Goal: Task Accomplishment & Management: Manage account settings

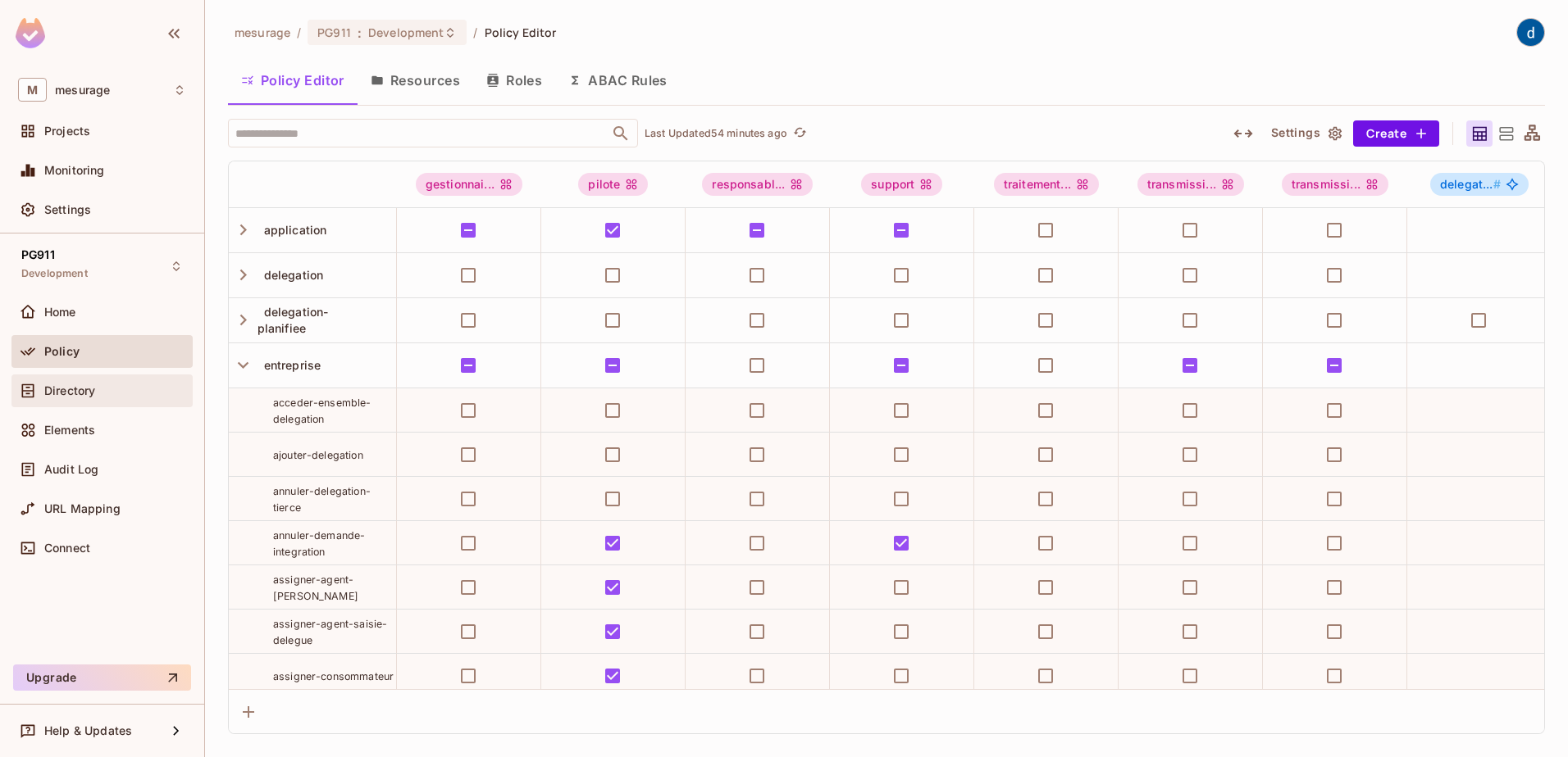
scroll to position [688, 5074]
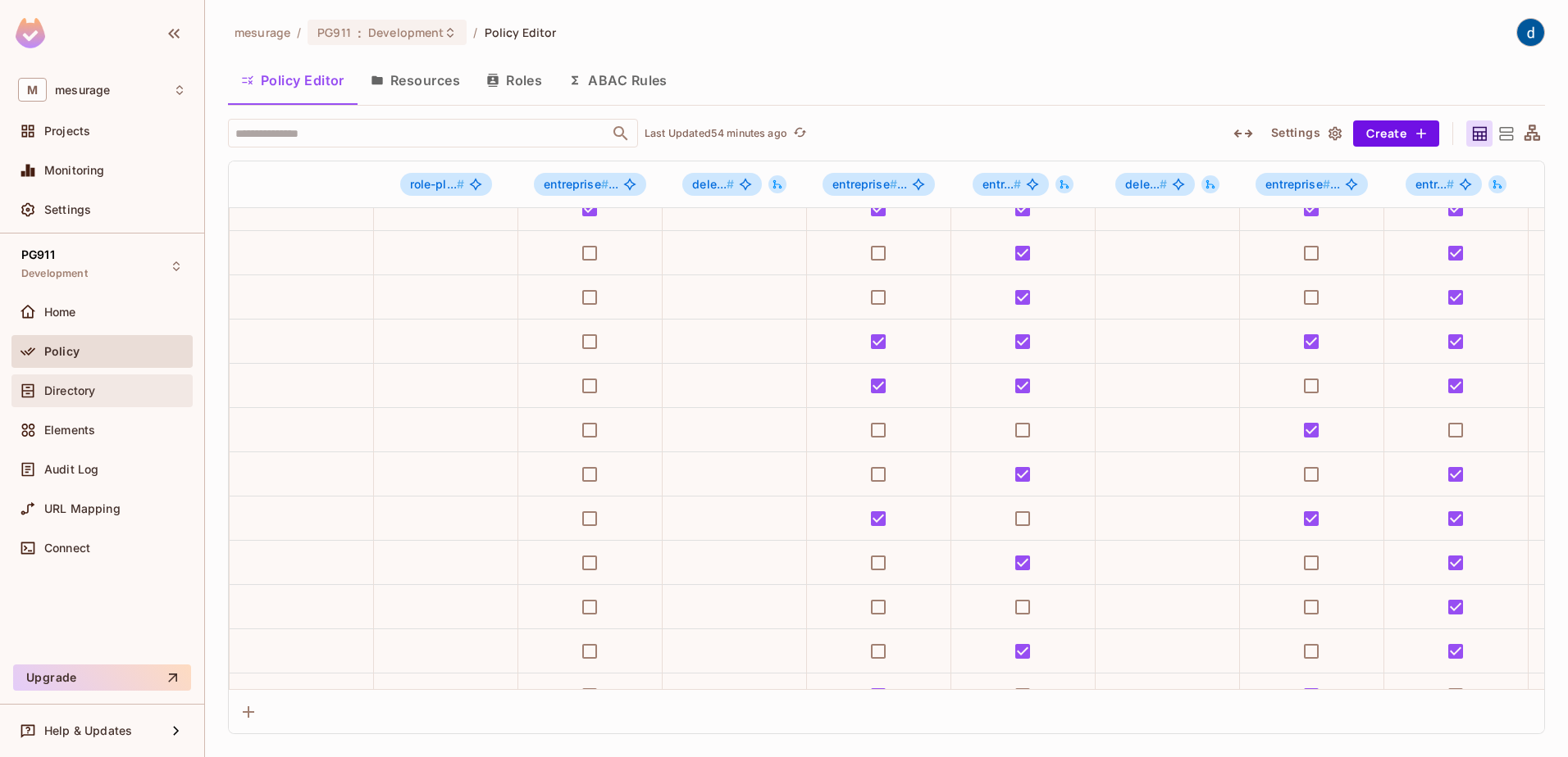
click at [82, 393] on span "Directory" at bounding box center [69, 391] width 51 height 13
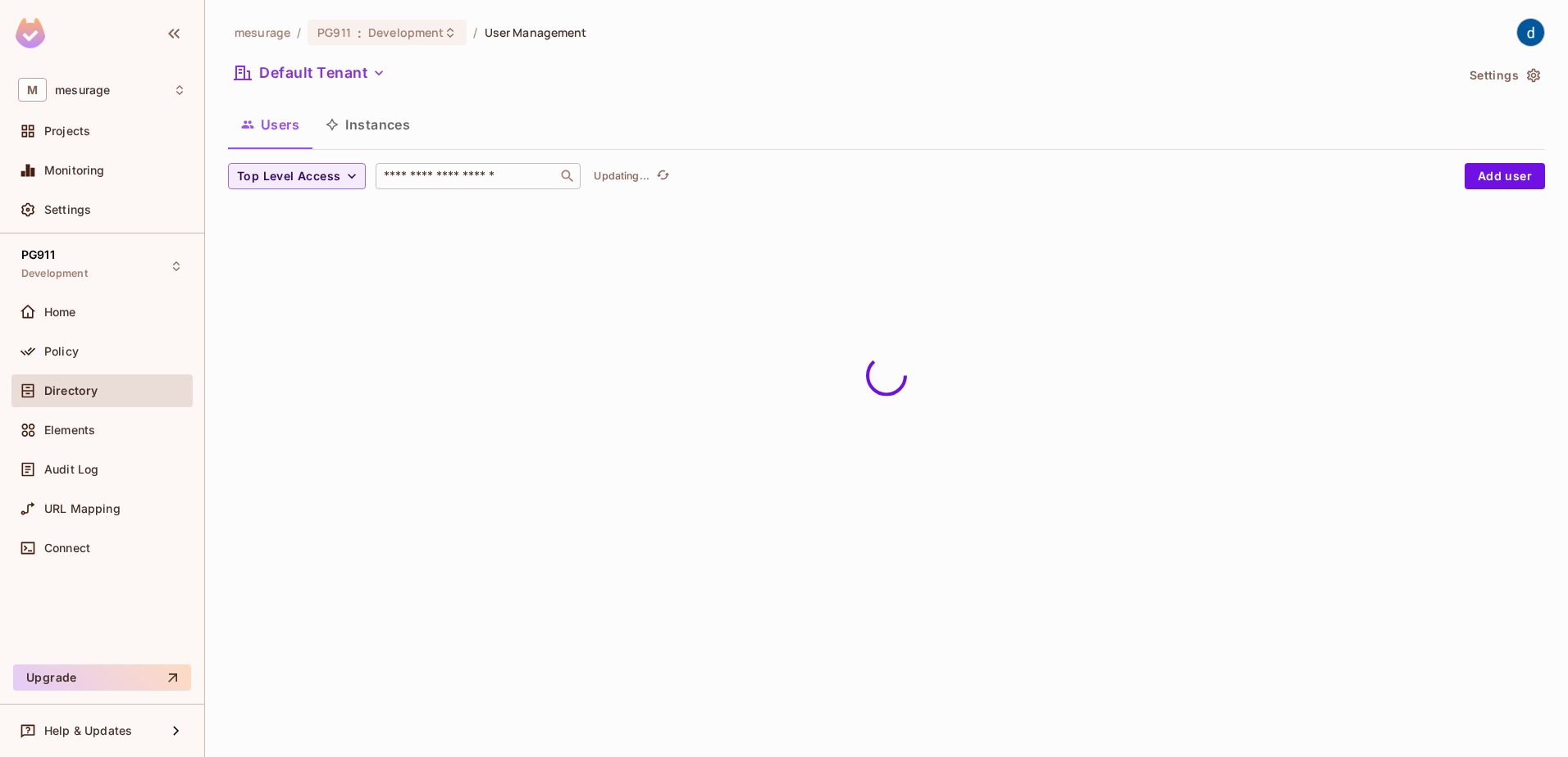
click at [471, 167] on div "​" at bounding box center [478, 177] width 205 height 27
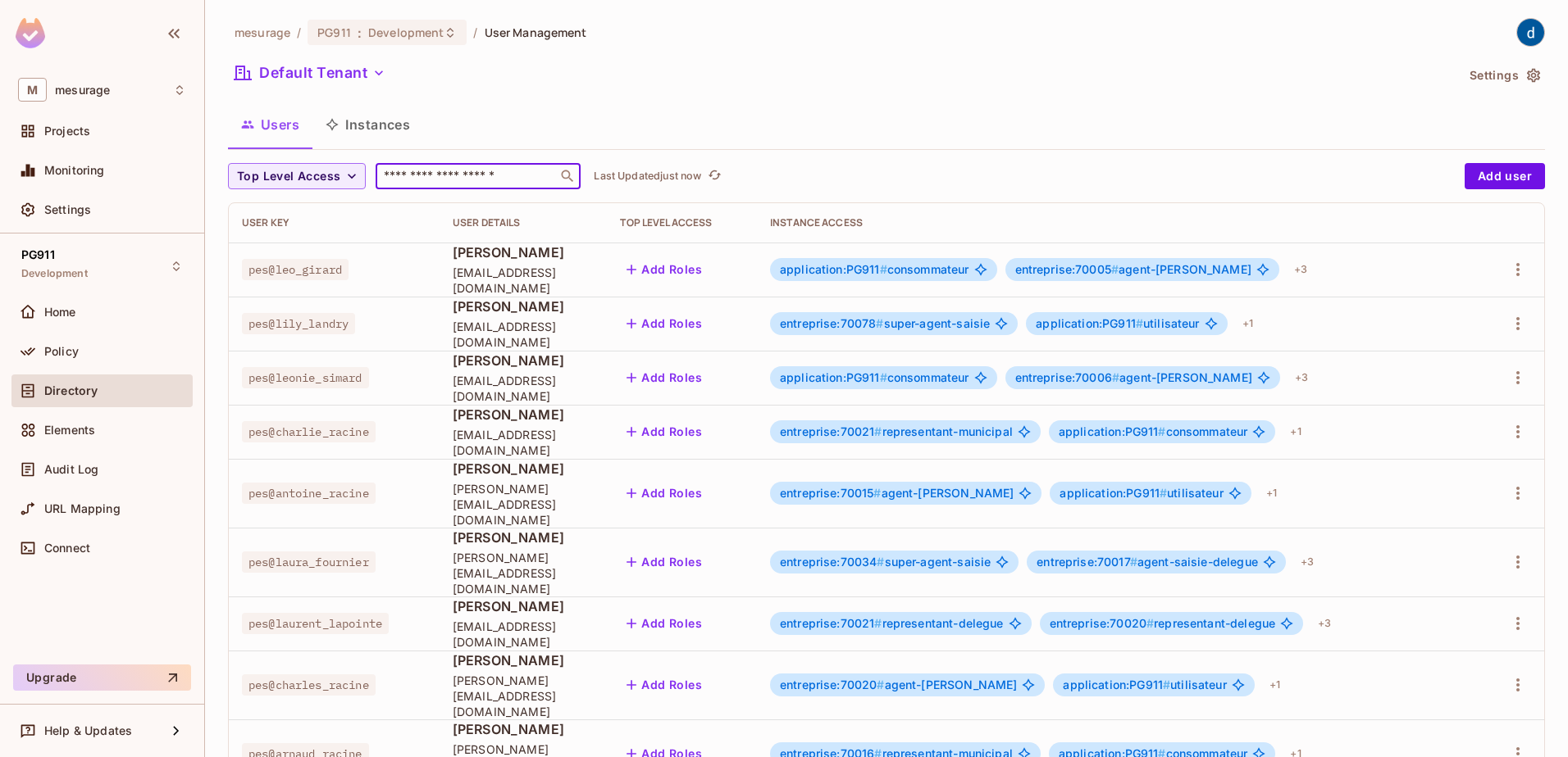
type input "*"
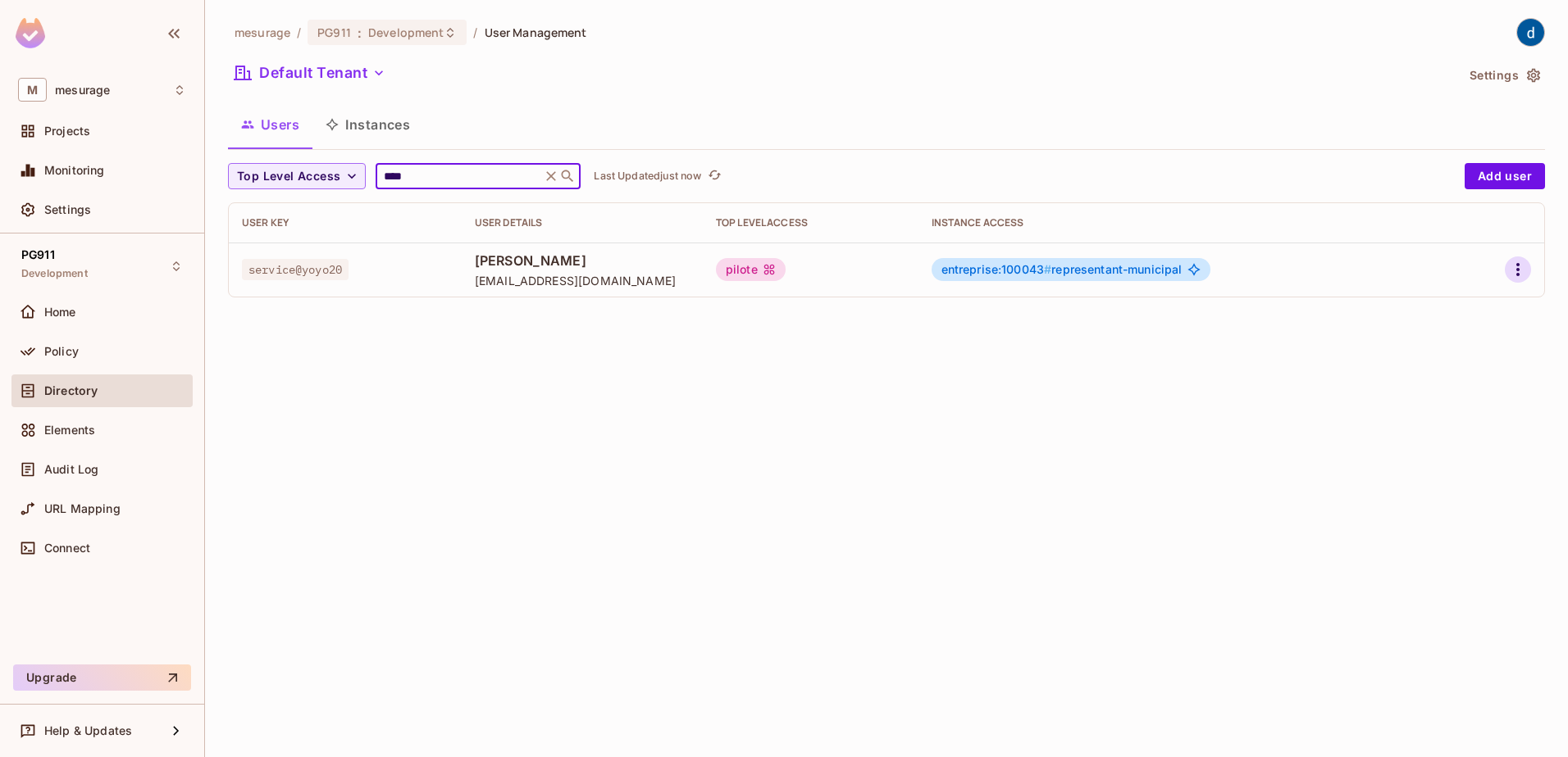
type input "****"
click at [1522, 274] on icon "button" at bounding box center [1517, 269] width 20 height 20
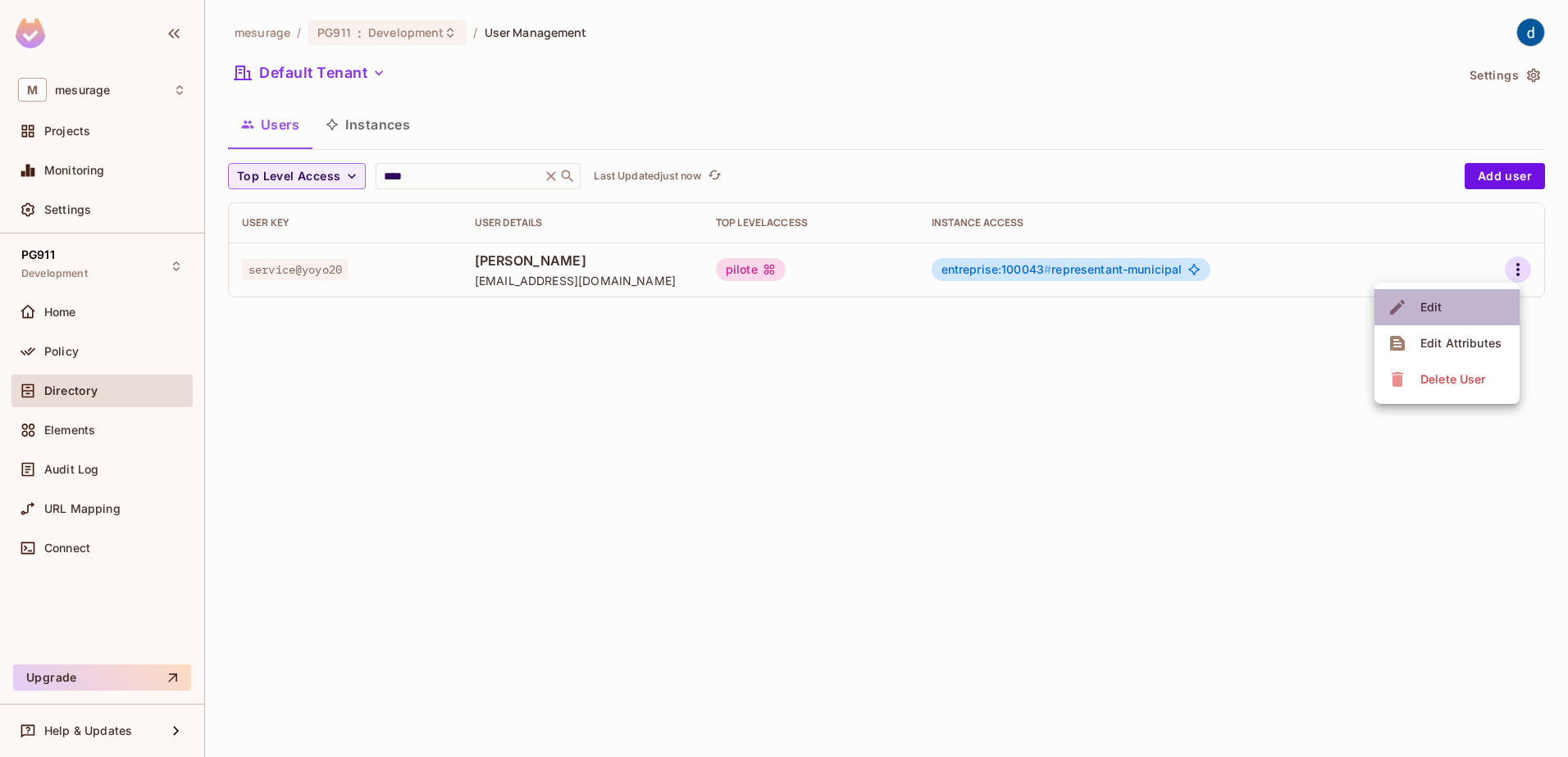
click at [1460, 315] on li "Edit" at bounding box center [1446, 307] width 145 height 36
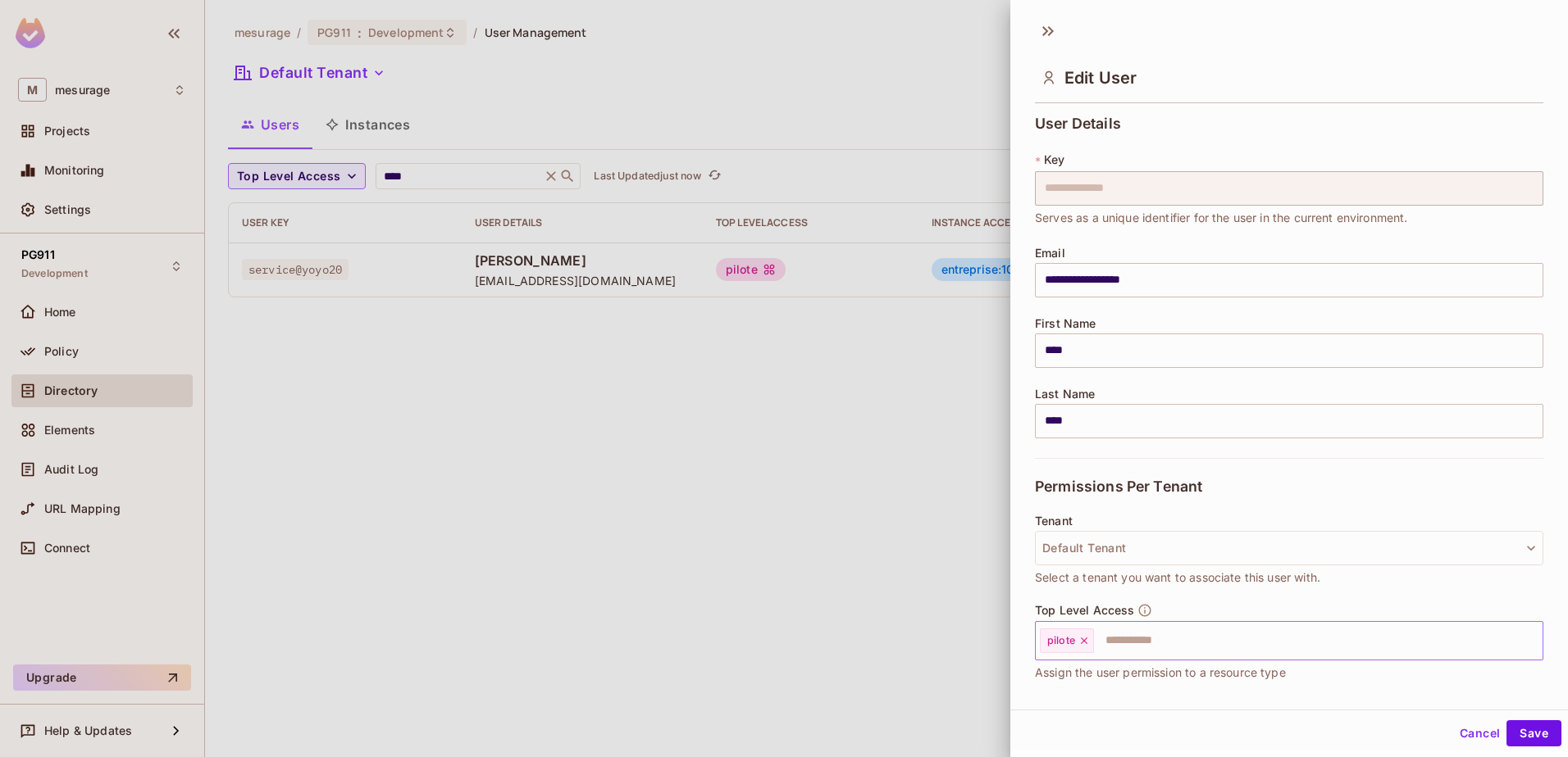
click at [1081, 644] on icon at bounding box center [1084, 641] width 12 height 12
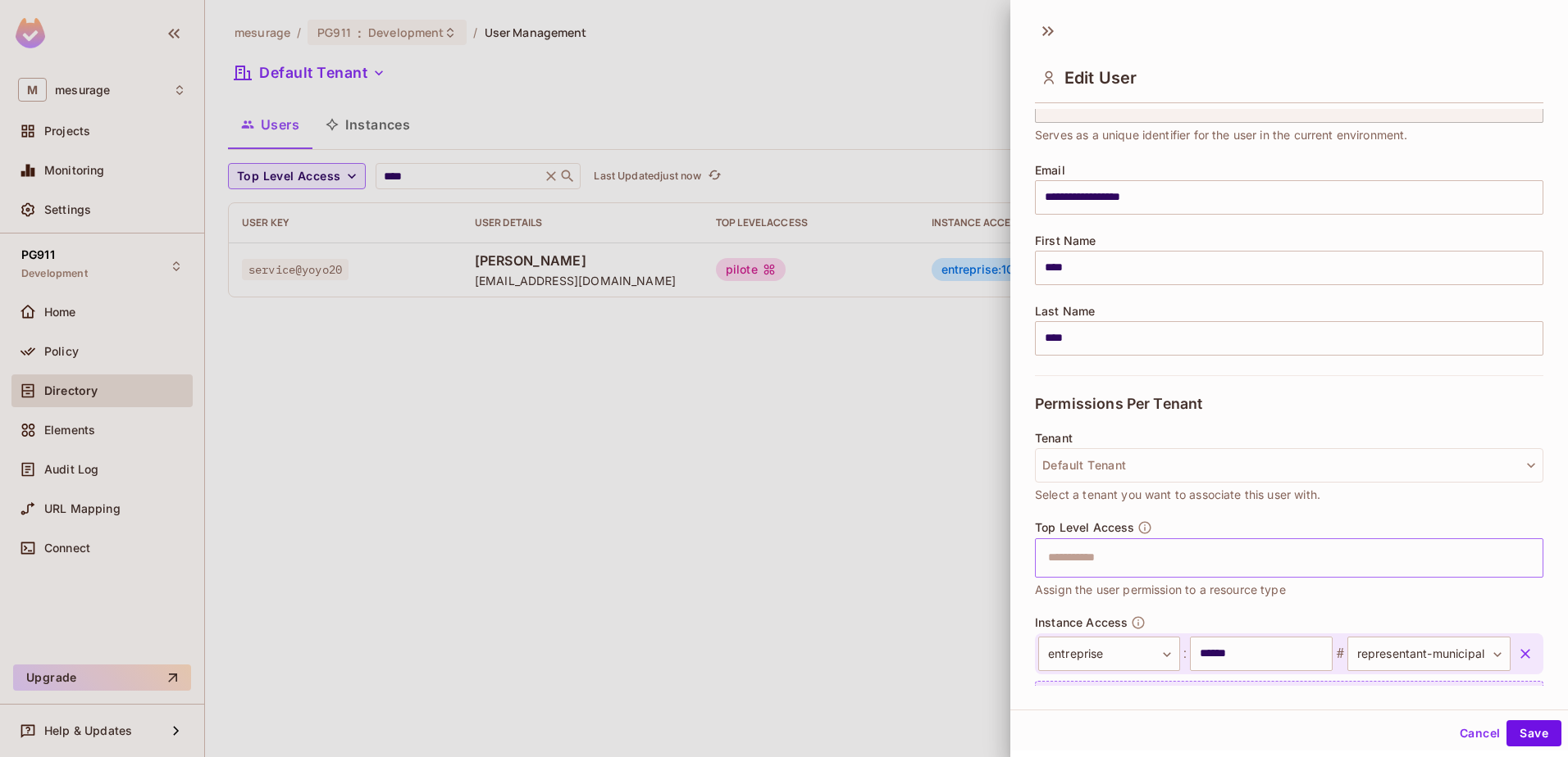
scroll to position [163, 0]
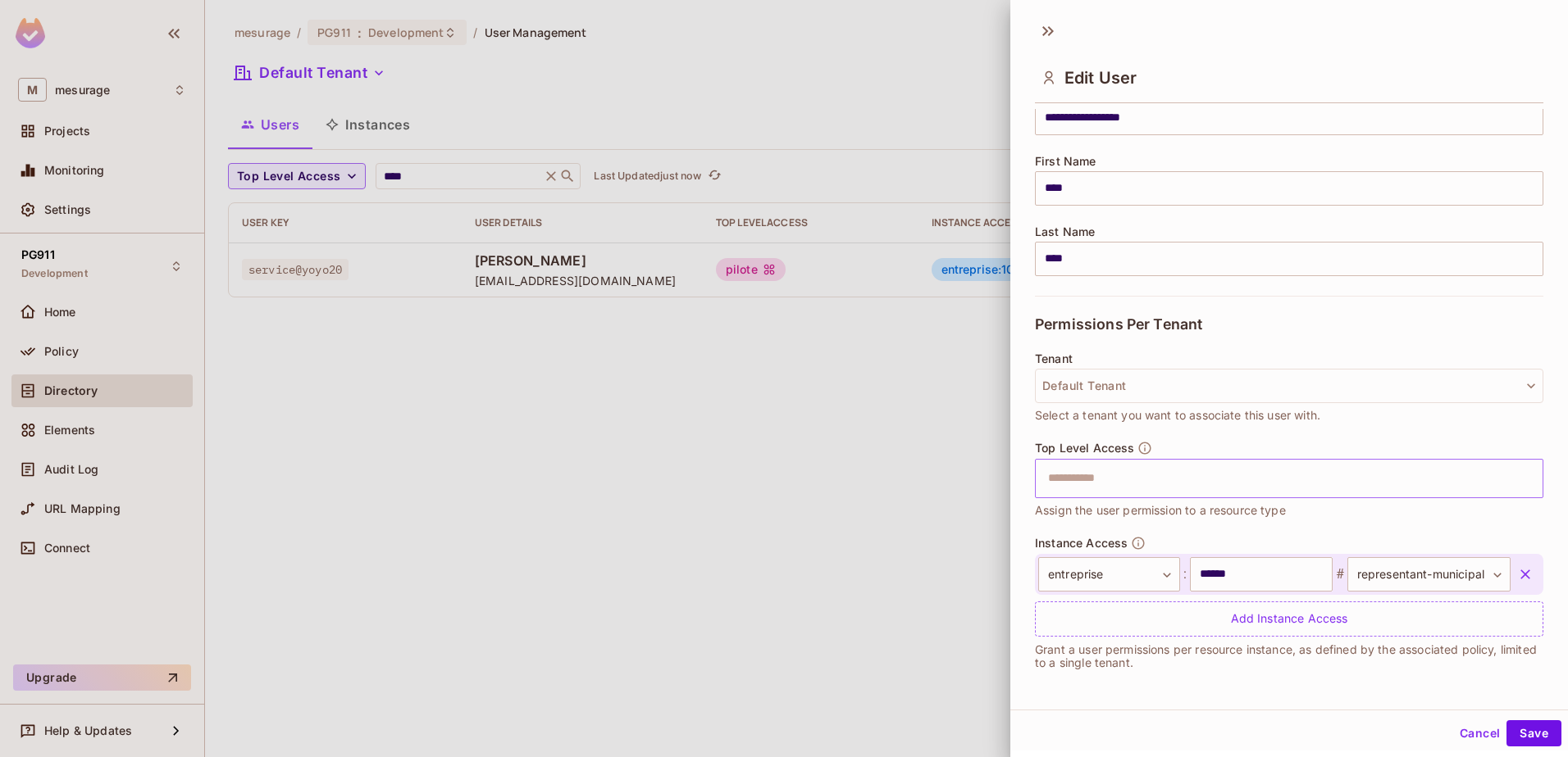
click at [1517, 575] on icon "button" at bounding box center [1525, 575] width 17 height 17
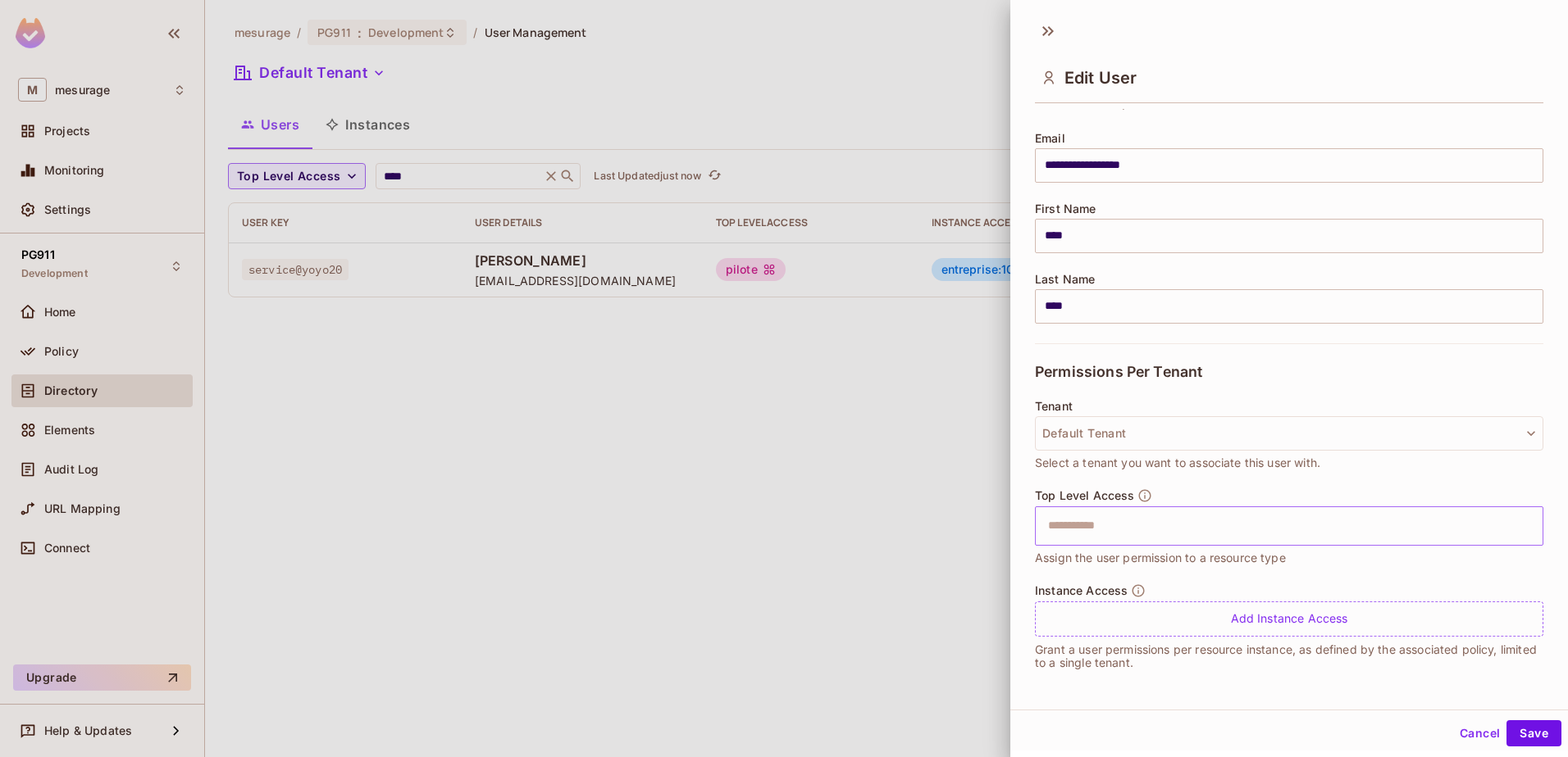
scroll to position [114, 0]
click at [1517, 726] on button "Save" at bounding box center [1533, 734] width 55 height 27
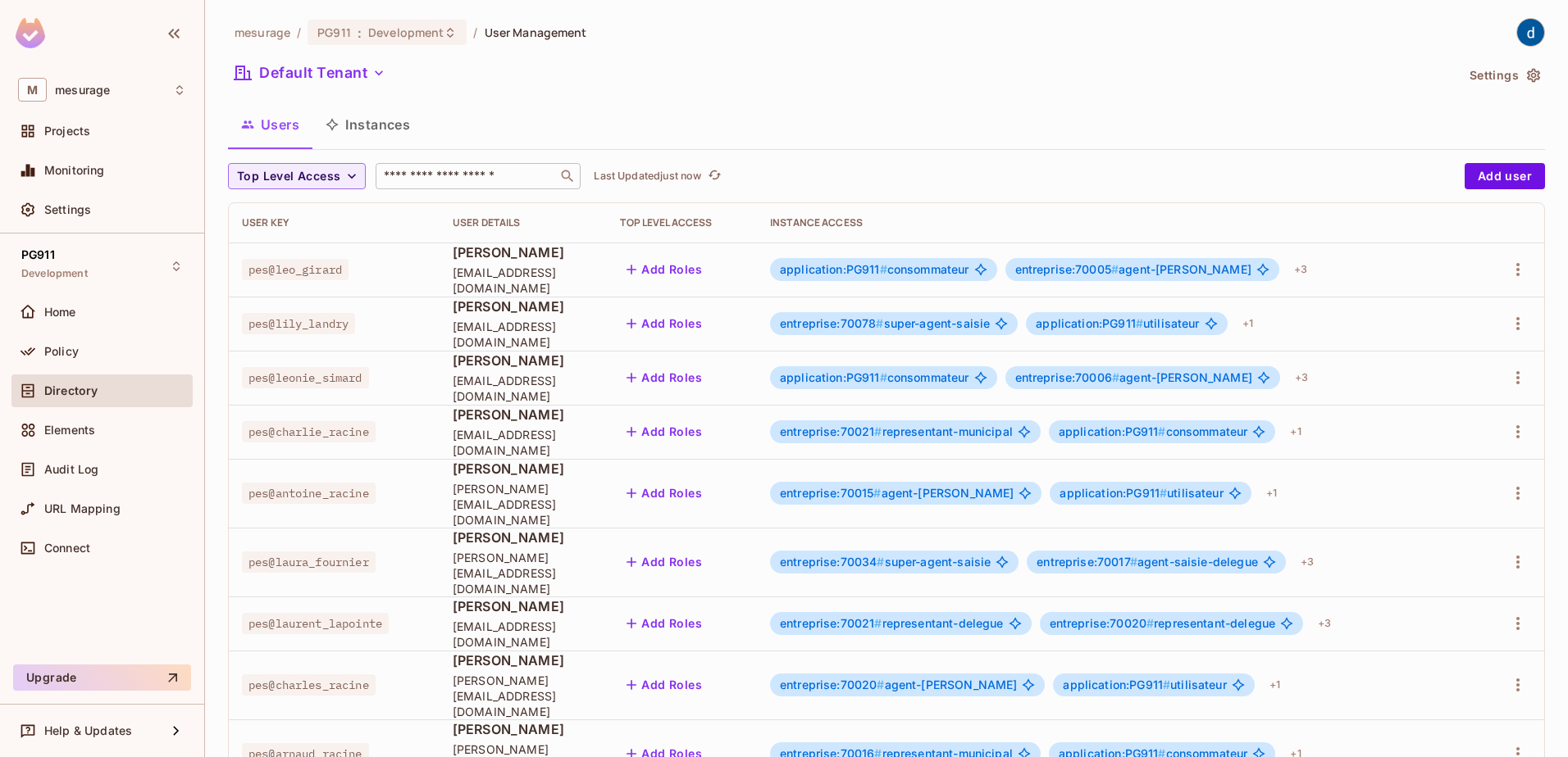
click at [509, 188] on div "​" at bounding box center [478, 177] width 205 height 27
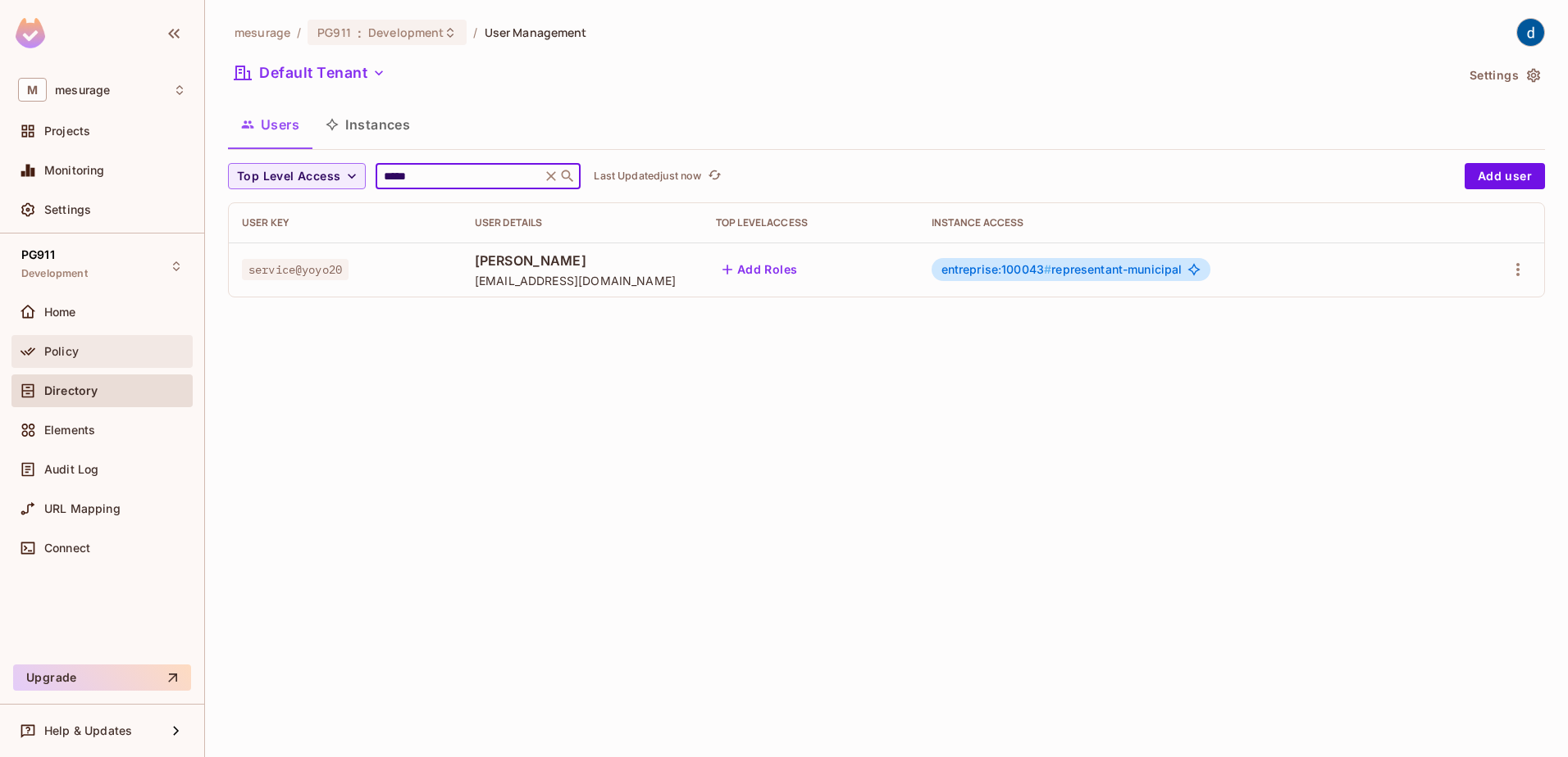
type input "*****"
click at [72, 349] on span "Policy" at bounding box center [61, 352] width 35 height 13
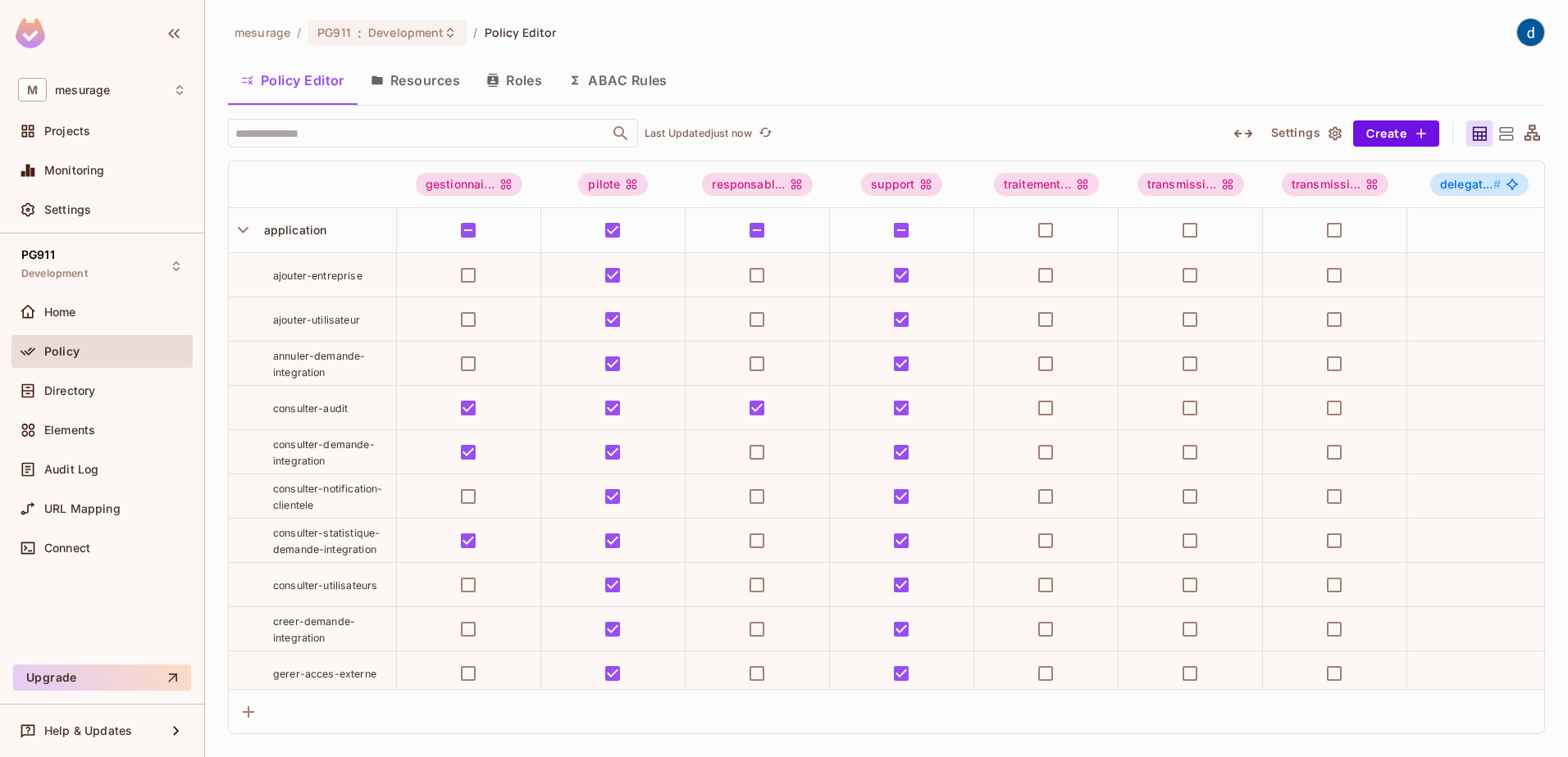
click at [518, 80] on button "Roles" at bounding box center [514, 80] width 82 height 41
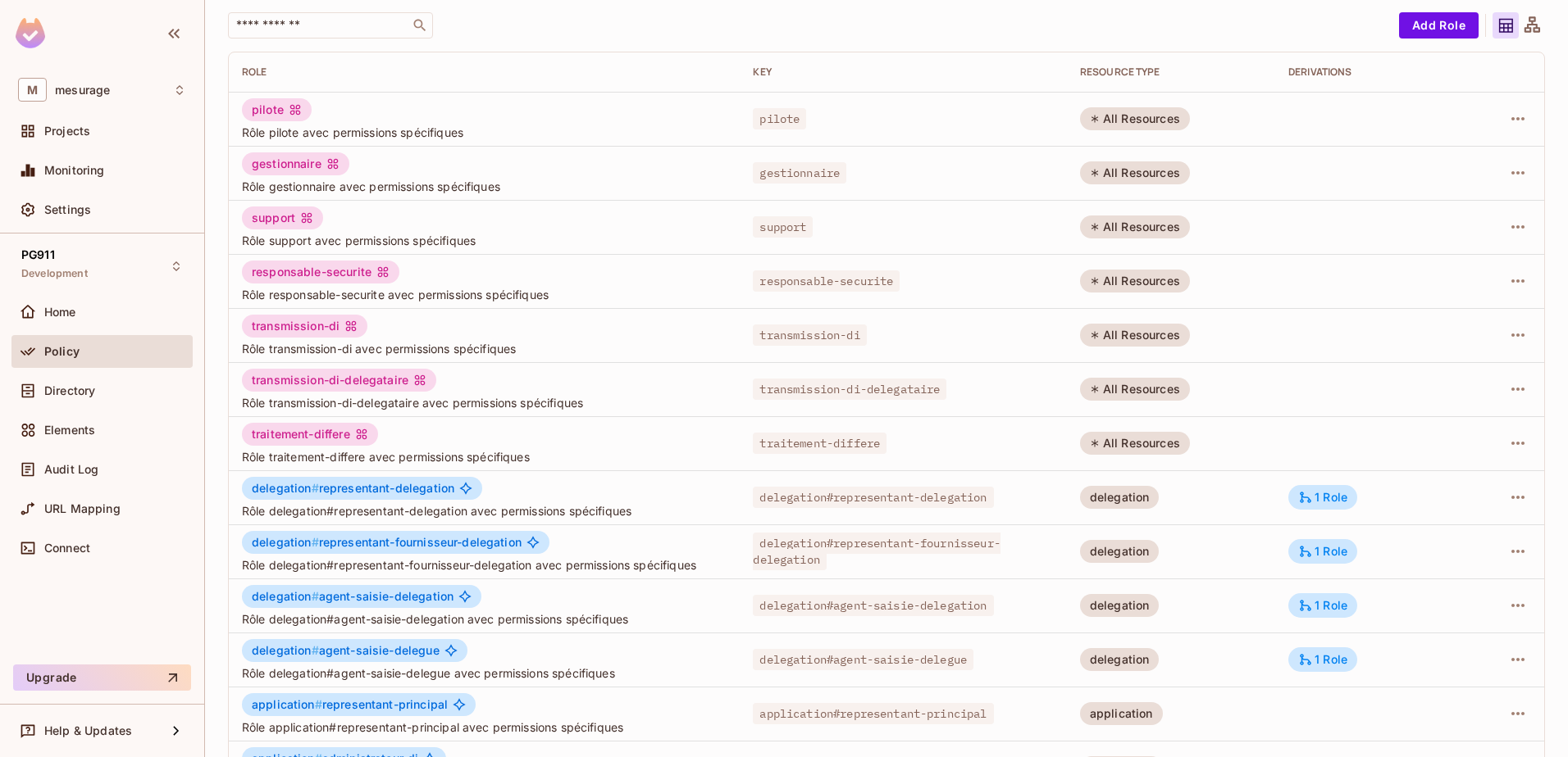
scroll to position [320, 0]
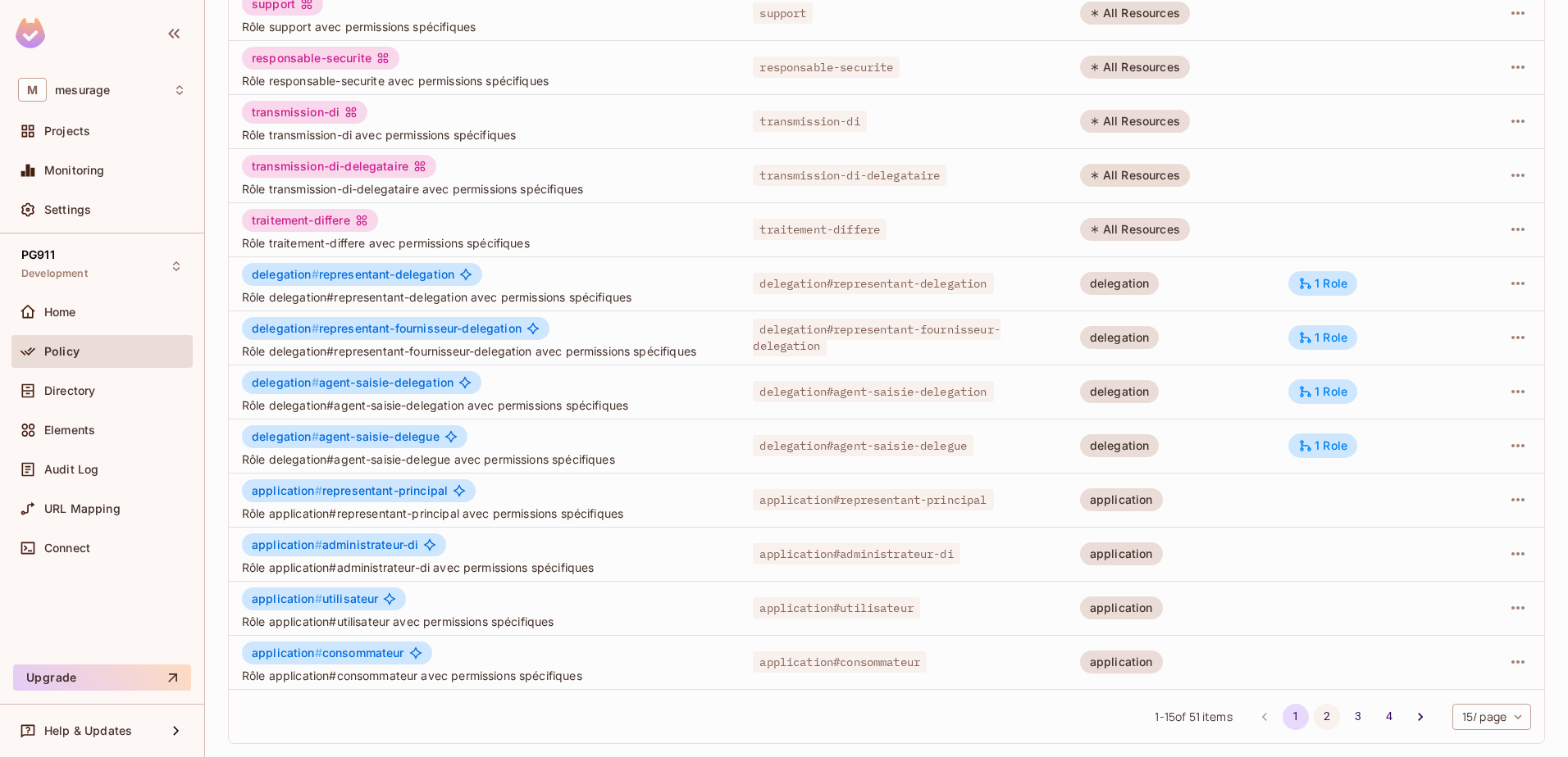
click at [1313, 715] on button "2" at bounding box center [1327, 717] width 27 height 27
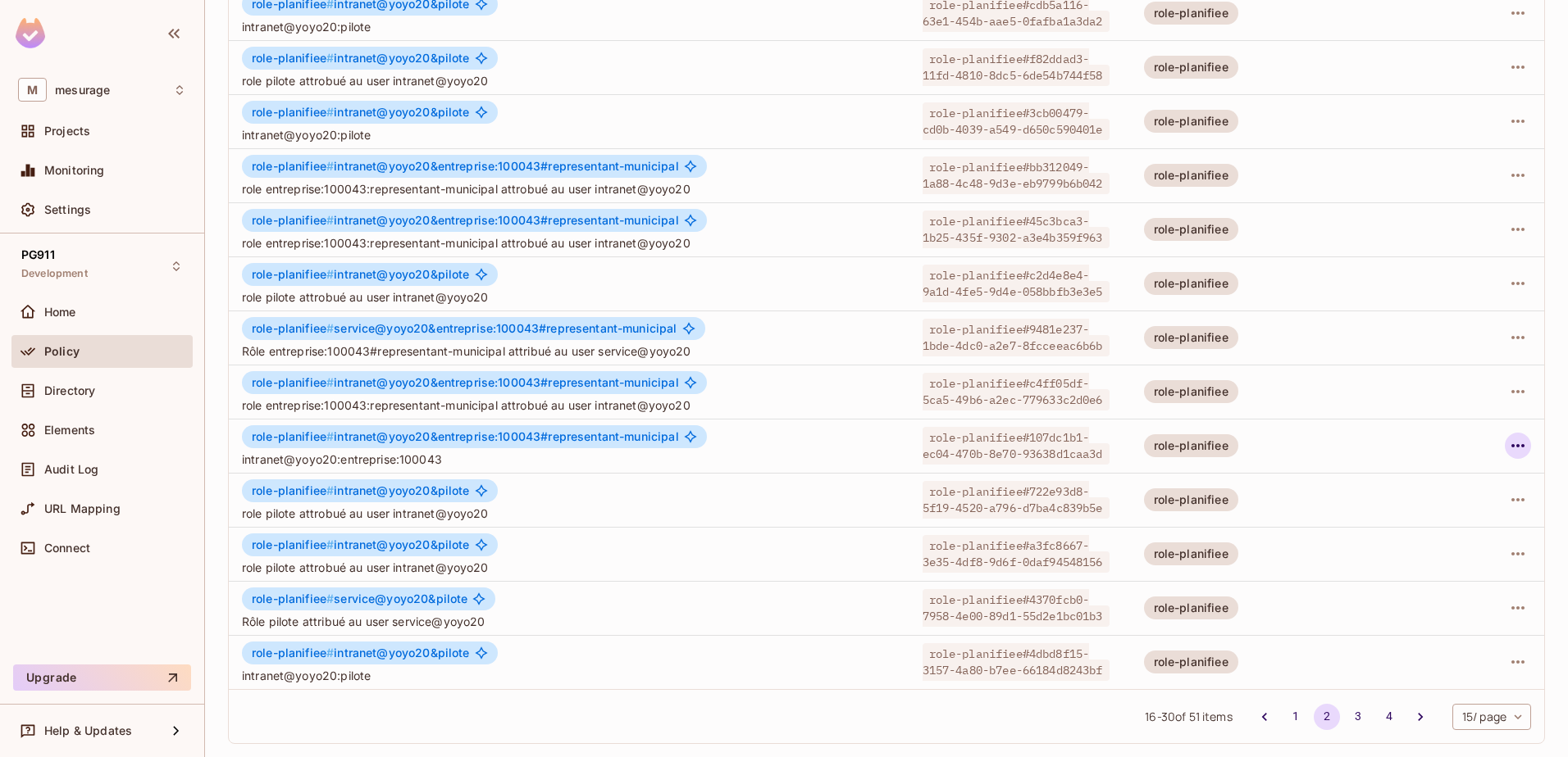
click at [1507, 444] on icon "button" at bounding box center [1517, 446] width 20 height 20
click at [1445, 547] on div "Delete Role" at bounding box center [1439, 556] width 63 height 17
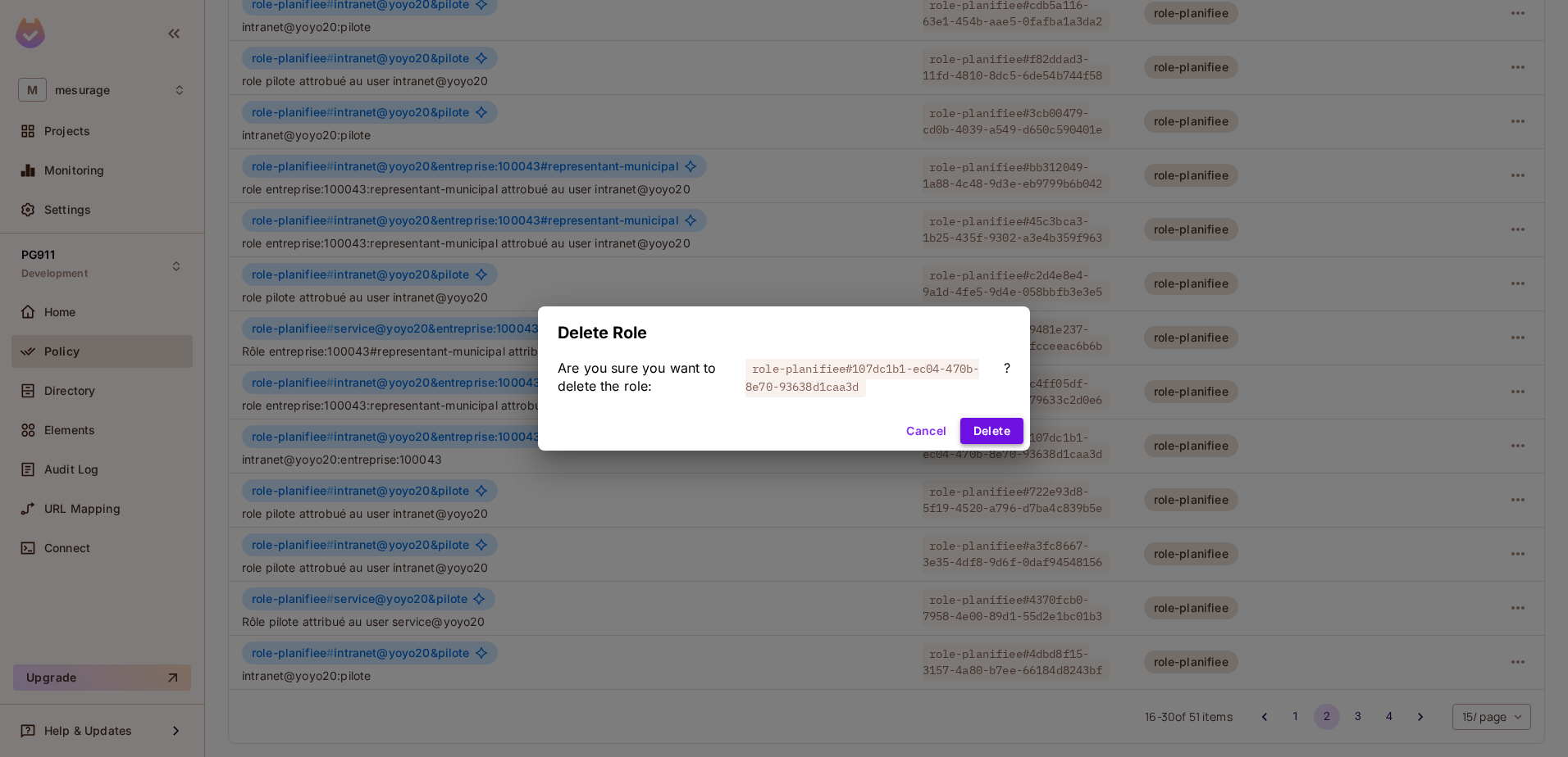
click at [1009, 429] on button "Delete" at bounding box center [991, 431] width 63 height 27
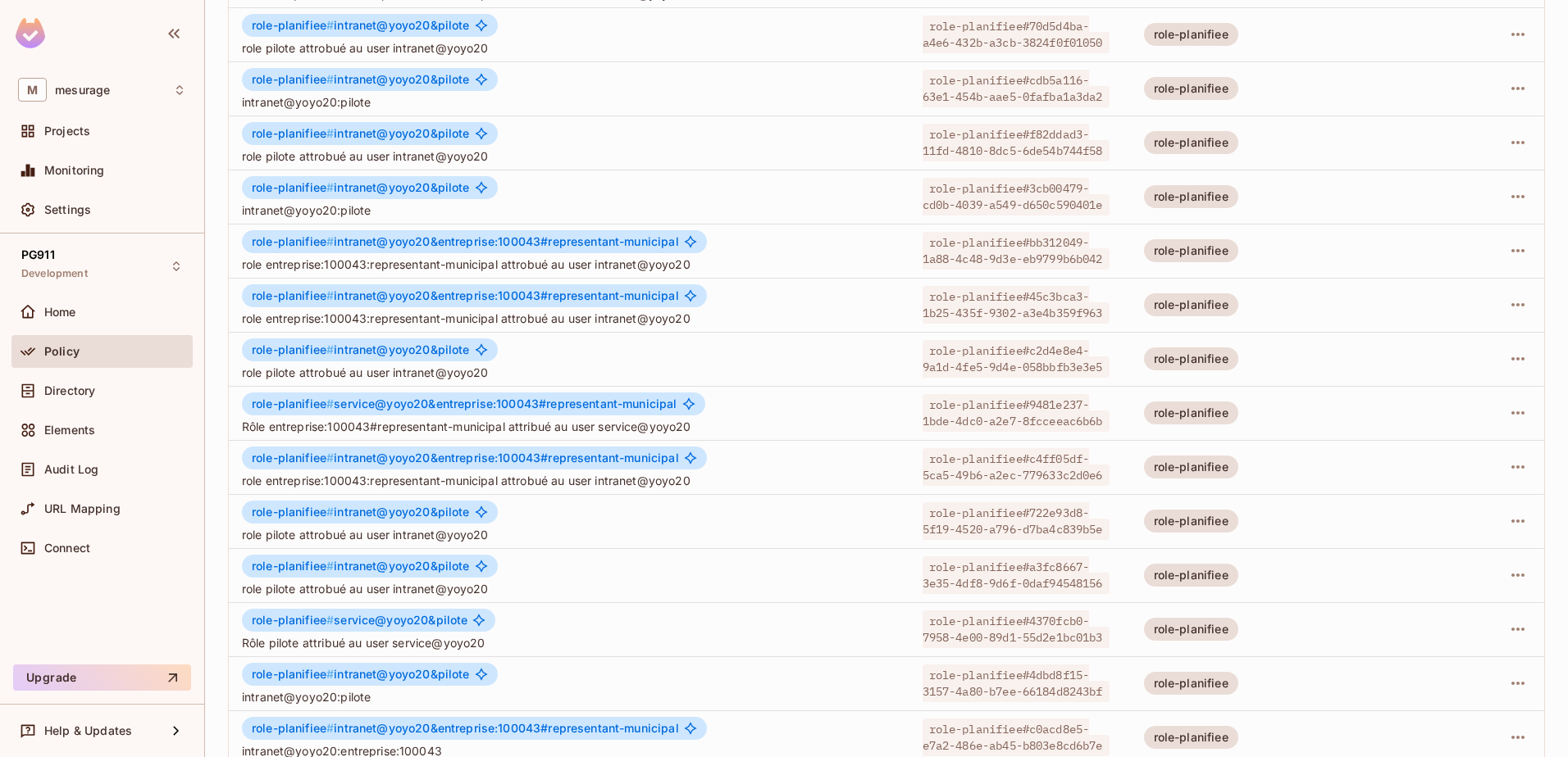
scroll to position [157, 0]
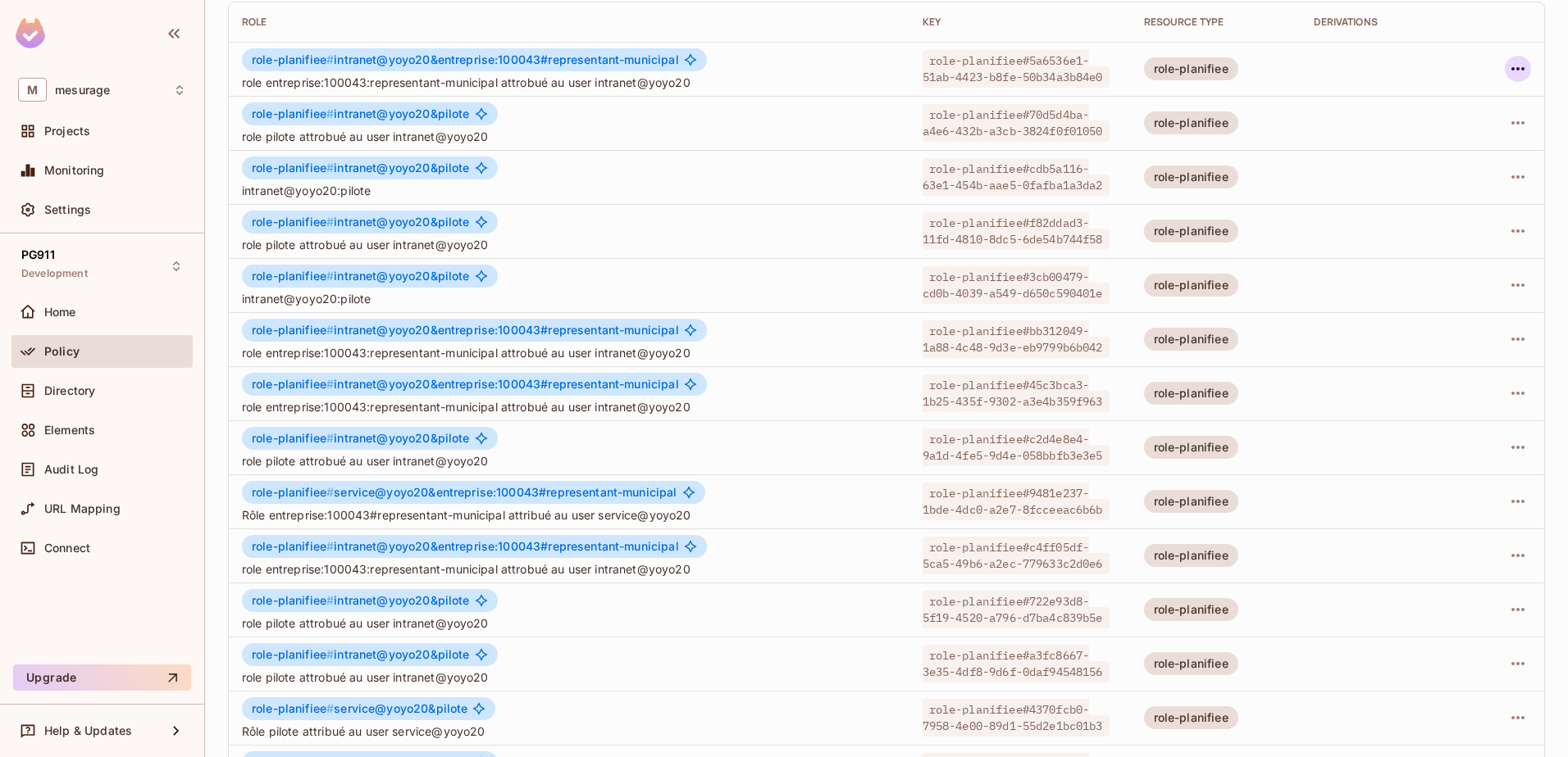
click at [1508, 75] on icon "button" at bounding box center [1517, 69] width 20 height 20
click at [1439, 172] on div "Delete Role" at bounding box center [1439, 179] width 63 height 17
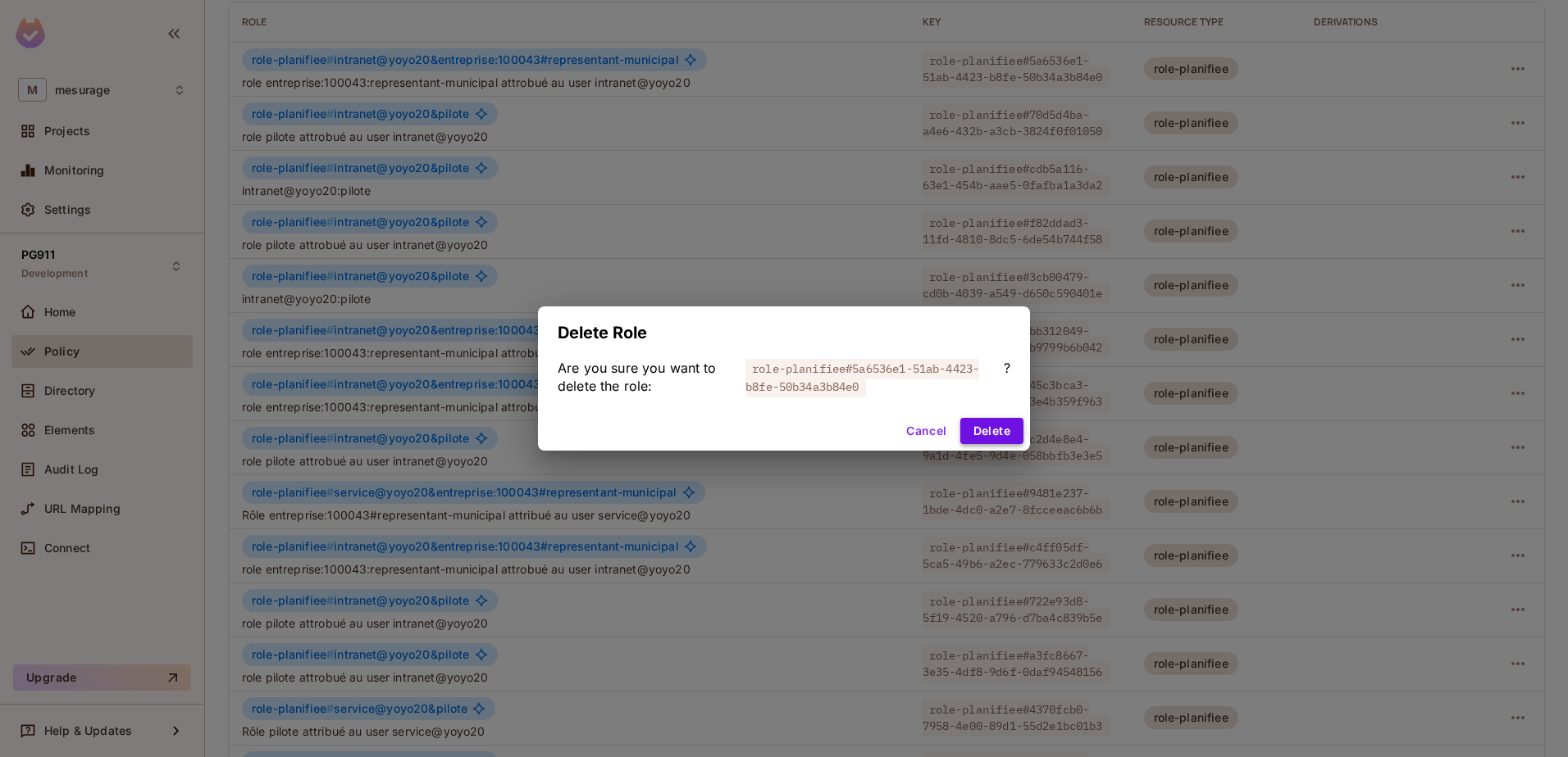
click at [1006, 429] on button "Delete" at bounding box center [991, 431] width 63 height 27
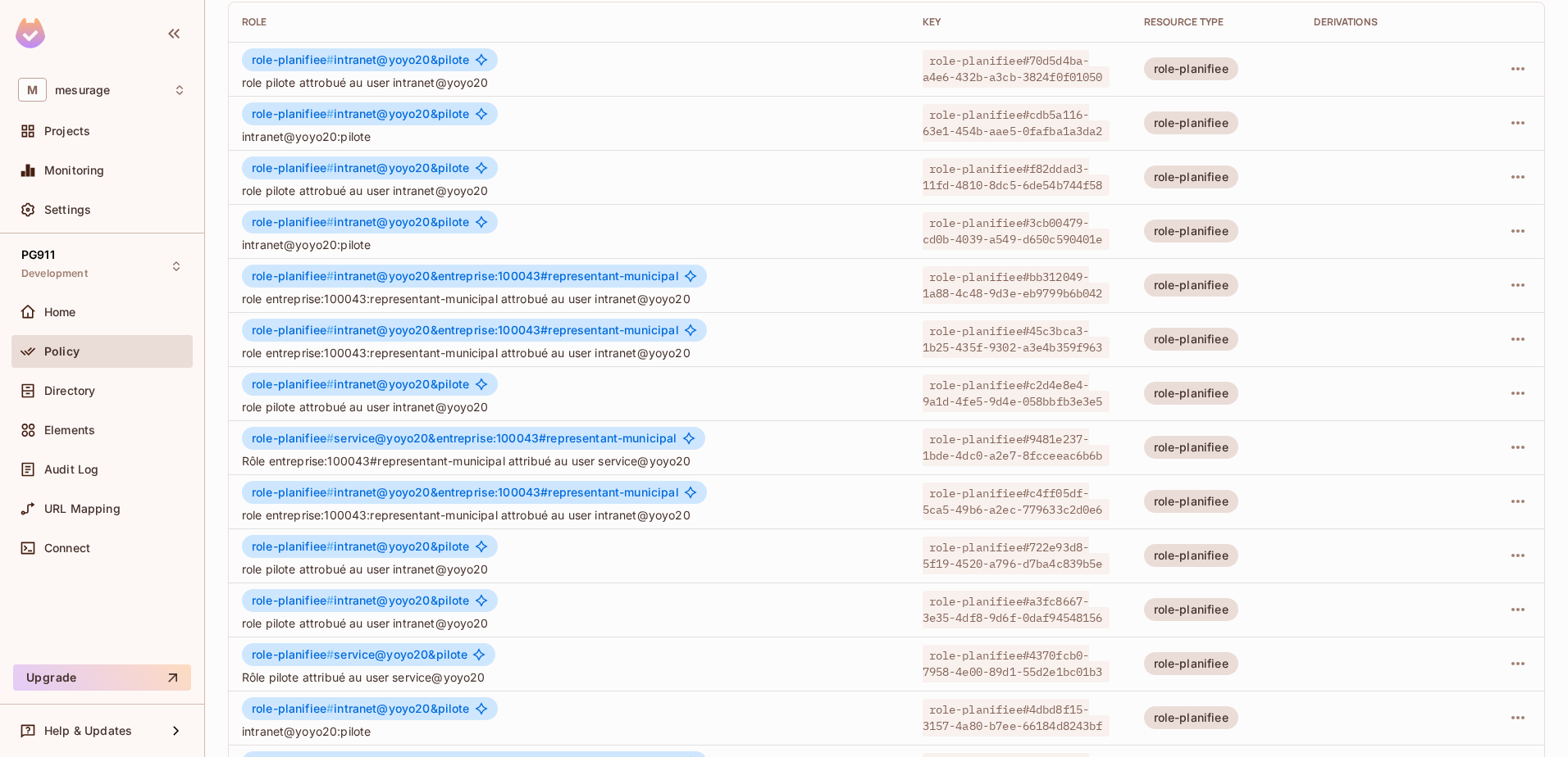
click at [1521, 67] on td at bounding box center [1507, 68] width 73 height 54
click at [1512, 69] on icon "button" at bounding box center [1517, 69] width 13 height 3
click at [1450, 179] on div "Delete Role" at bounding box center [1439, 179] width 63 height 17
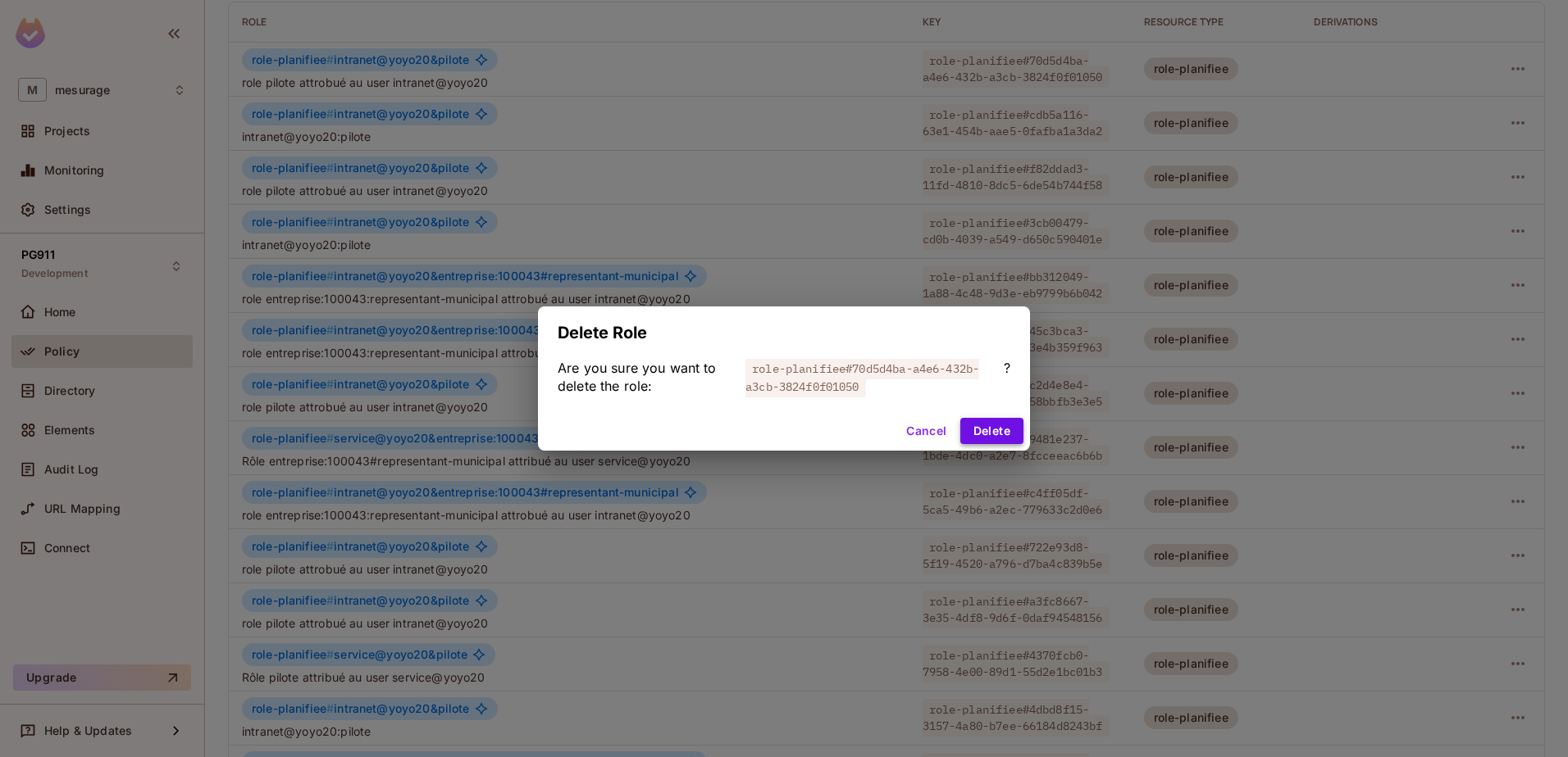
click at [1006, 429] on button "Delete" at bounding box center [991, 431] width 63 height 27
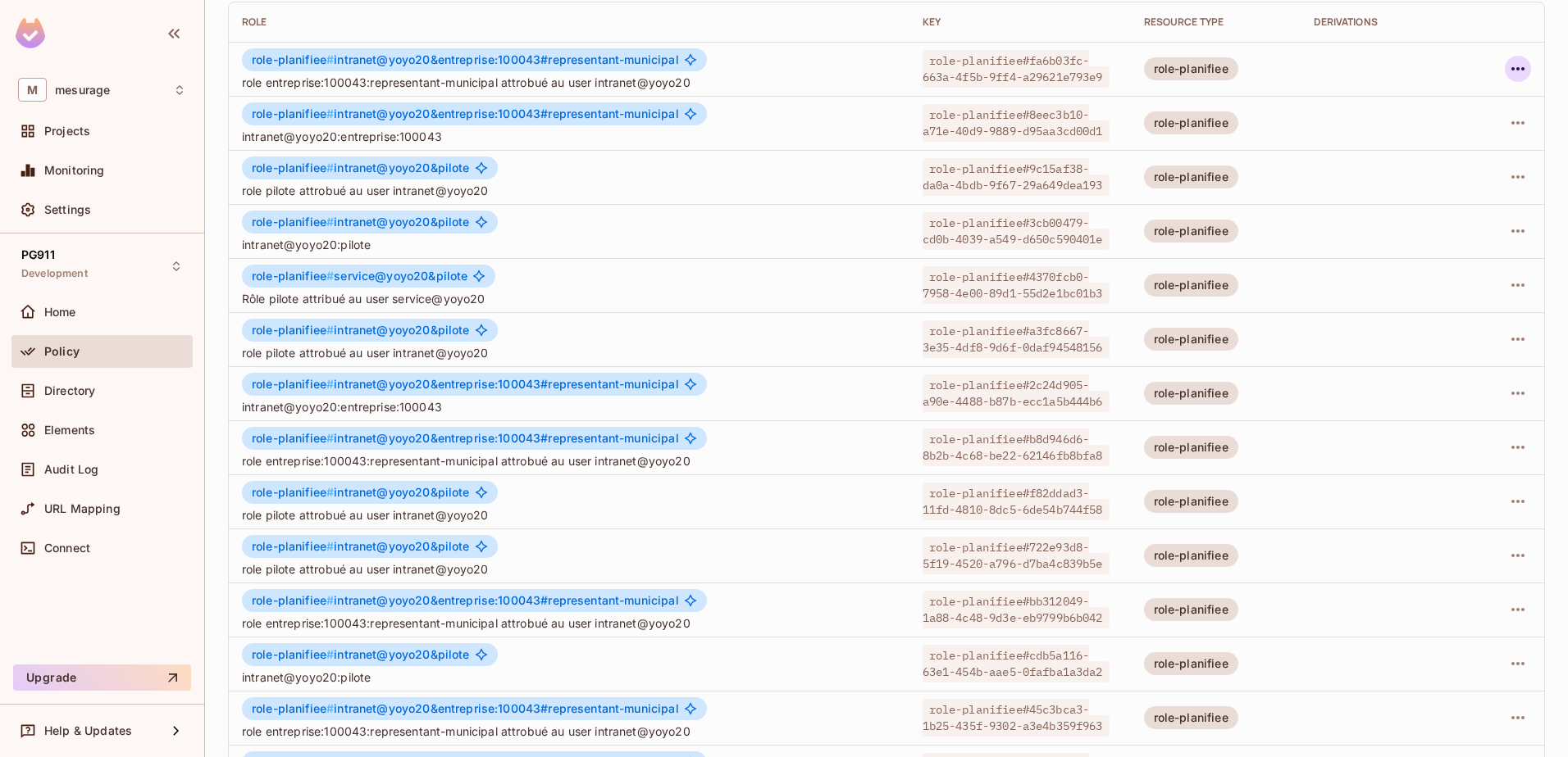
click at [1507, 74] on icon "button" at bounding box center [1517, 69] width 20 height 20
click at [1432, 175] on div "Delete Role" at bounding box center [1439, 179] width 63 height 17
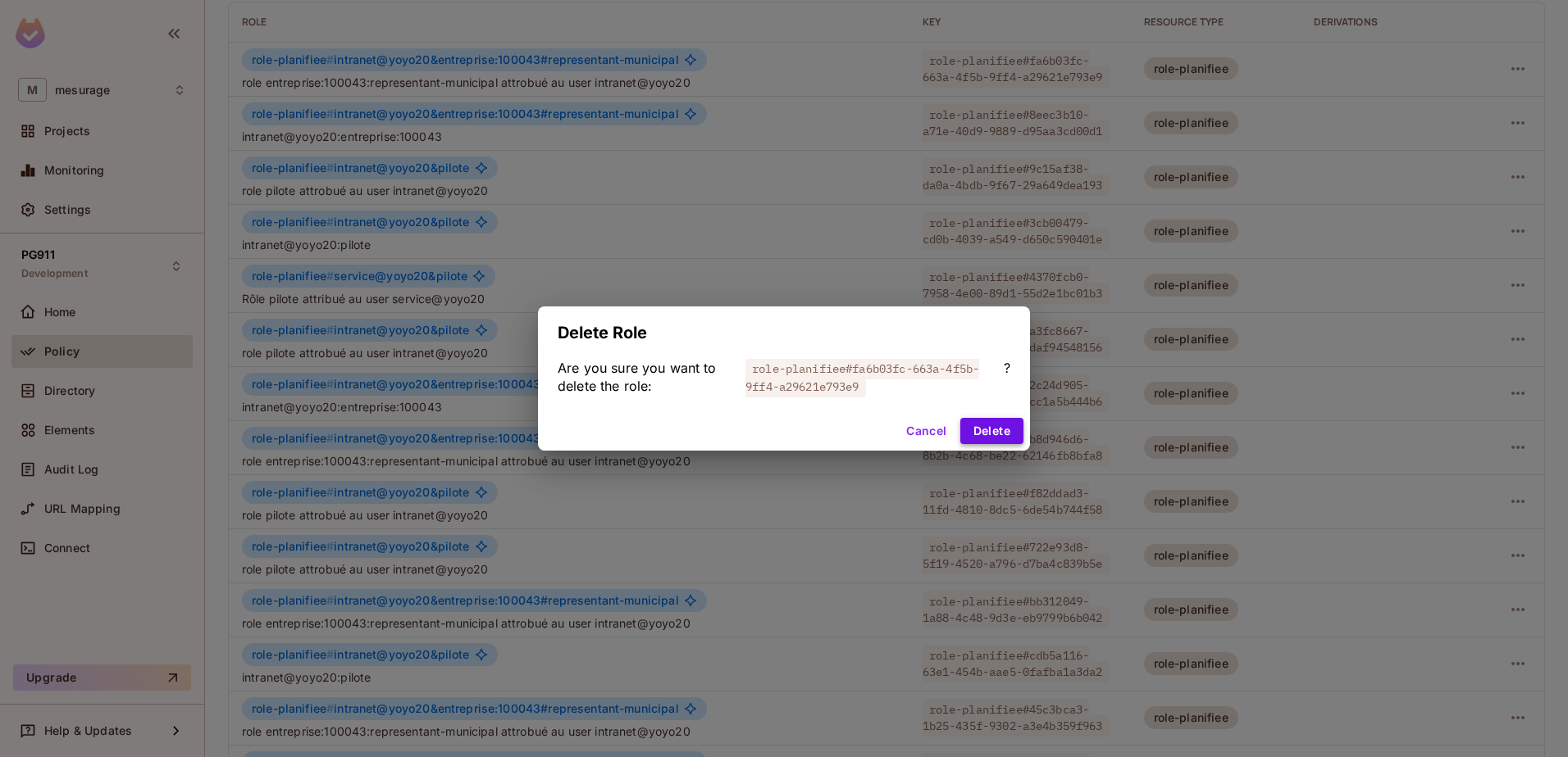
click at [997, 427] on button "Delete" at bounding box center [991, 431] width 63 height 27
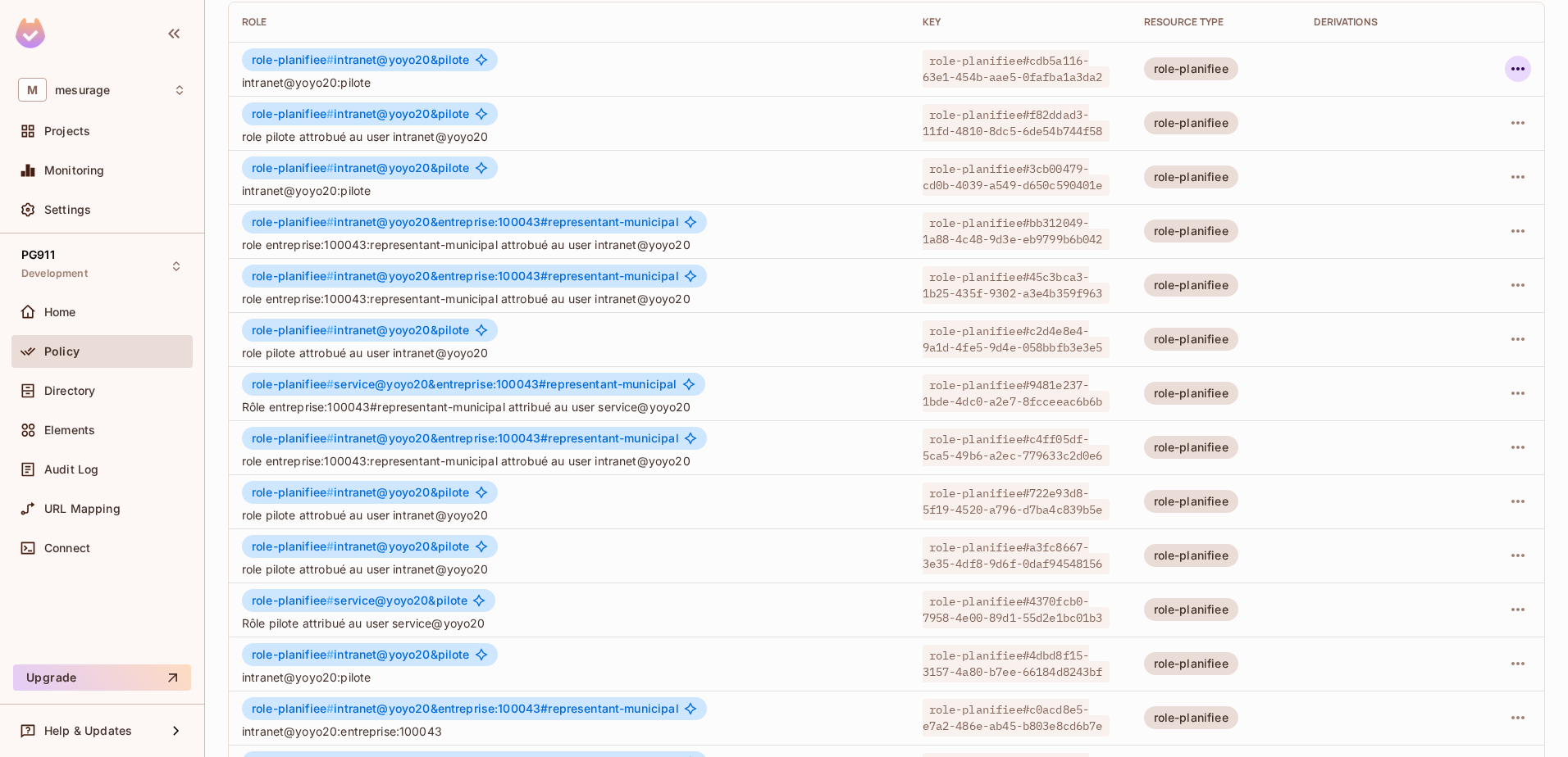
click at [1507, 66] on icon "button" at bounding box center [1517, 69] width 20 height 20
click at [1425, 184] on div "Delete Role" at bounding box center [1439, 179] width 63 height 17
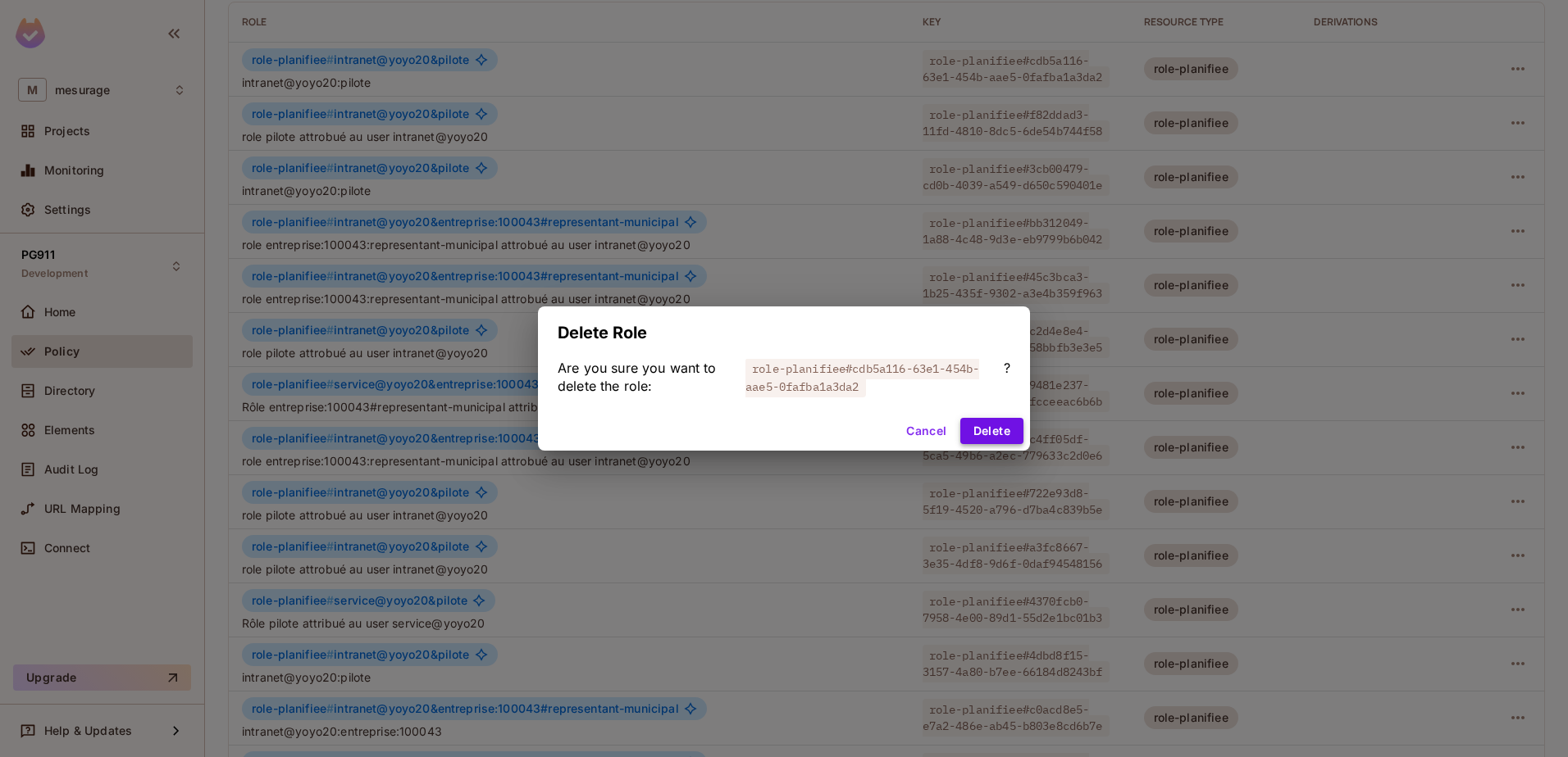
click at [981, 429] on button "Delete" at bounding box center [991, 431] width 63 height 27
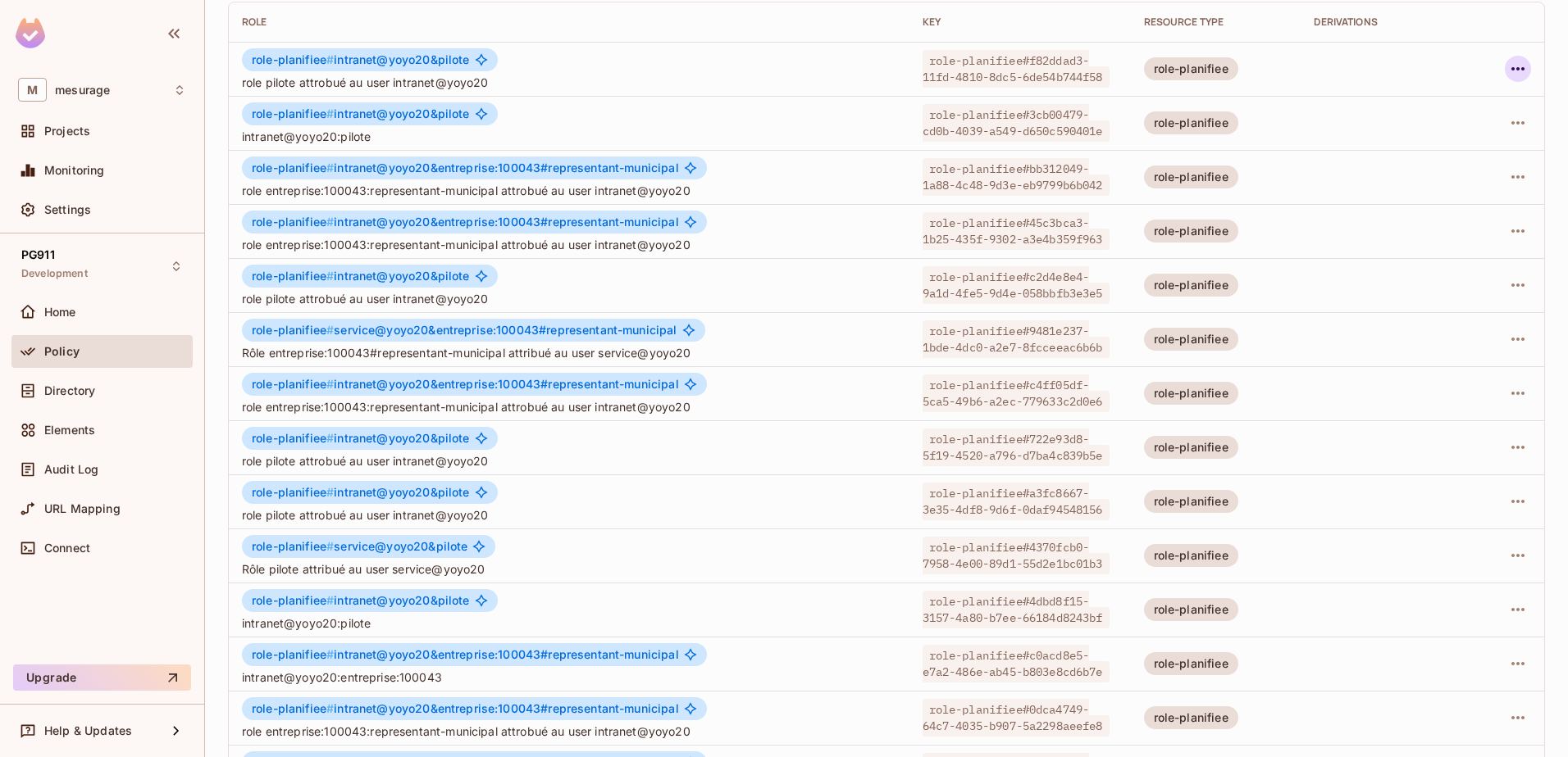
click at [1509, 61] on icon "button" at bounding box center [1517, 69] width 20 height 20
click at [1433, 182] on div "Delete Role" at bounding box center [1439, 179] width 63 height 17
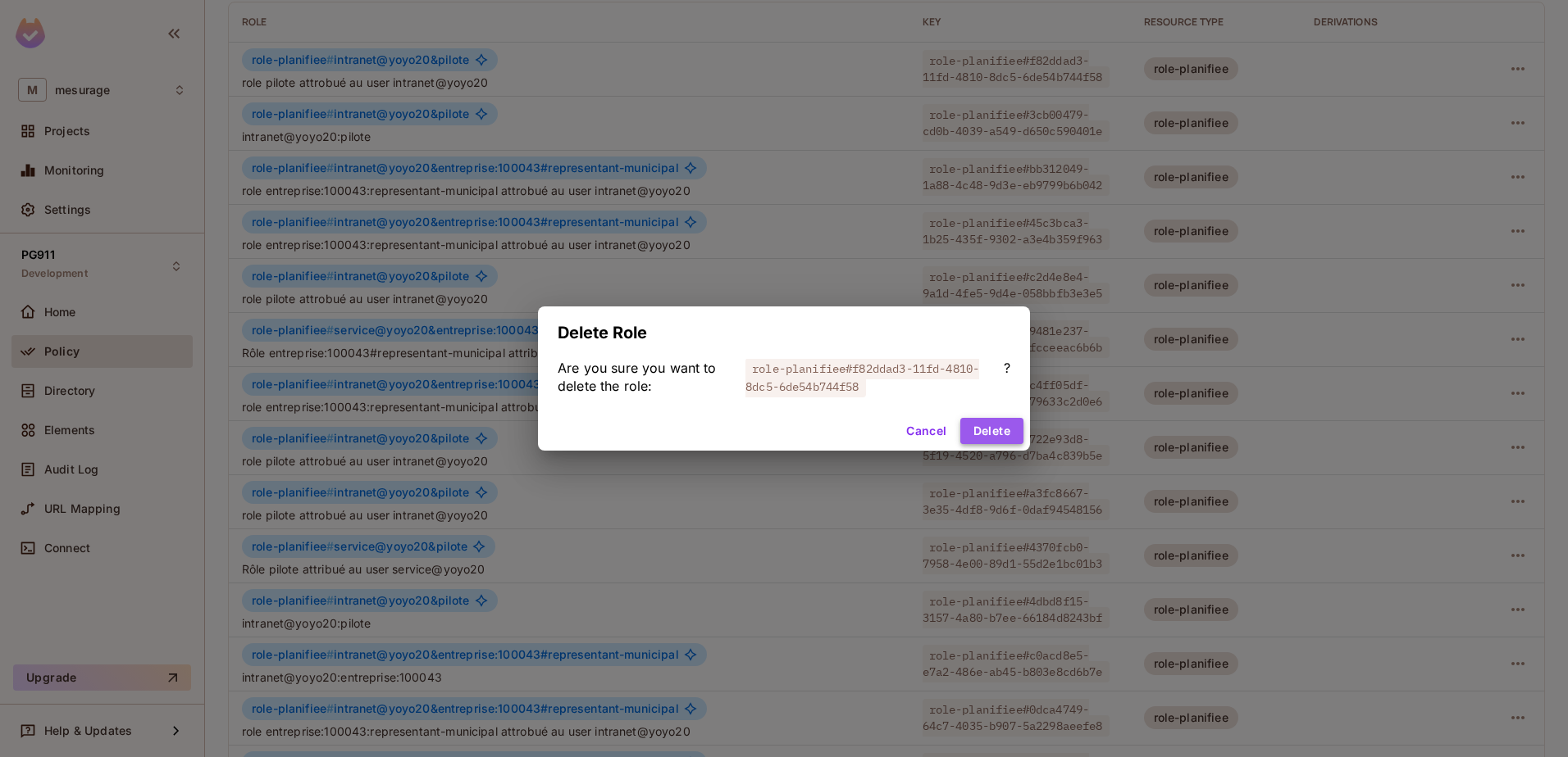
click at [974, 434] on button "Delete" at bounding box center [991, 431] width 63 height 27
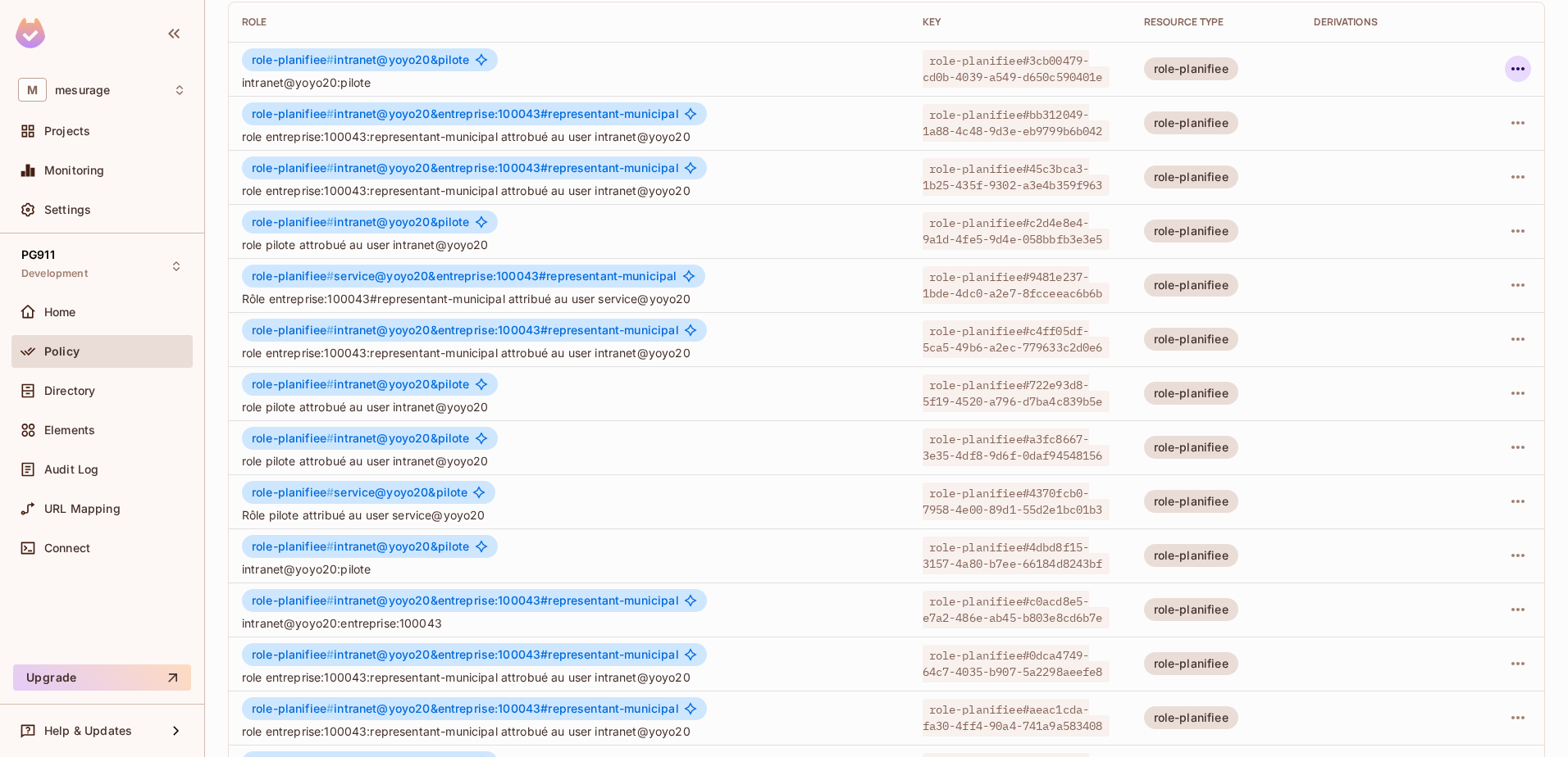
click at [1511, 69] on icon "button" at bounding box center [1517, 69] width 13 height 3
click at [1422, 175] on div "Delete Role" at bounding box center [1439, 179] width 63 height 17
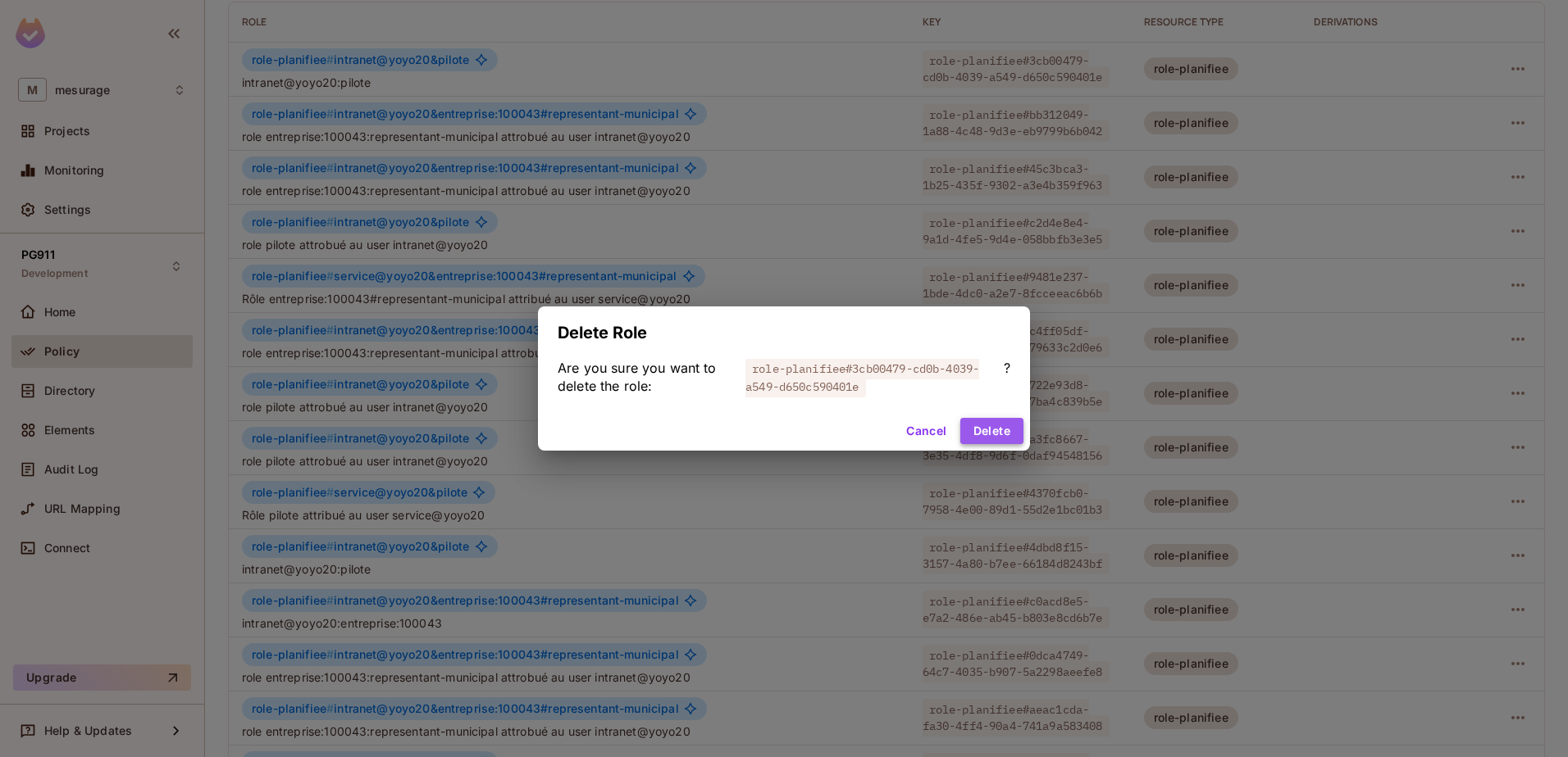
click at [992, 435] on button "Delete" at bounding box center [991, 431] width 63 height 27
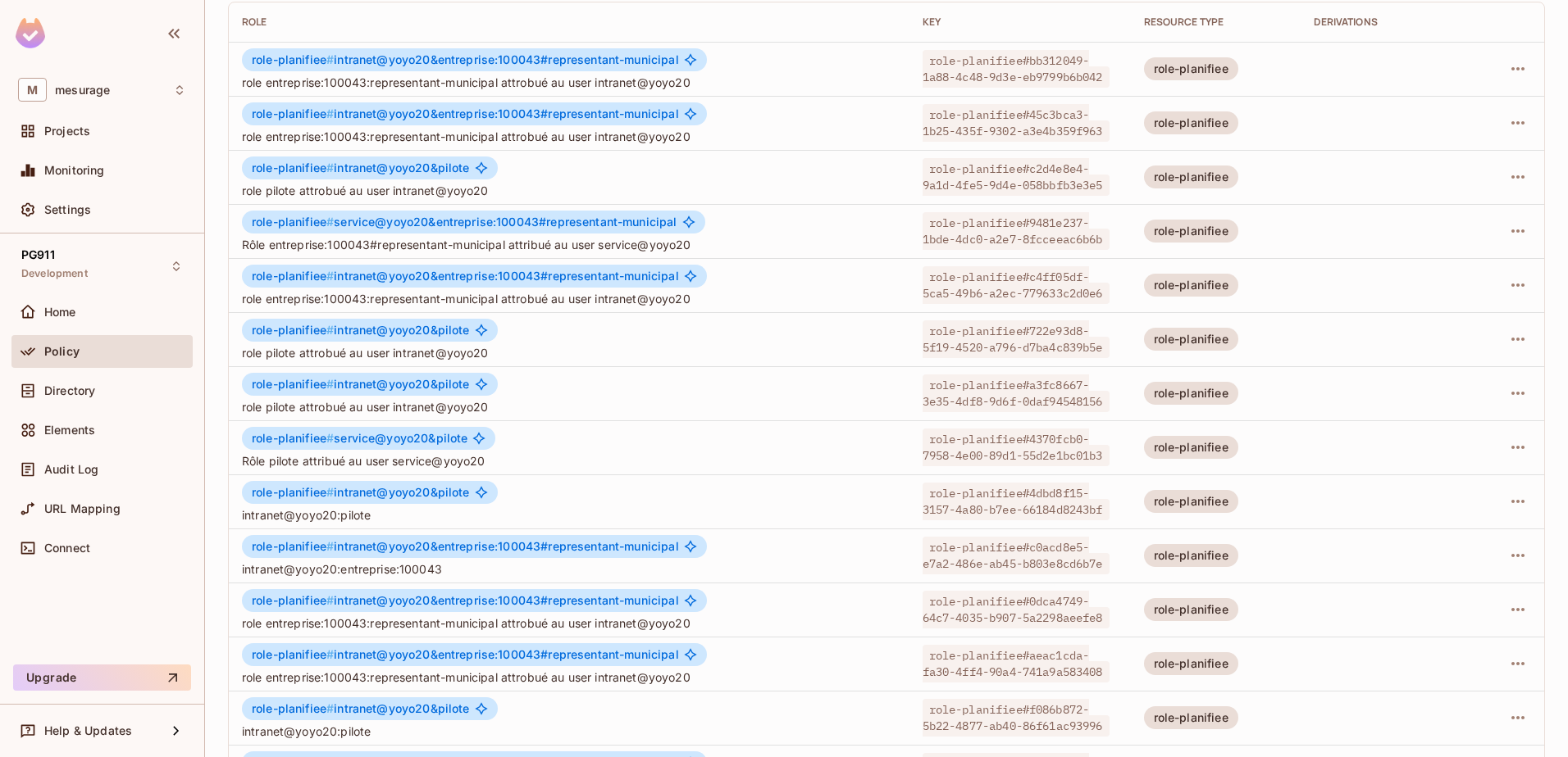
click at [1512, 80] on div at bounding box center [1507, 69] width 46 height 27
click at [1508, 71] on icon "button" at bounding box center [1517, 69] width 20 height 20
click at [1442, 177] on div "Delete Role" at bounding box center [1439, 179] width 63 height 17
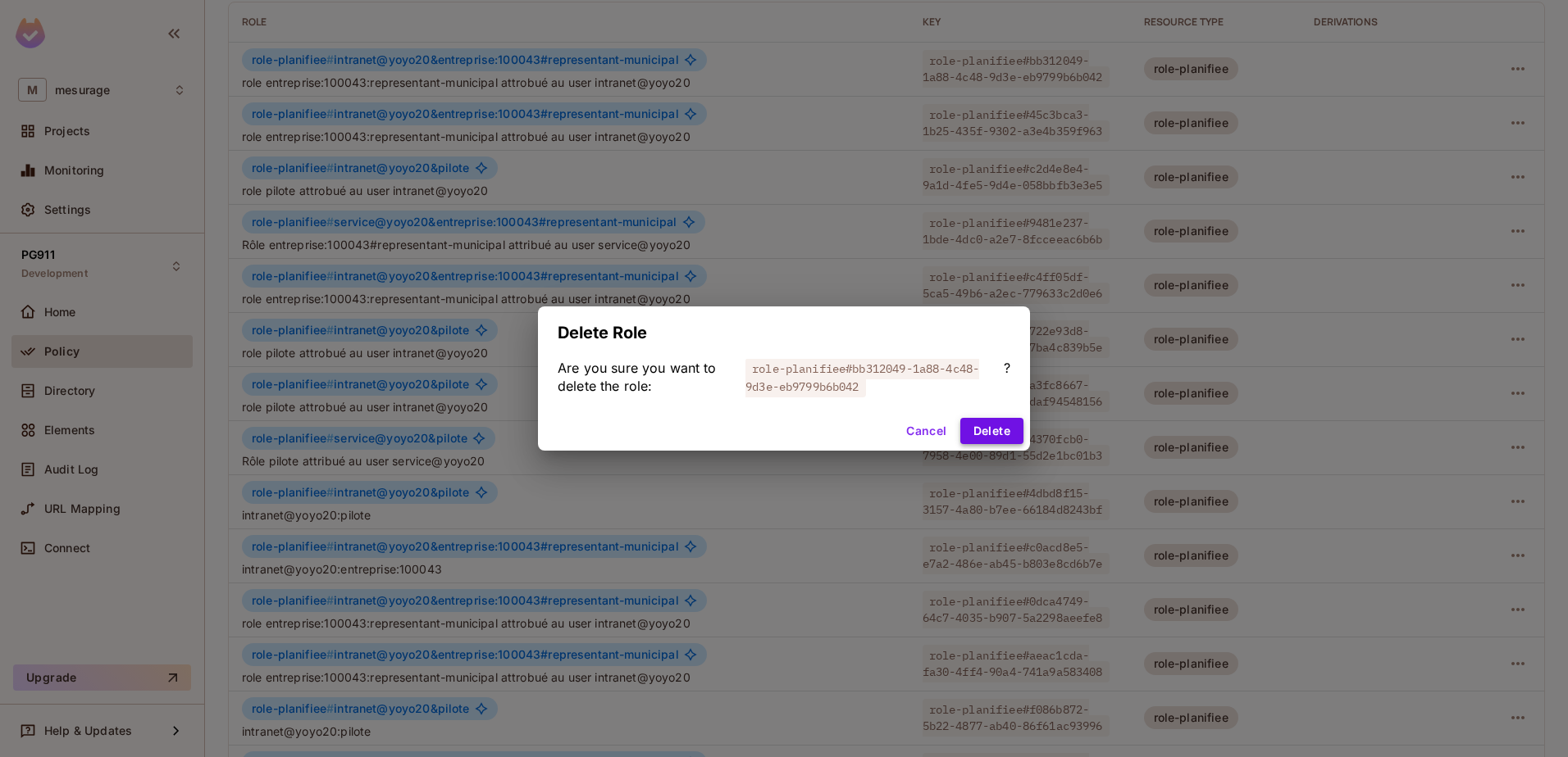
click at [1005, 421] on button "Delete" at bounding box center [991, 431] width 63 height 27
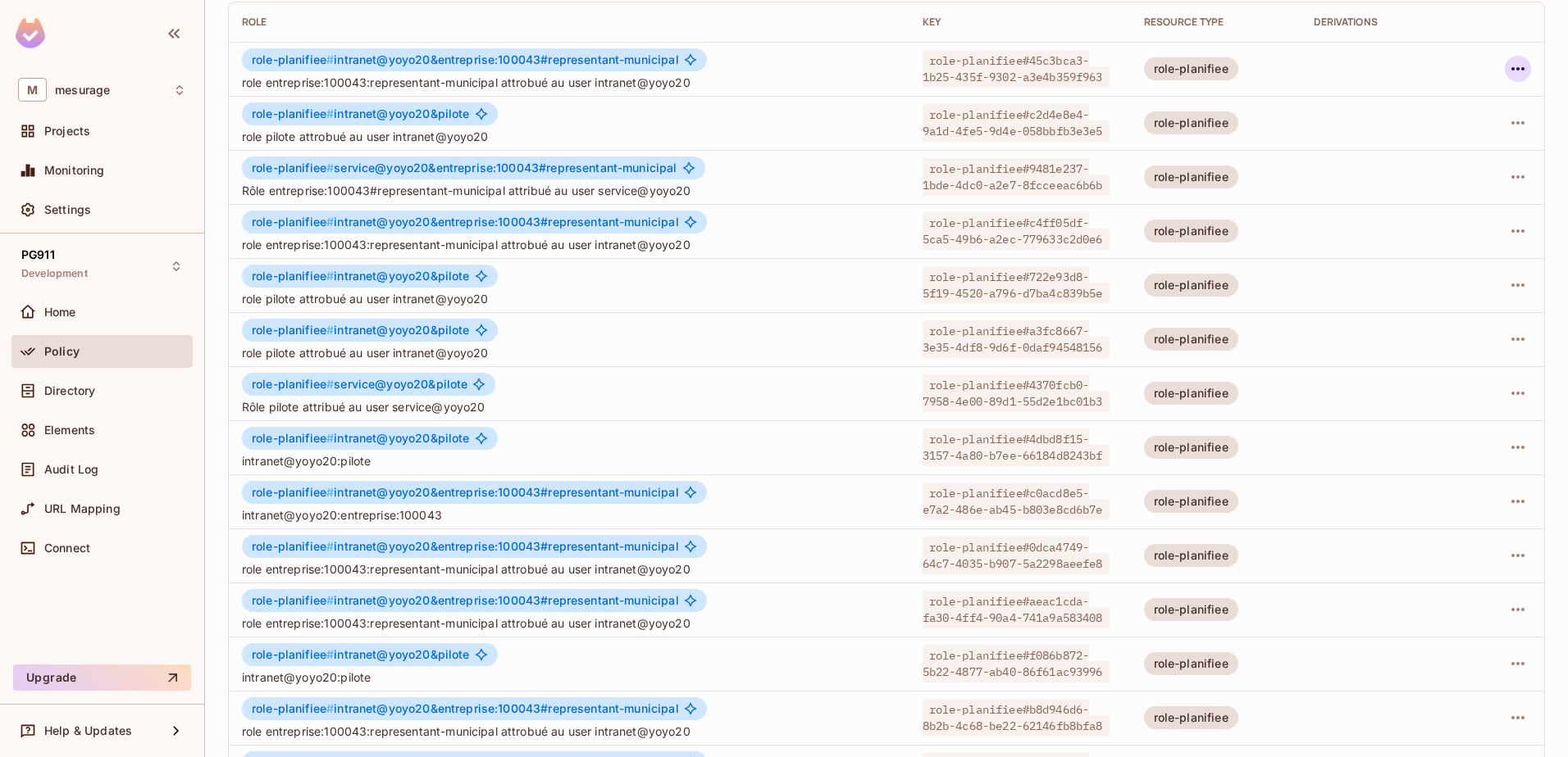
click at [1510, 67] on icon "button" at bounding box center [1517, 69] width 20 height 20
click at [1441, 176] on div "Delete Role" at bounding box center [1439, 179] width 63 height 17
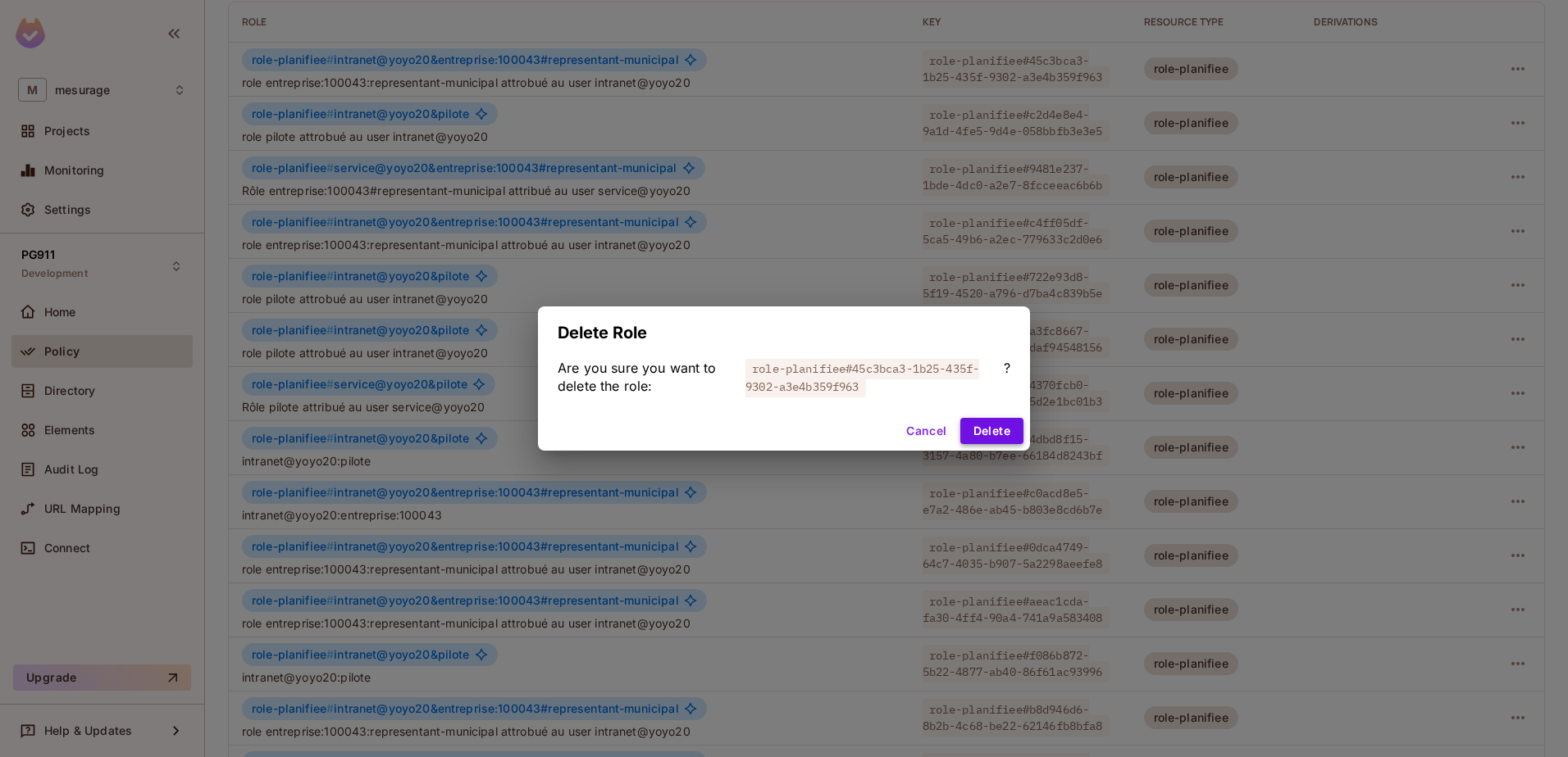
click at [973, 434] on button "Delete" at bounding box center [991, 431] width 63 height 27
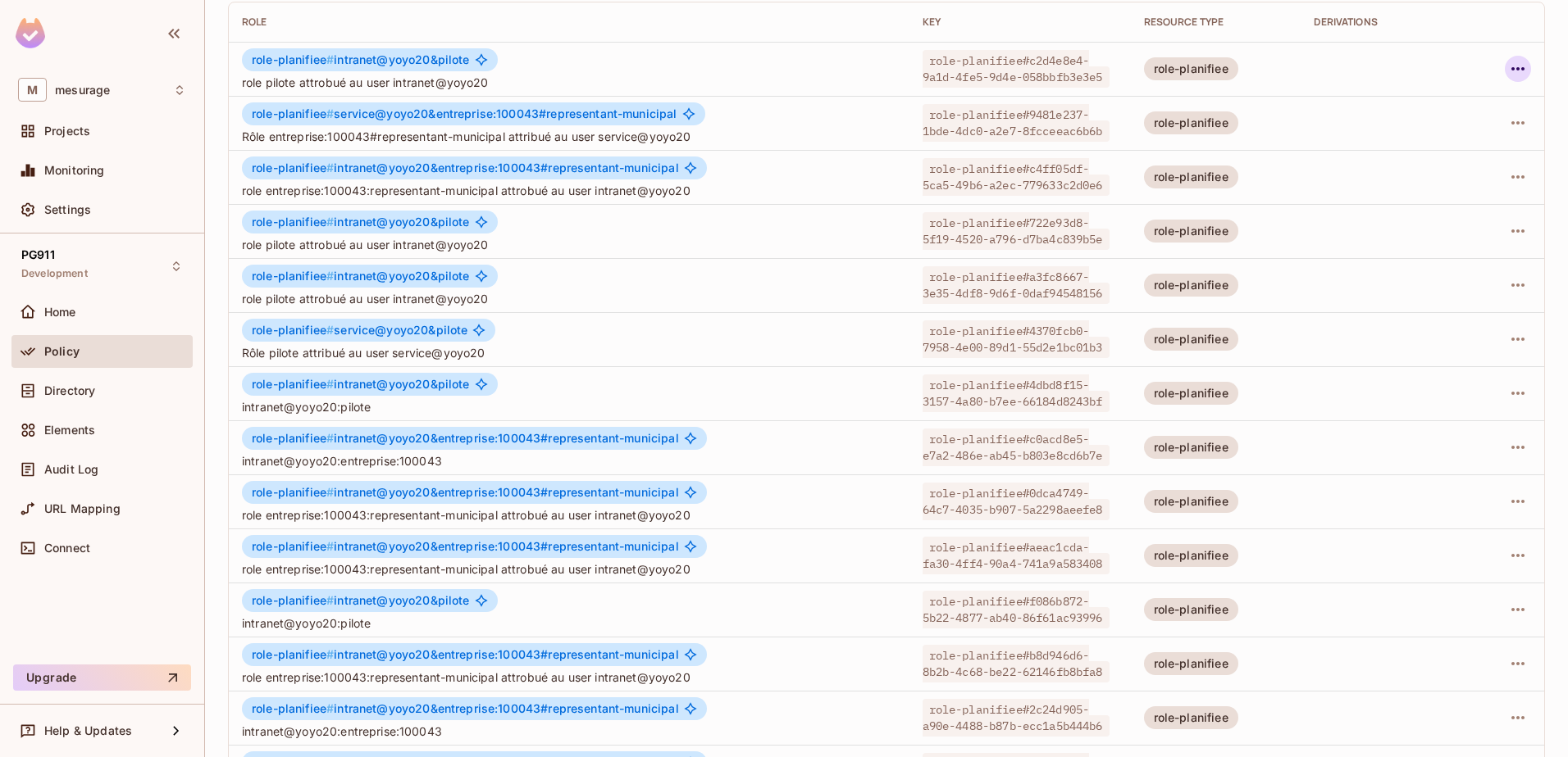
click at [1511, 68] on icon "button" at bounding box center [1517, 69] width 13 height 3
click at [1434, 181] on div "Delete Role" at bounding box center [1439, 179] width 63 height 17
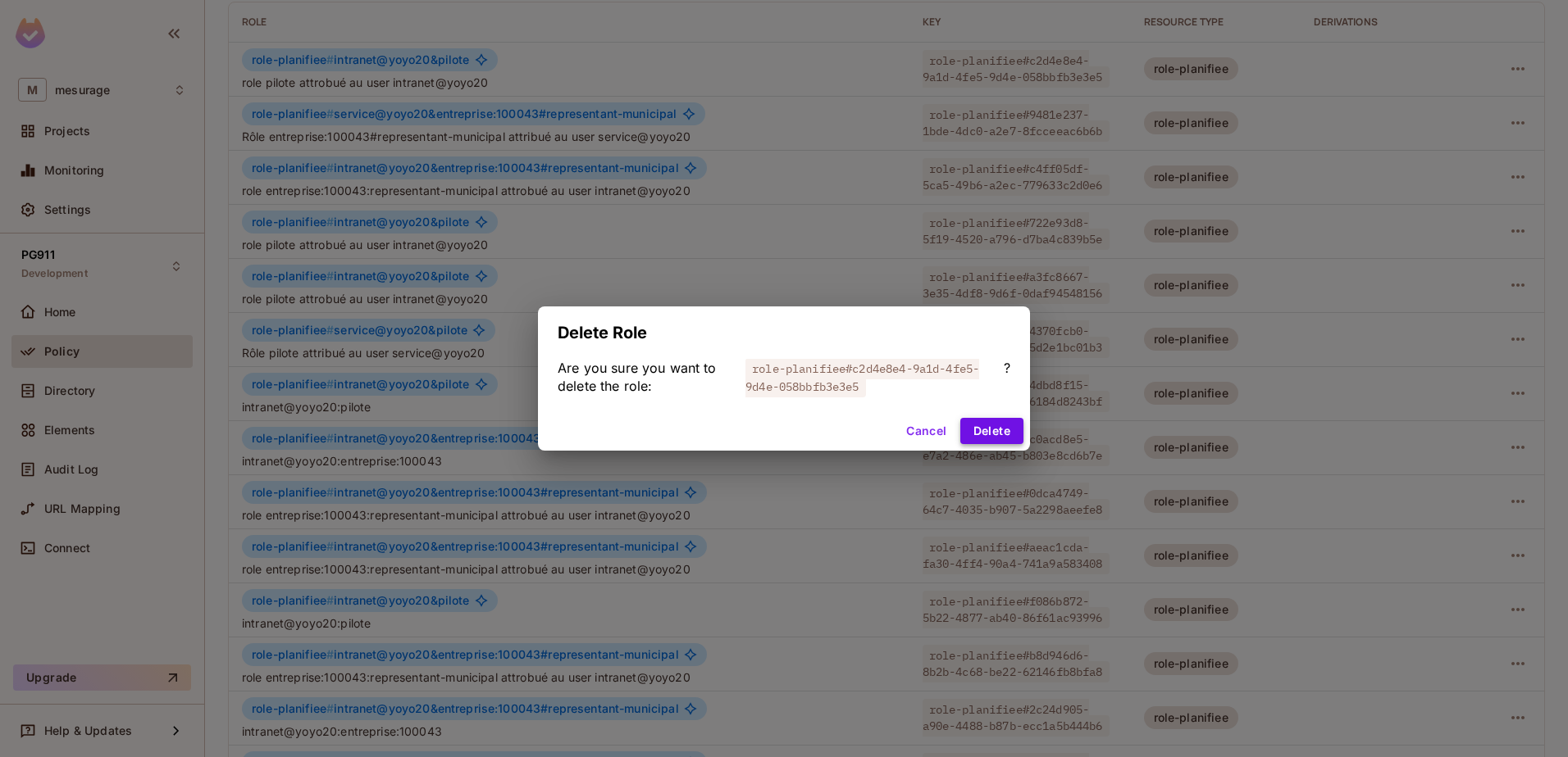
click at [1010, 424] on button "Delete" at bounding box center [991, 431] width 63 height 27
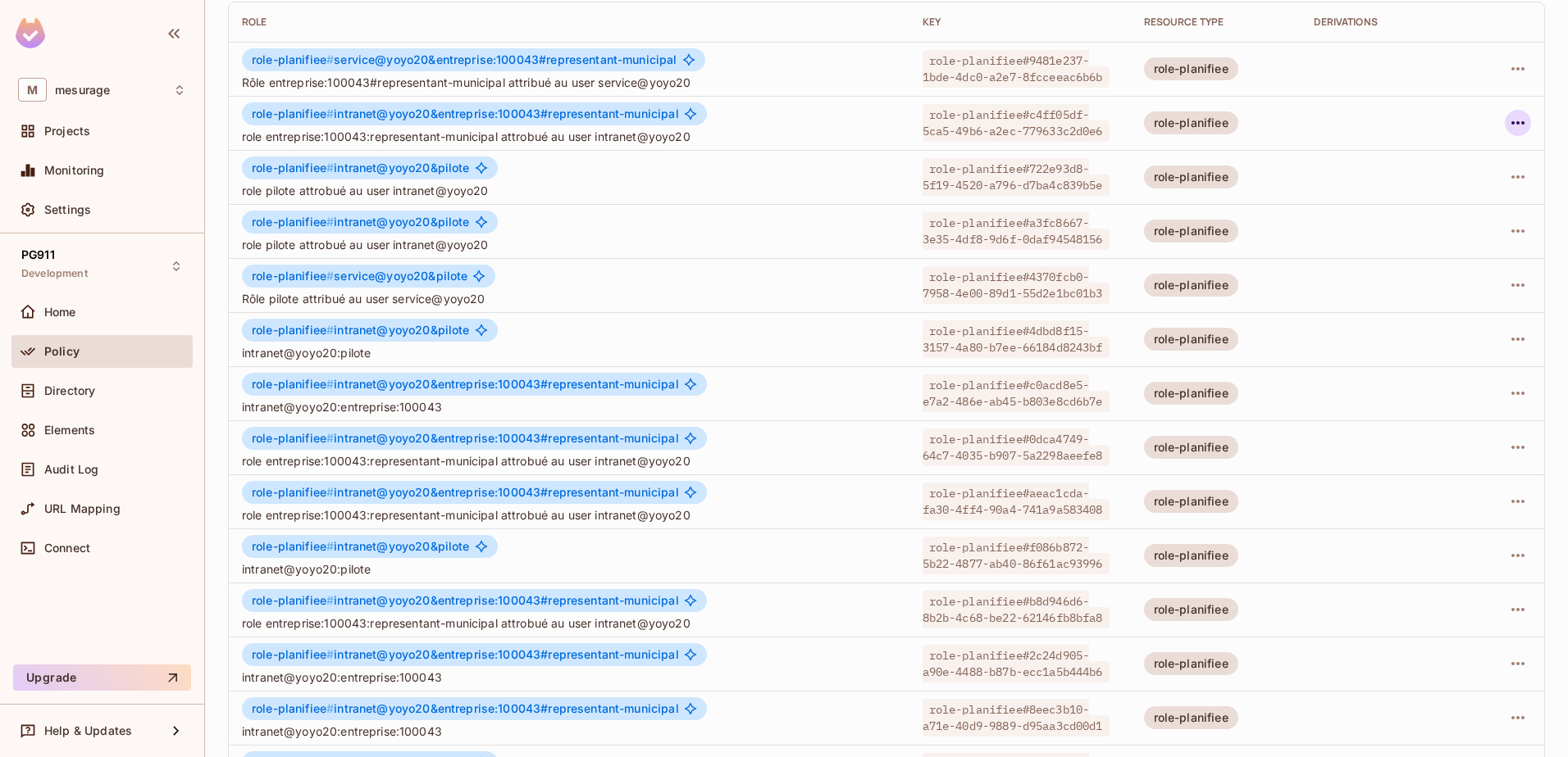
click at [1507, 124] on icon "button" at bounding box center [1517, 123] width 20 height 20
click at [1418, 240] on div "Delete Role" at bounding box center [1439, 233] width 63 height 17
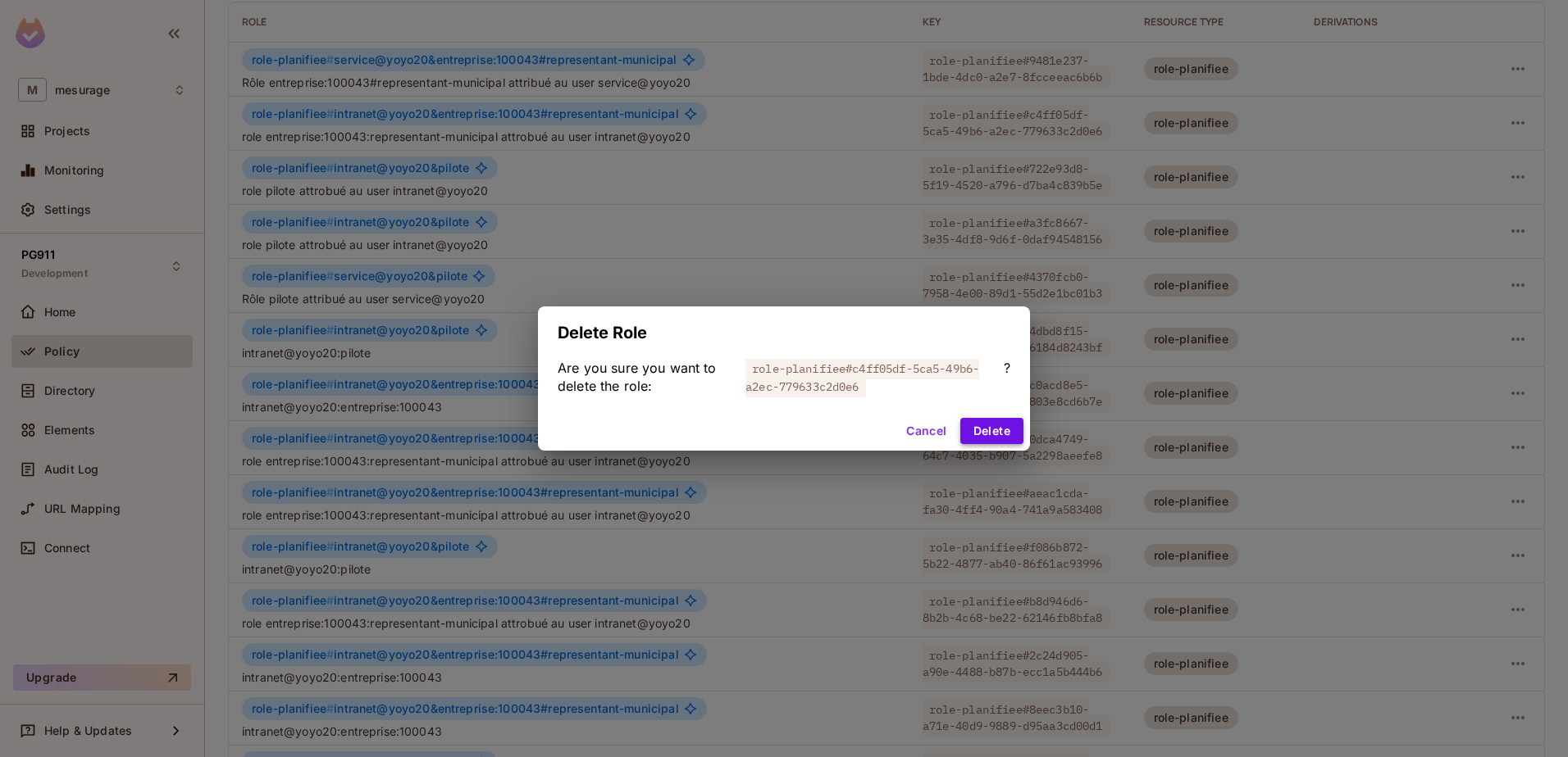
click at [973, 428] on button "Delete" at bounding box center [991, 431] width 63 height 27
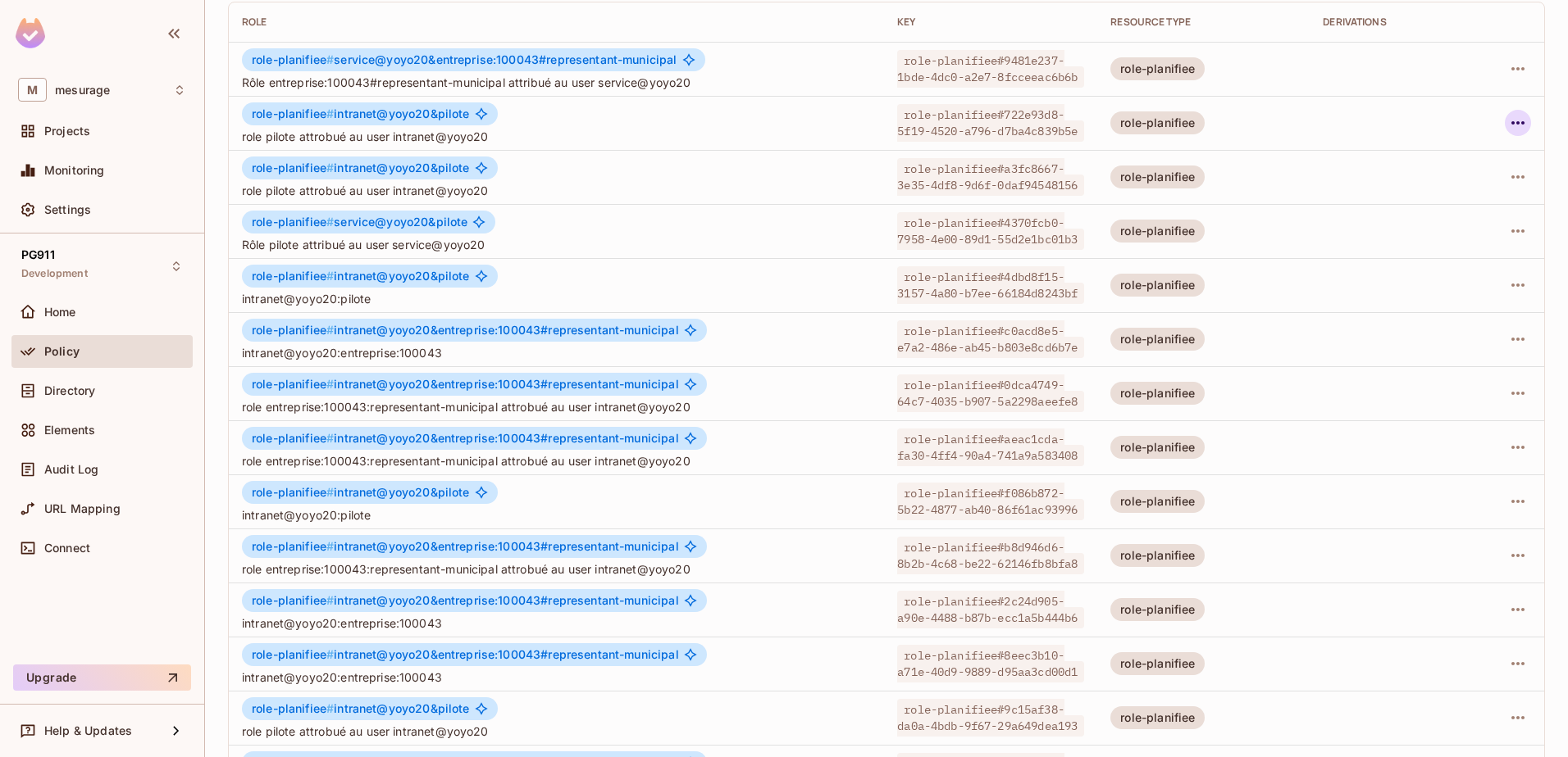
click at [1516, 126] on button "button" at bounding box center [1518, 123] width 27 height 27
click at [1444, 226] on div "Delete Role" at bounding box center [1439, 233] width 63 height 17
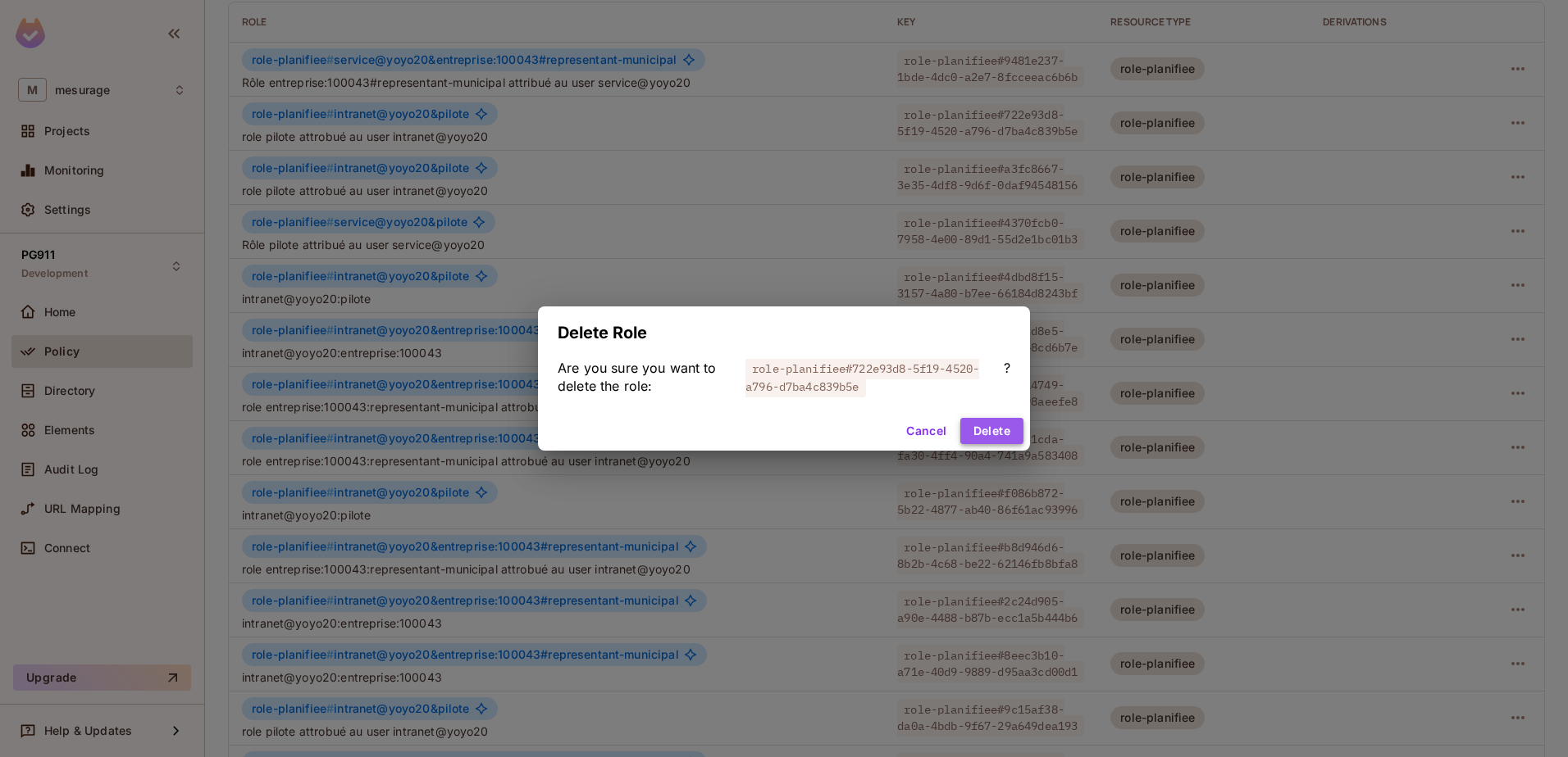
click at [1000, 436] on button "Delete" at bounding box center [991, 431] width 63 height 27
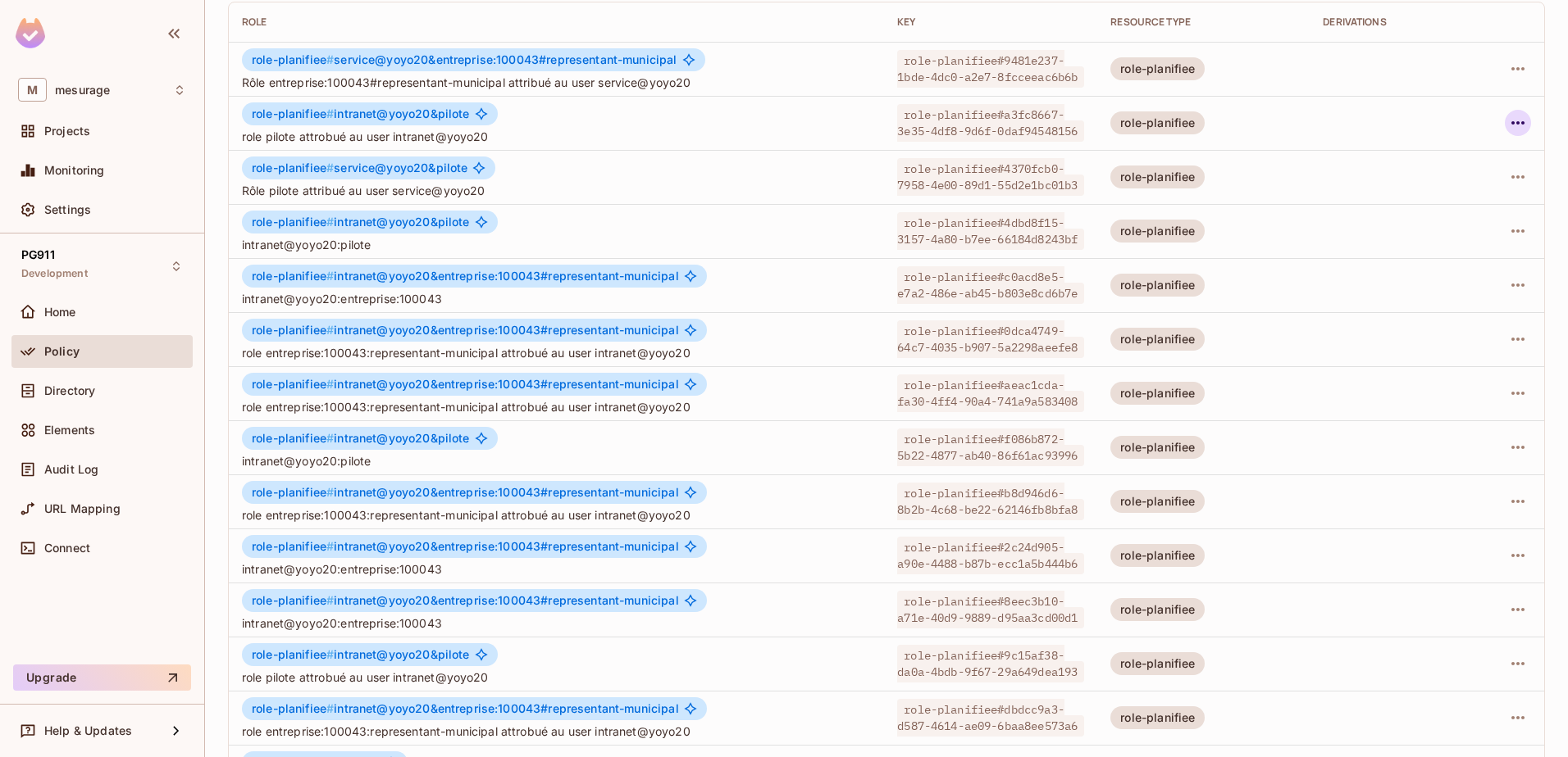
click at [1507, 126] on icon "button" at bounding box center [1517, 123] width 20 height 20
click at [1416, 232] on div "Delete Role" at bounding box center [1439, 233] width 63 height 17
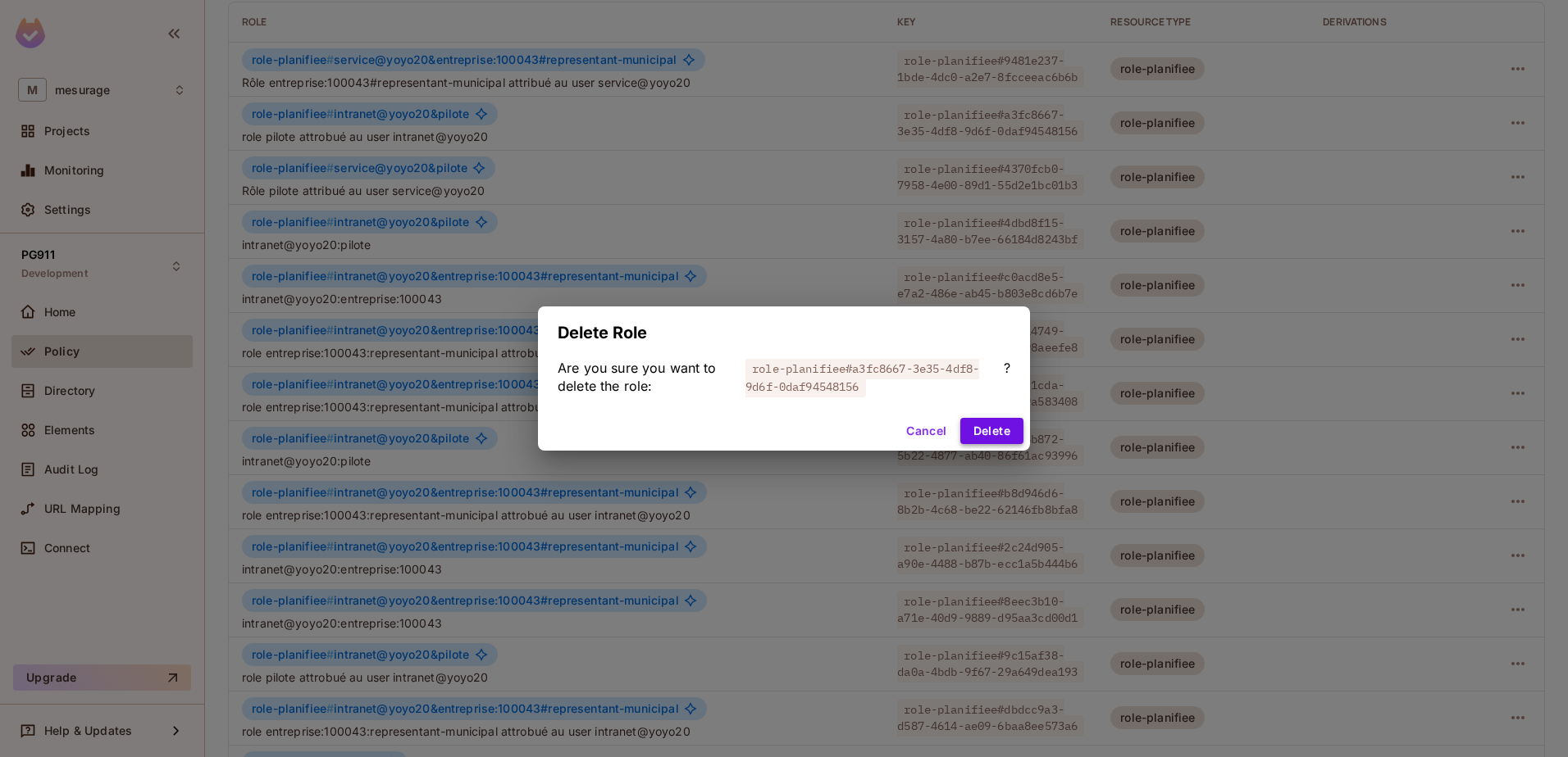
click at [1002, 431] on button "Delete" at bounding box center [991, 431] width 63 height 27
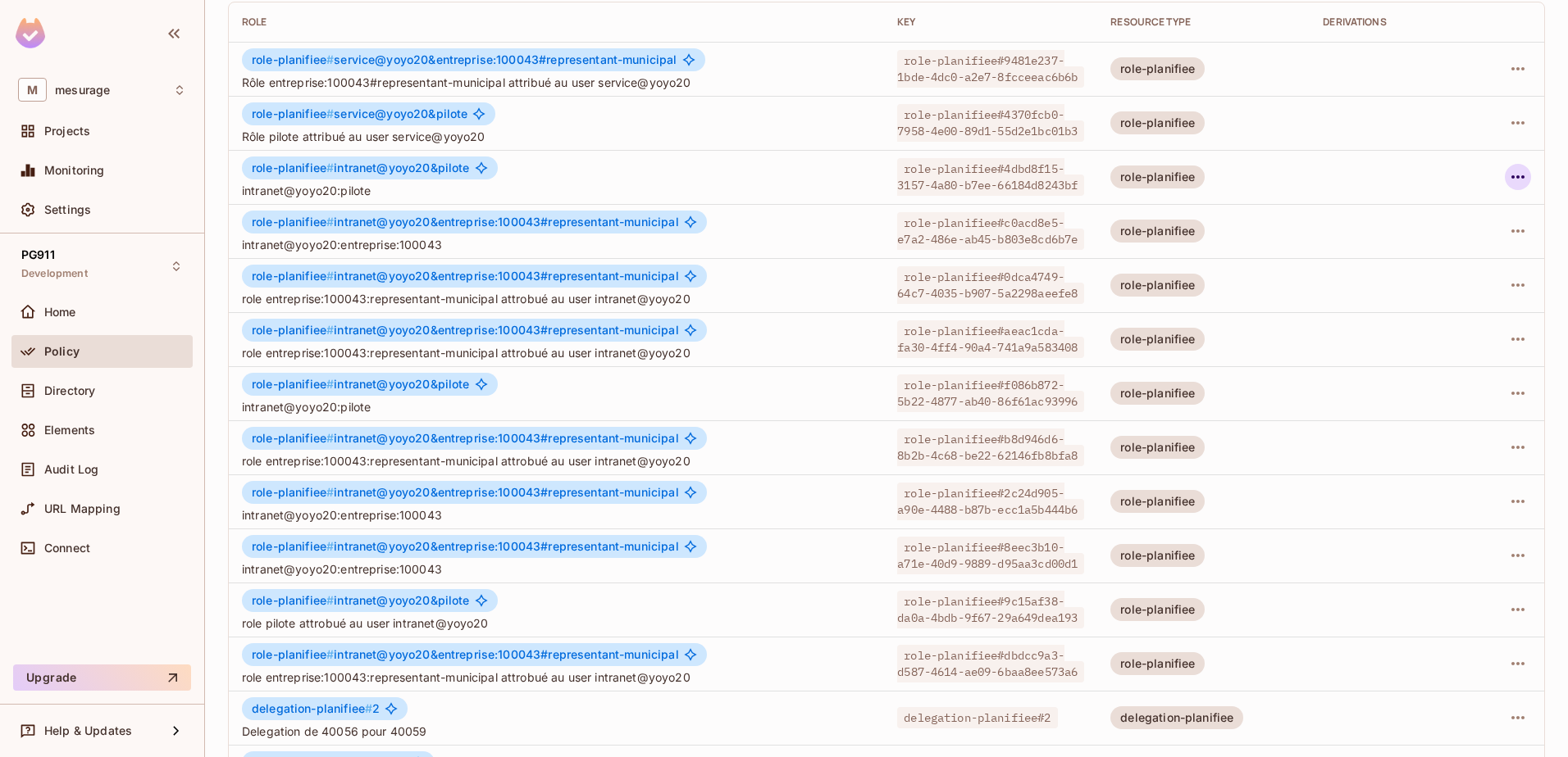
click at [1509, 179] on icon "button" at bounding box center [1517, 177] width 20 height 20
click at [1439, 297] on span "Delete Role" at bounding box center [1439, 287] width 73 height 27
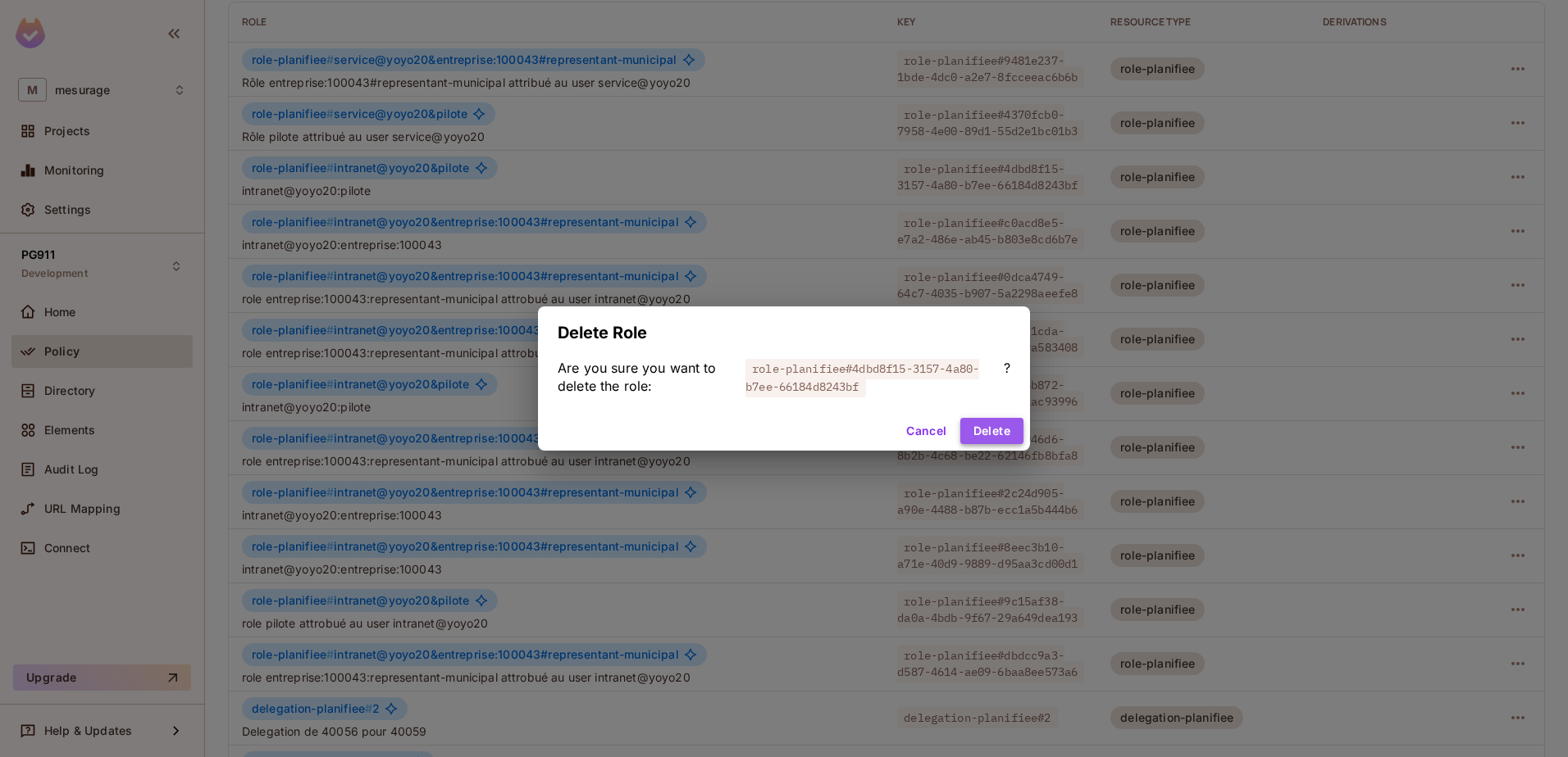
click at [1006, 436] on button "Delete" at bounding box center [991, 431] width 63 height 27
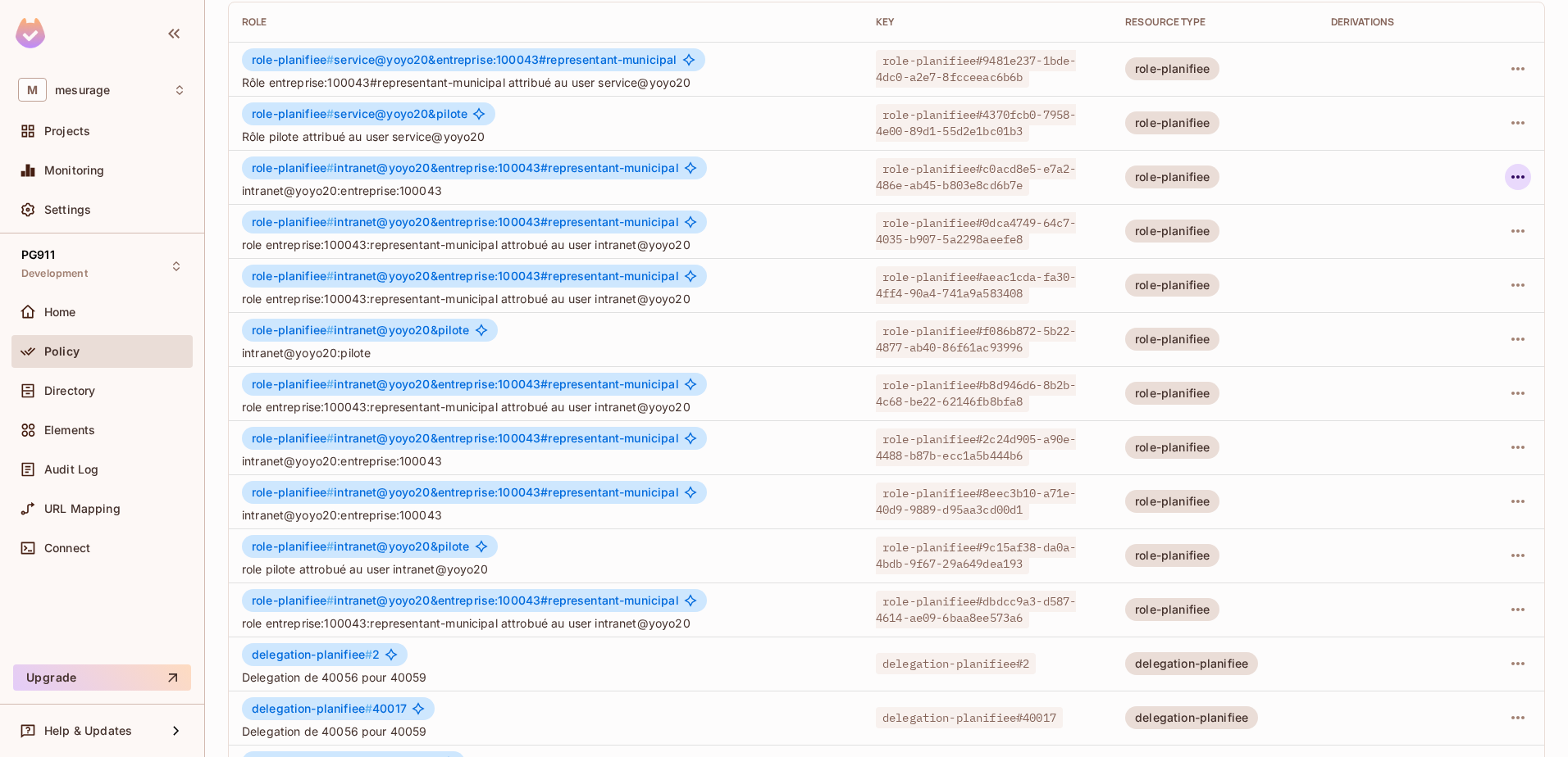
click at [1512, 175] on icon "button" at bounding box center [1517, 177] width 20 height 20
click at [1421, 279] on div "Delete Role" at bounding box center [1439, 287] width 63 height 17
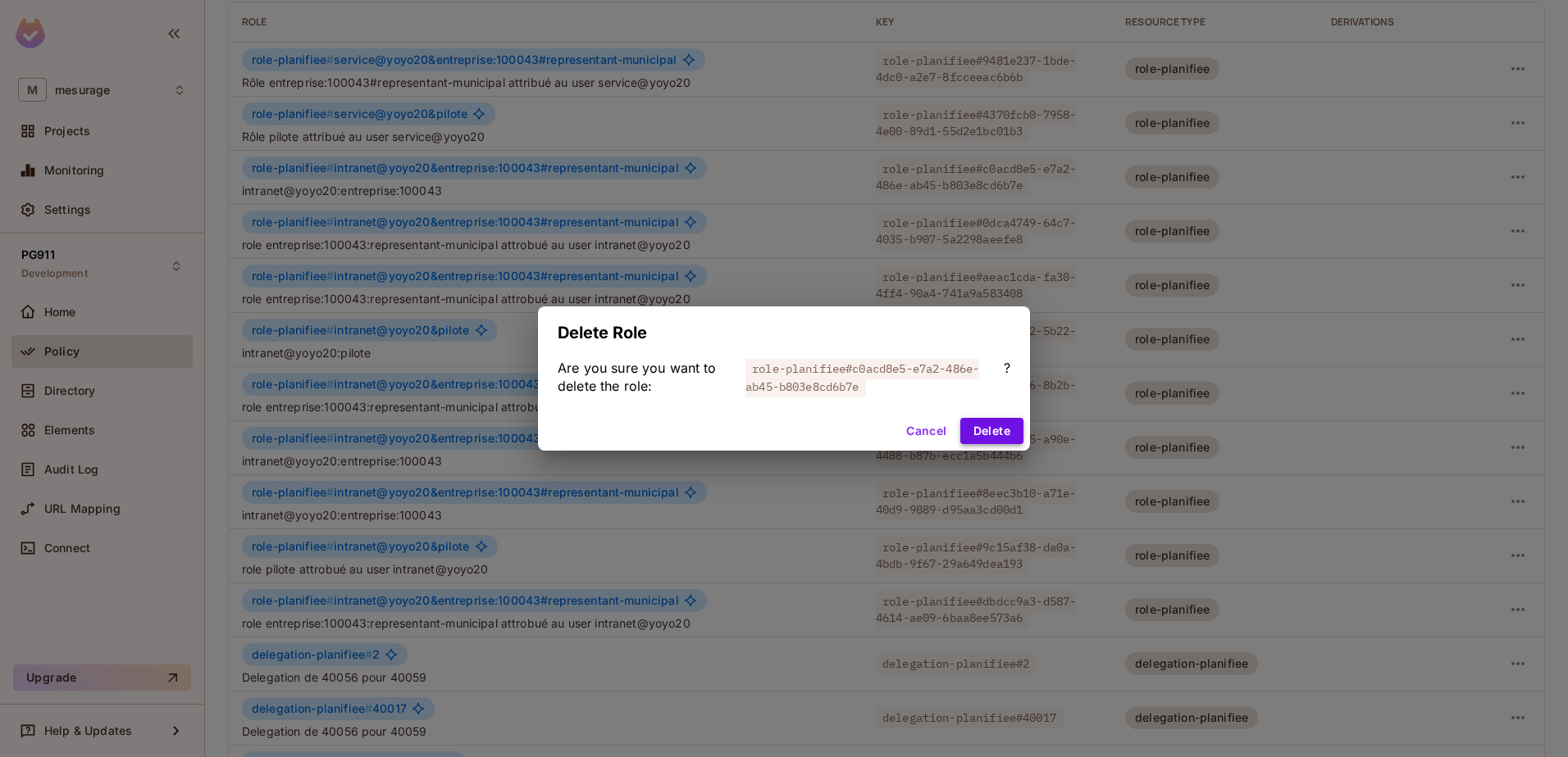
click at [1009, 423] on button "Delete" at bounding box center [991, 431] width 63 height 27
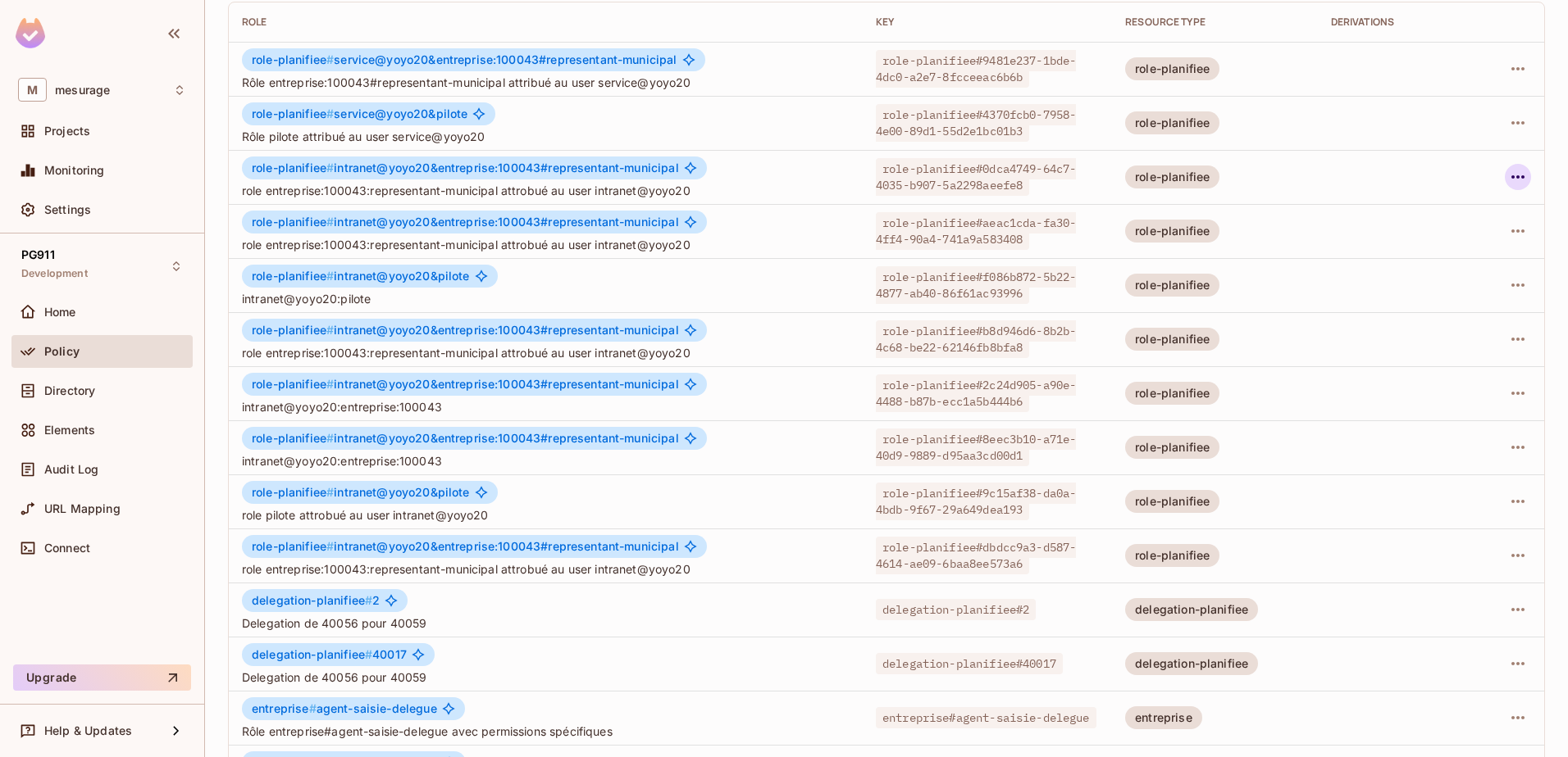
click at [1507, 180] on icon "button" at bounding box center [1517, 177] width 20 height 20
click at [1415, 289] on div "Delete Role" at bounding box center [1439, 287] width 63 height 17
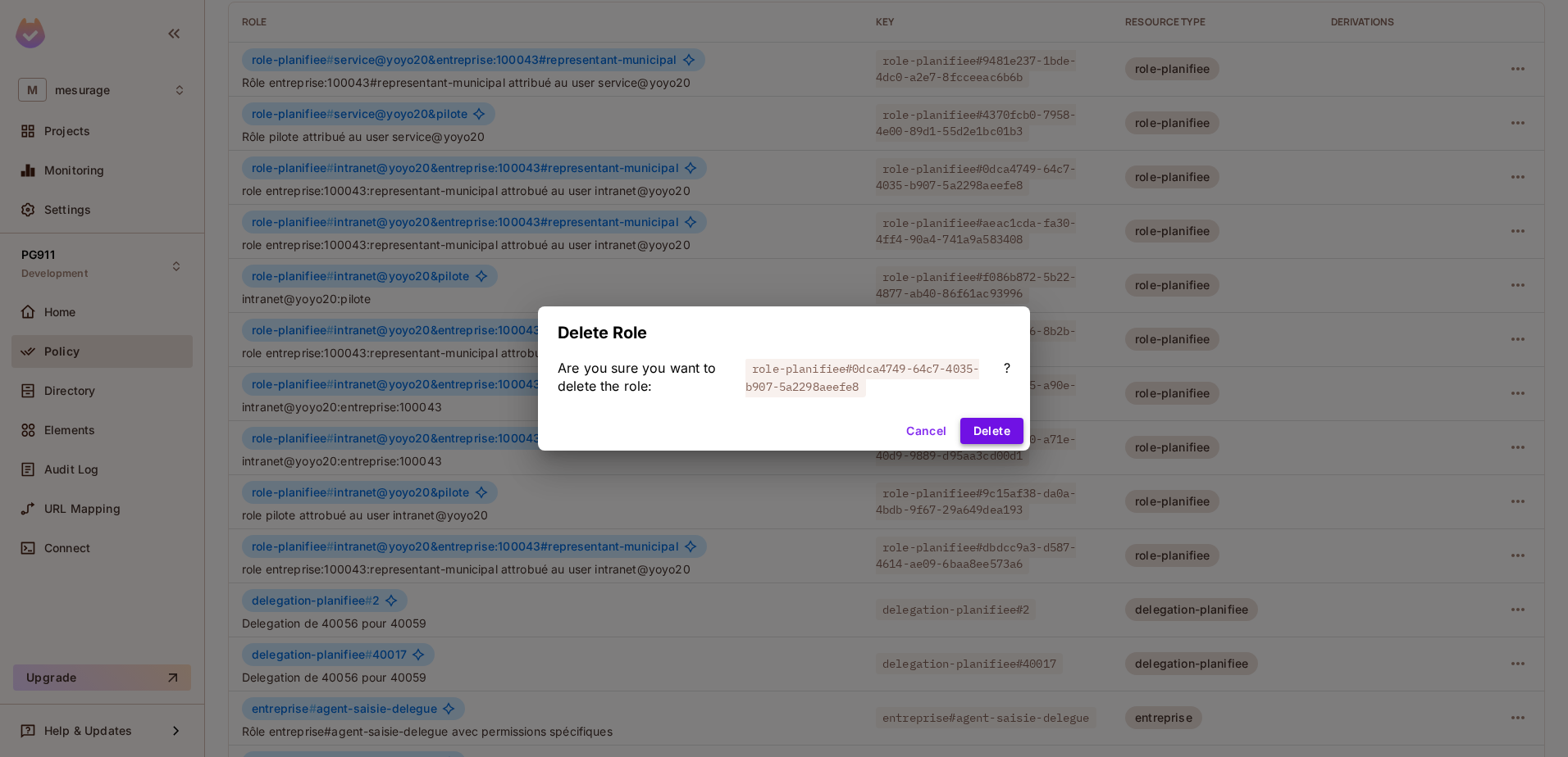
click at [983, 434] on button "Delete" at bounding box center [991, 431] width 63 height 27
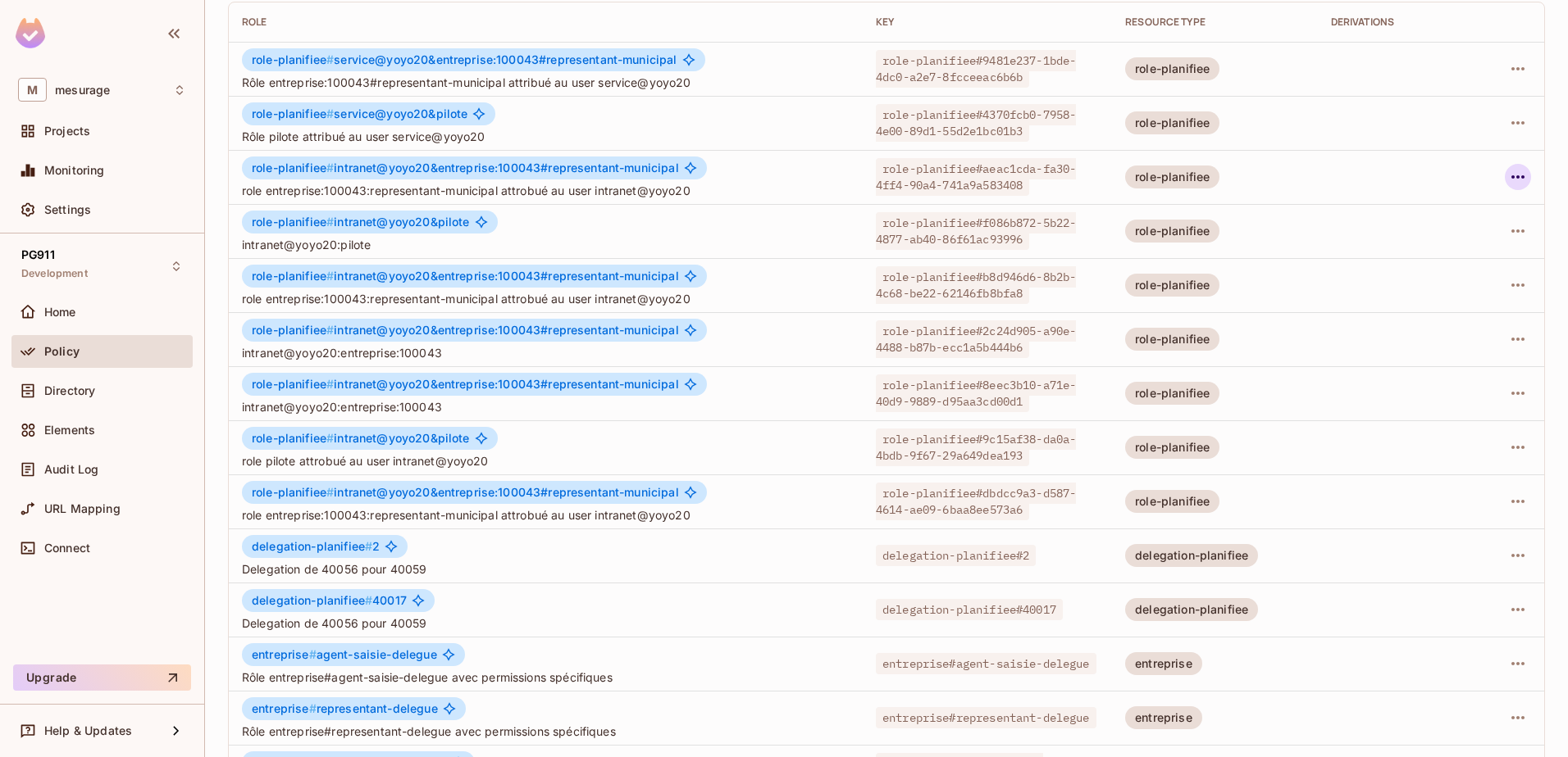
click at [1507, 182] on icon "button" at bounding box center [1517, 177] width 20 height 20
click at [1430, 277] on span "Delete Role" at bounding box center [1439, 287] width 73 height 27
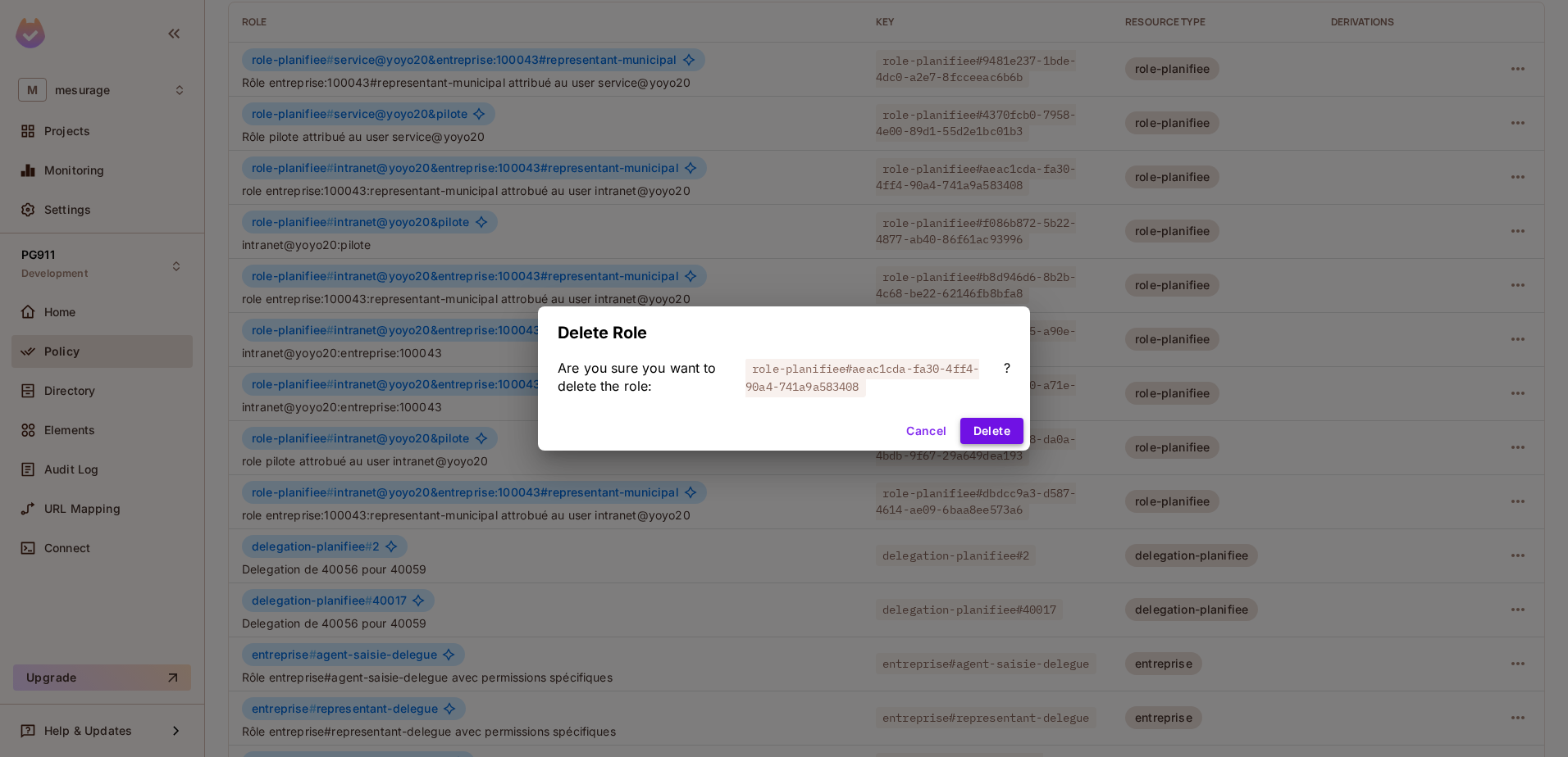
click at [1016, 435] on button "Delete" at bounding box center [991, 431] width 63 height 27
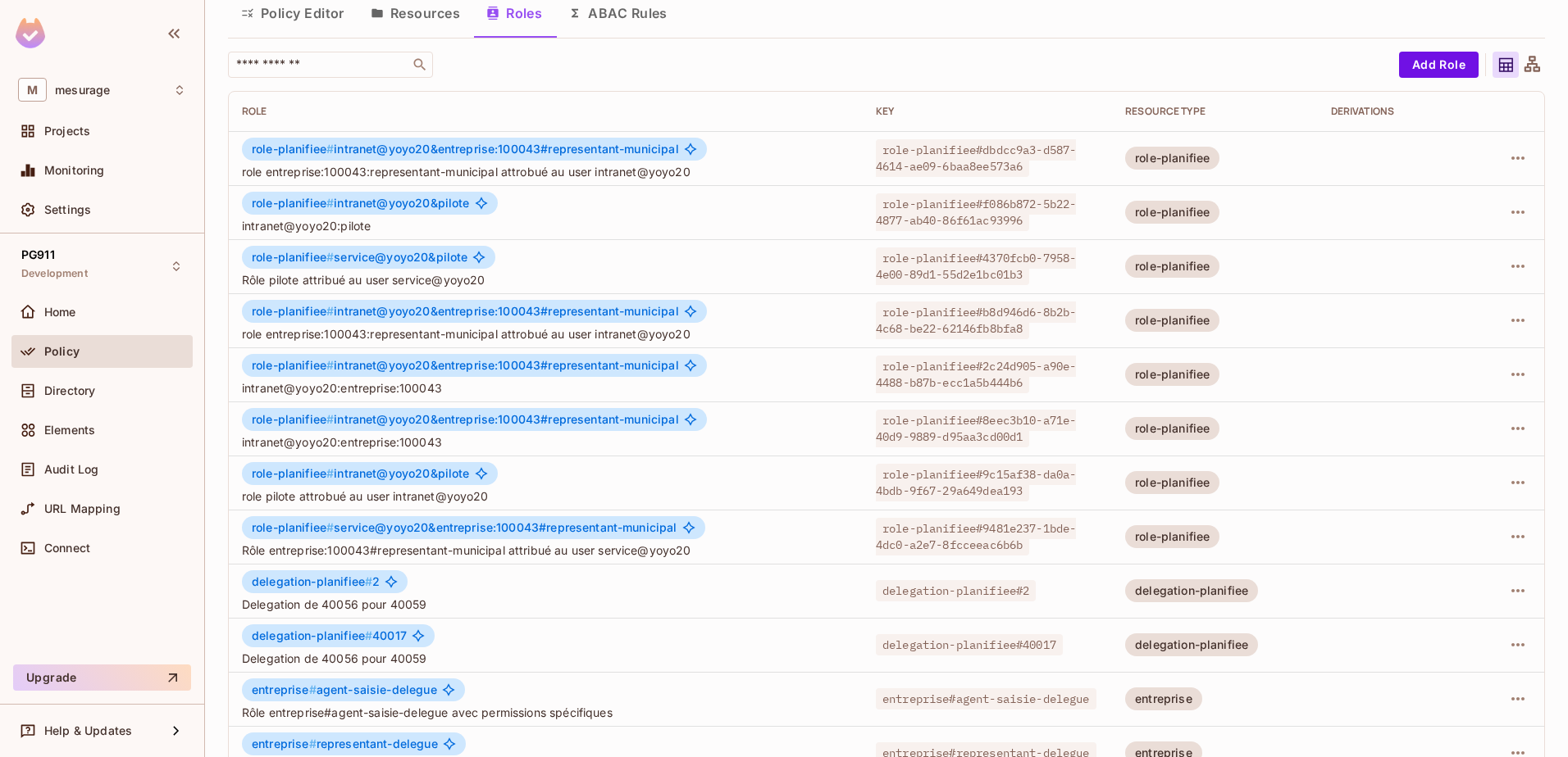
scroll to position [0, 0]
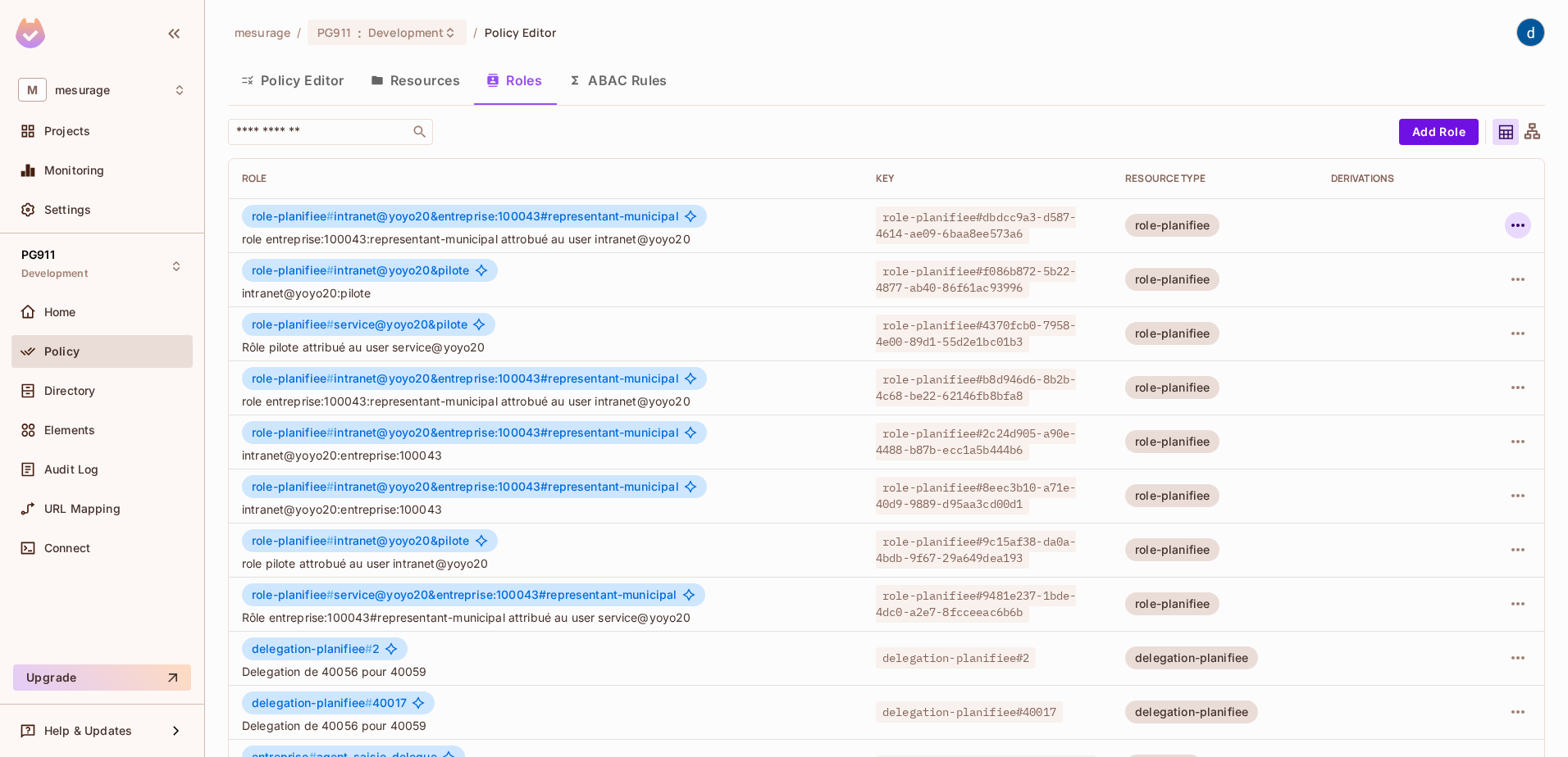
click at [1507, 219] on icon "button" at bounding box center [1517, 226] width 20 height 20
click at [1420, 330] on div "Delete Role" at bounding box center [1439, 335] width 63 height 17
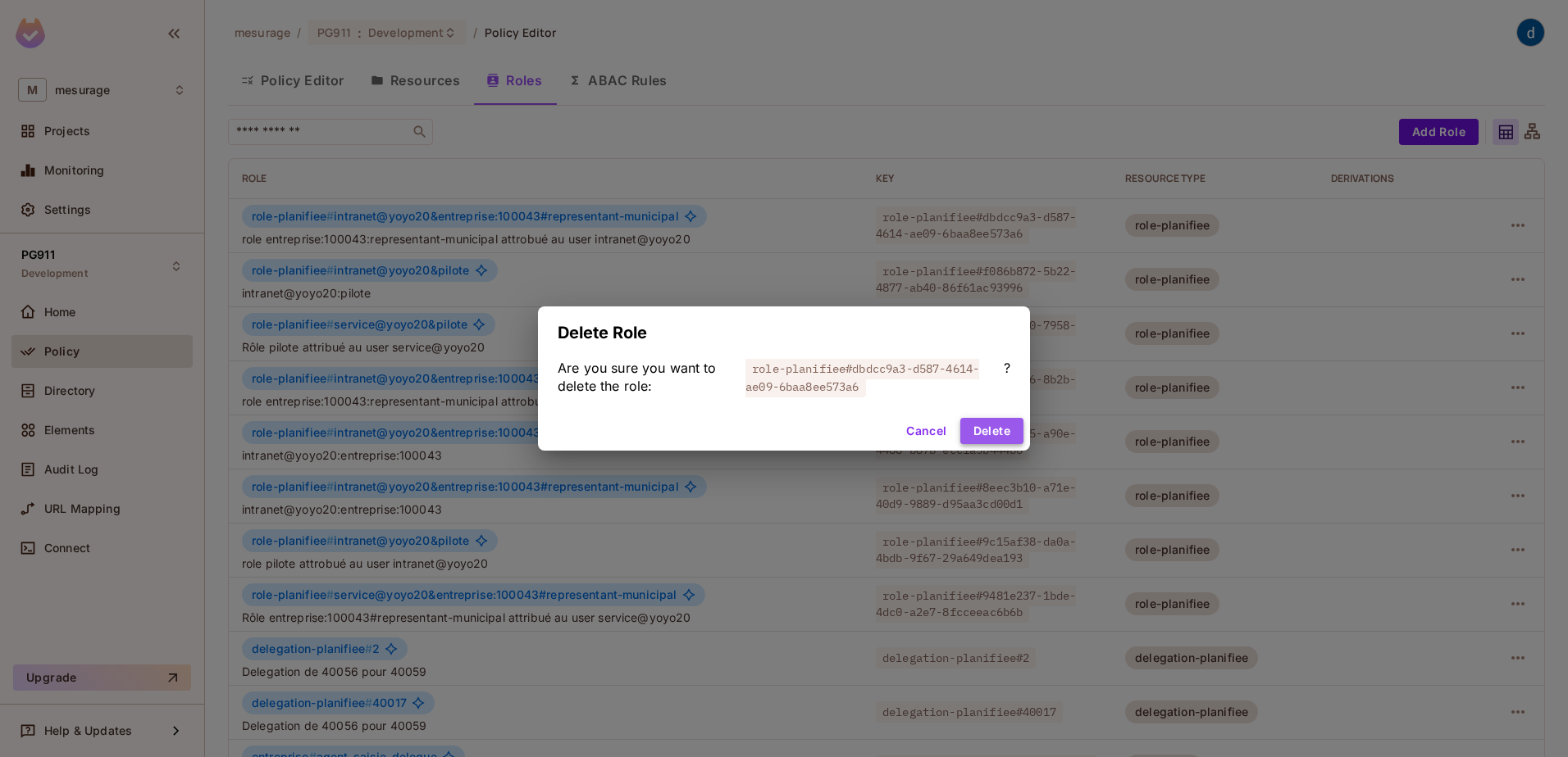
click at [1007, 432] on button "Delete" at bounding box center [991, 431] width 63 height 27
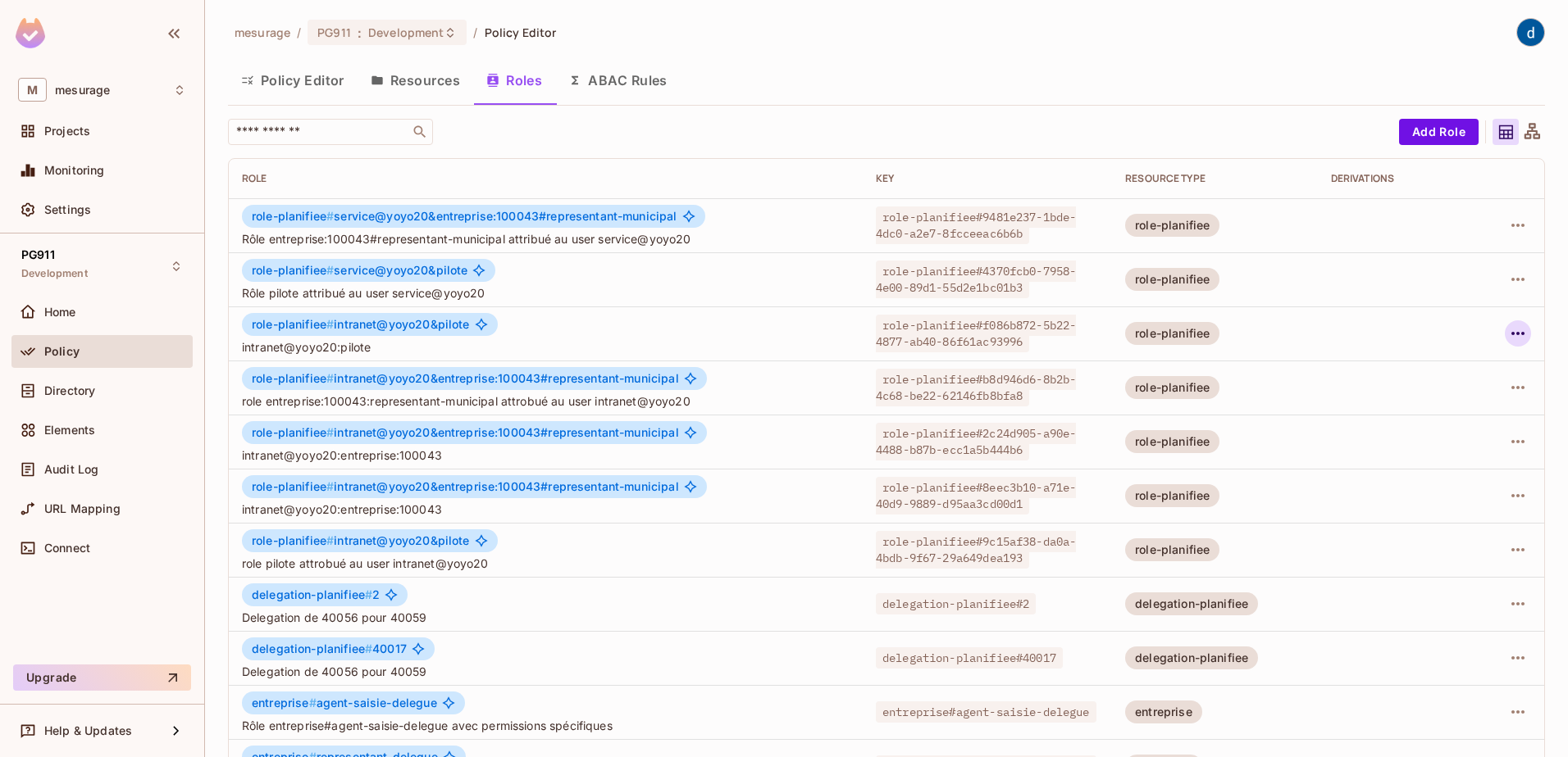
click at [1511, 334] on icon "button" at bounding box center [1517, 333] width 13 height 3
click at [1416, 444] on div "Delete Role" at bounding box center [1439, 444] width 63 height 17
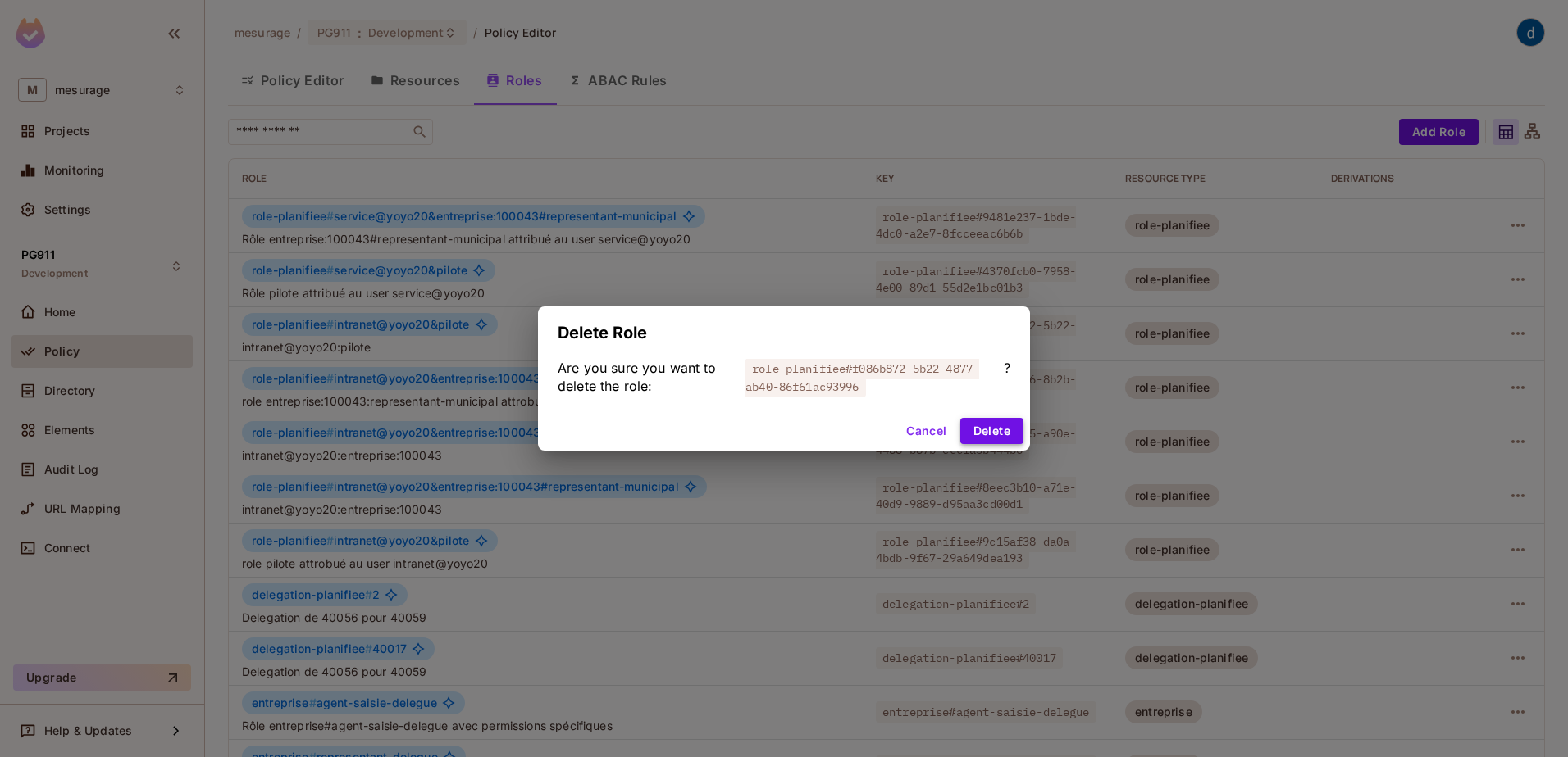
click at [1001, 434] on button "Delete" at bounding box center [991, 431] width 63 height 27
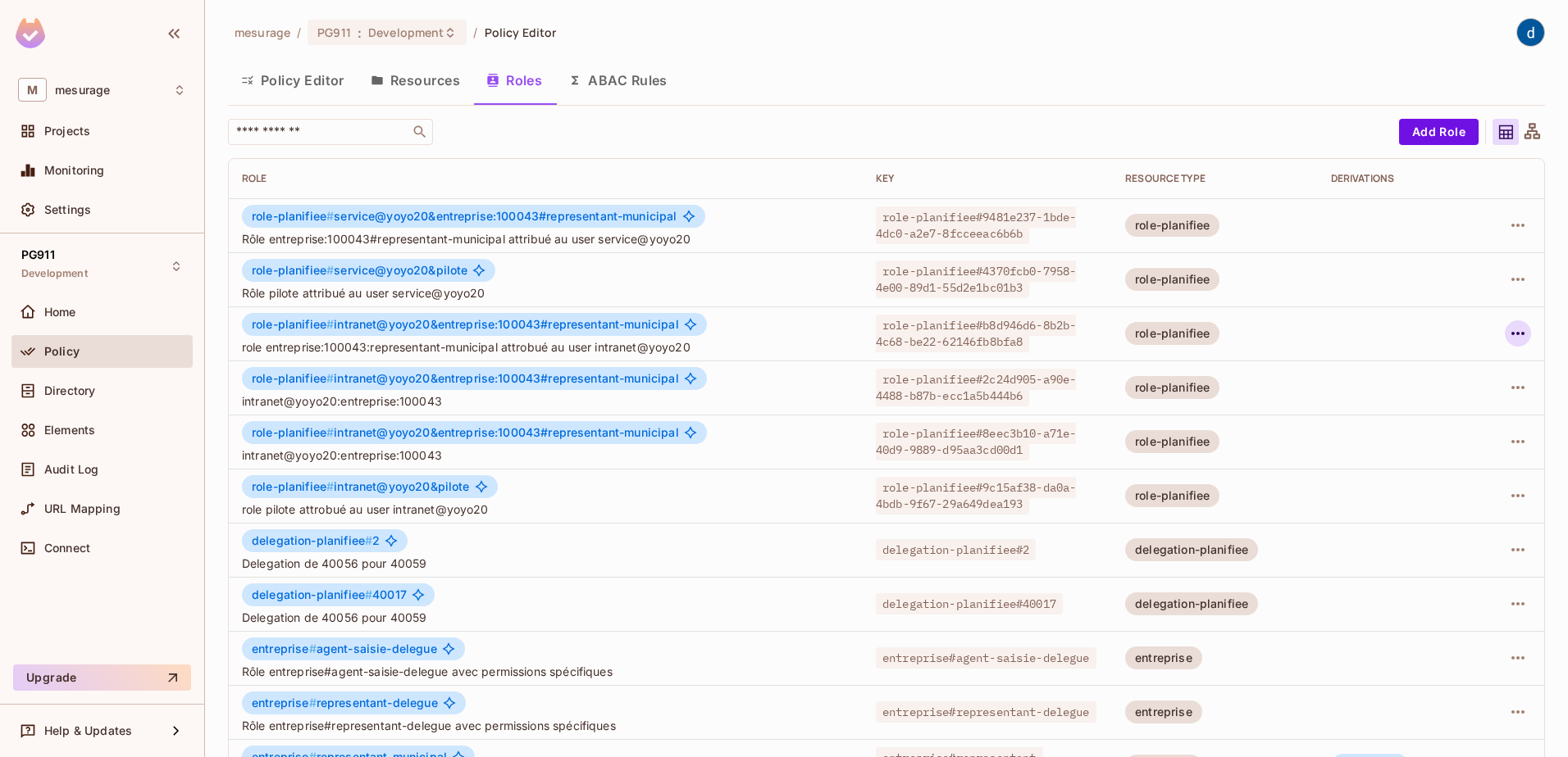
click at [1507, 335] on icon "button" at bounding box center [1517, 333] width 20 height 20
click at [1447, 442] on div "Delete Role" at bounding box center [1439, 444] width 63 height 17
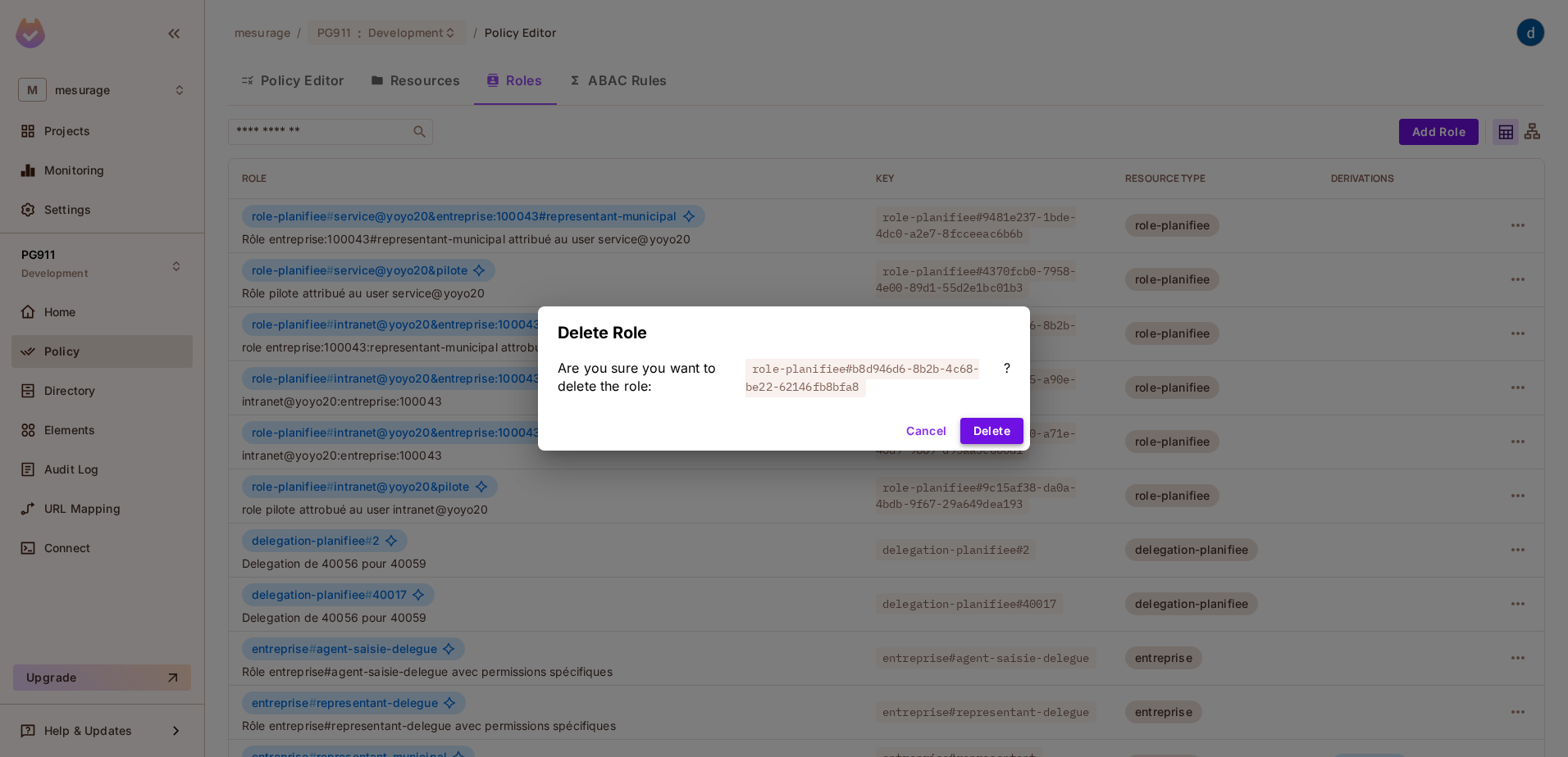
click at [1009, 433] on button "Delete" at bounding box center [991, 431] width 63 height 27
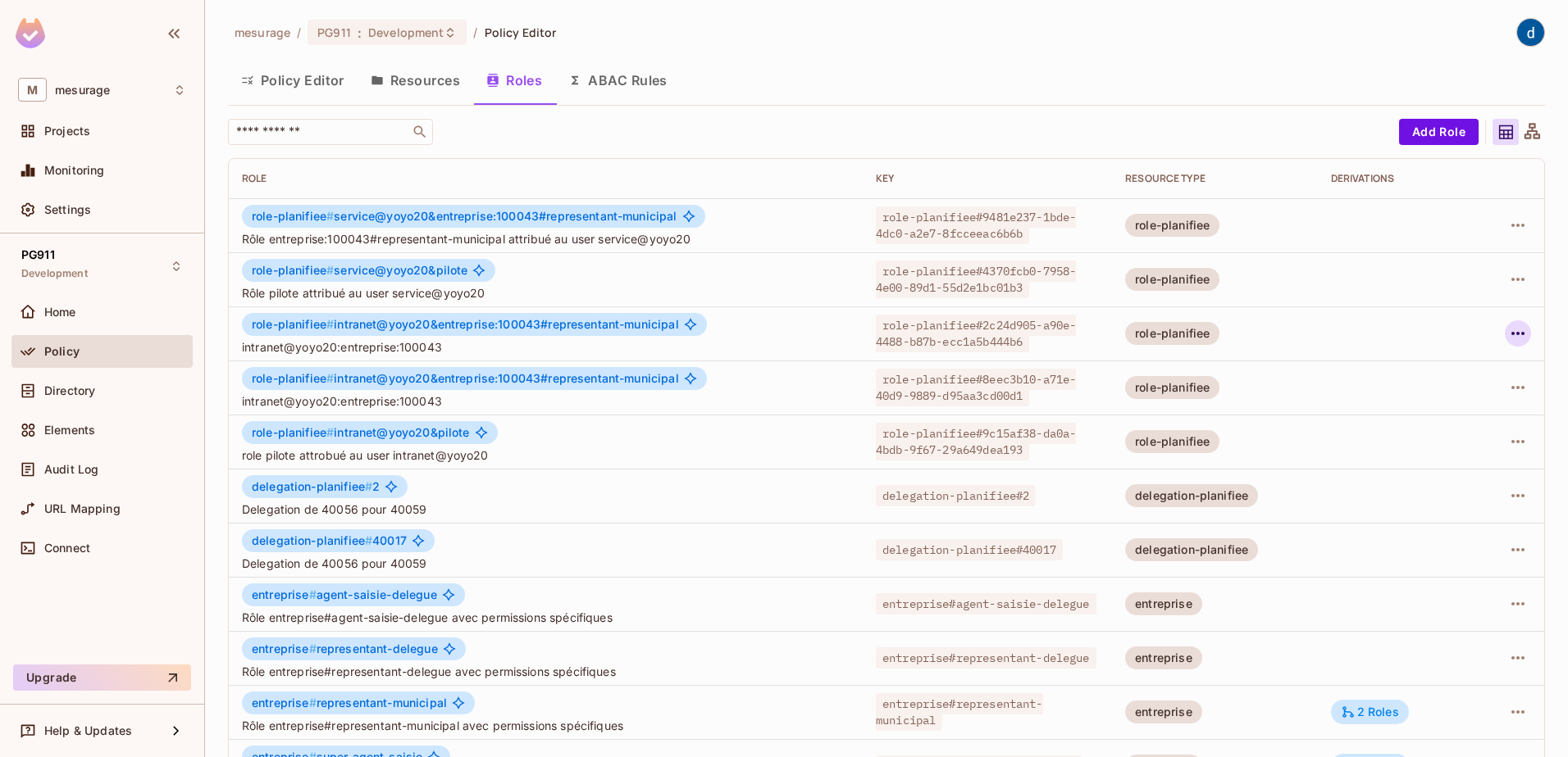
click at [1507, 338] on icon "button" at bounding box center [1517, 333] width 20 height 20
click at [1424, 439] on div "Delete Role" at bounding box center [1439, 444] width 63 height 17
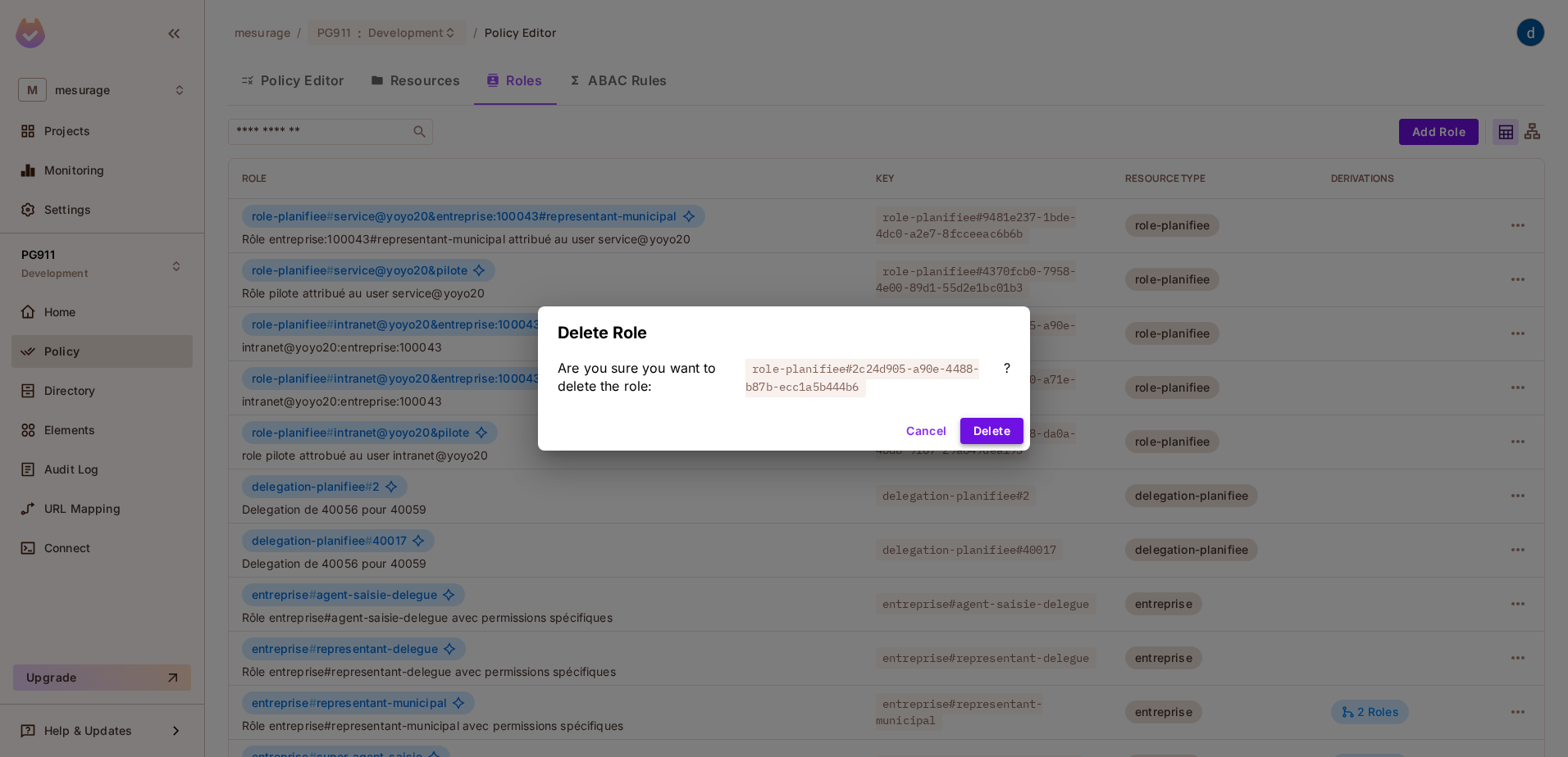
click at [981, 433] on button "Delete" at bounding box center [991, 431] width 63 height 27
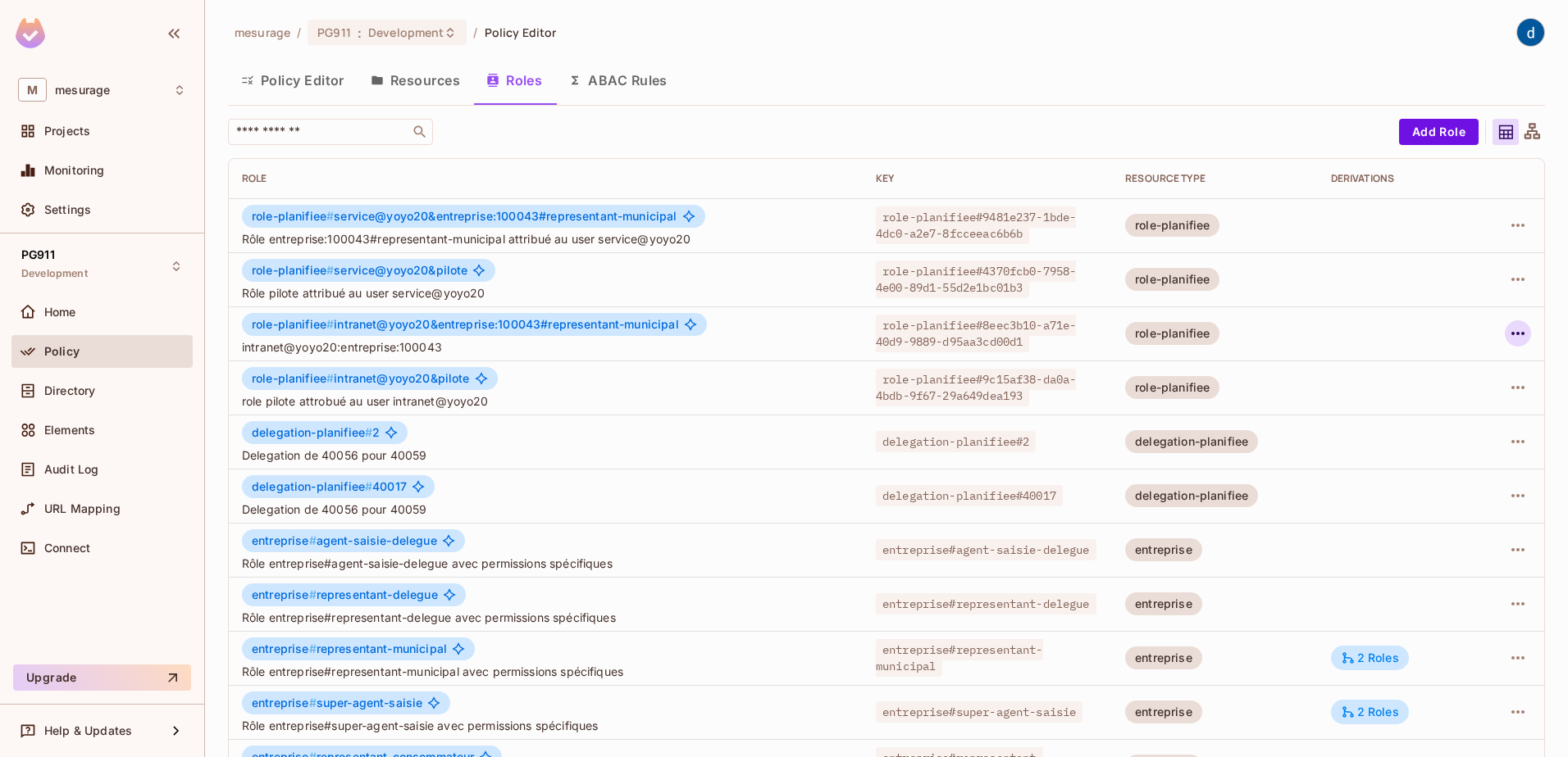
click at [1513, 335] on icon "button" at bounding box center [1517, 333] width 20 height 20
click at [1421, 438] on div "Delete Role" at bounding box center [1439, 444] width 63 height 17
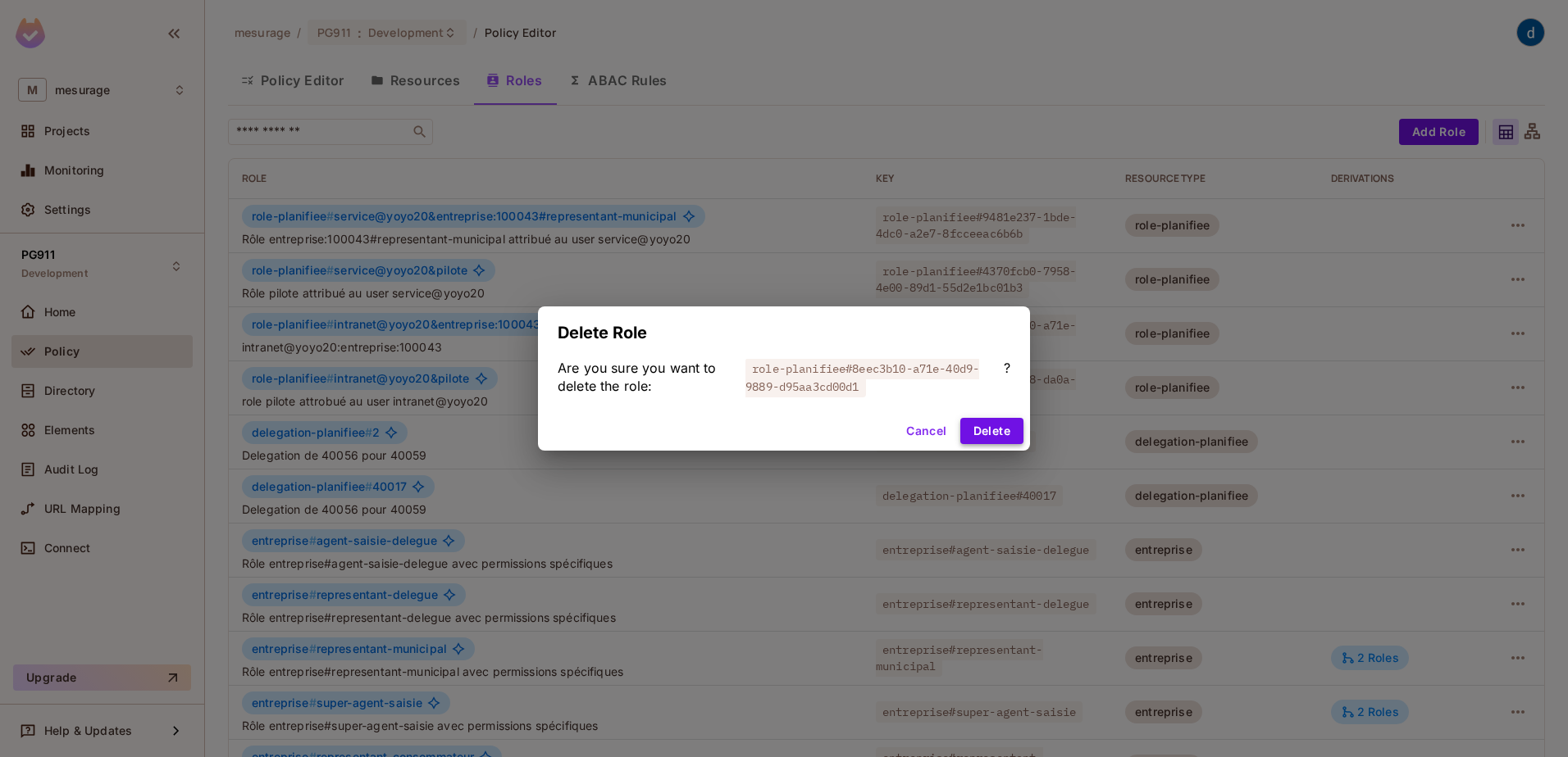
click at [992, 424] on button "Delete" at bounding box center [991, 431] width 63 height 27
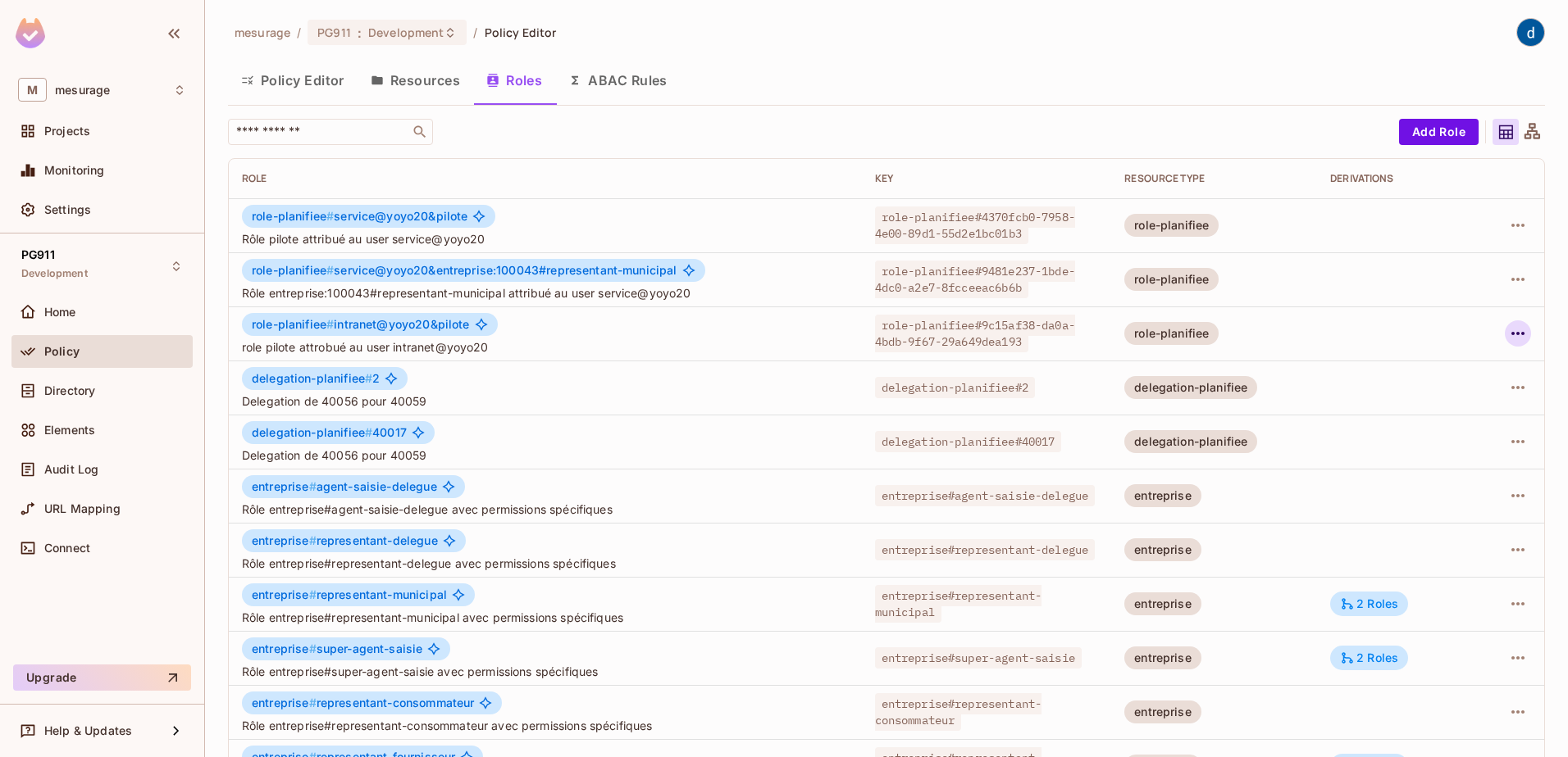
click at [1507, 338] on icon "button" at bounding box center [1517, 333] width 20 height 20
click at [1404, 438] on span "Delete Role" at bounding box center [1439, 444] width 73 height 27
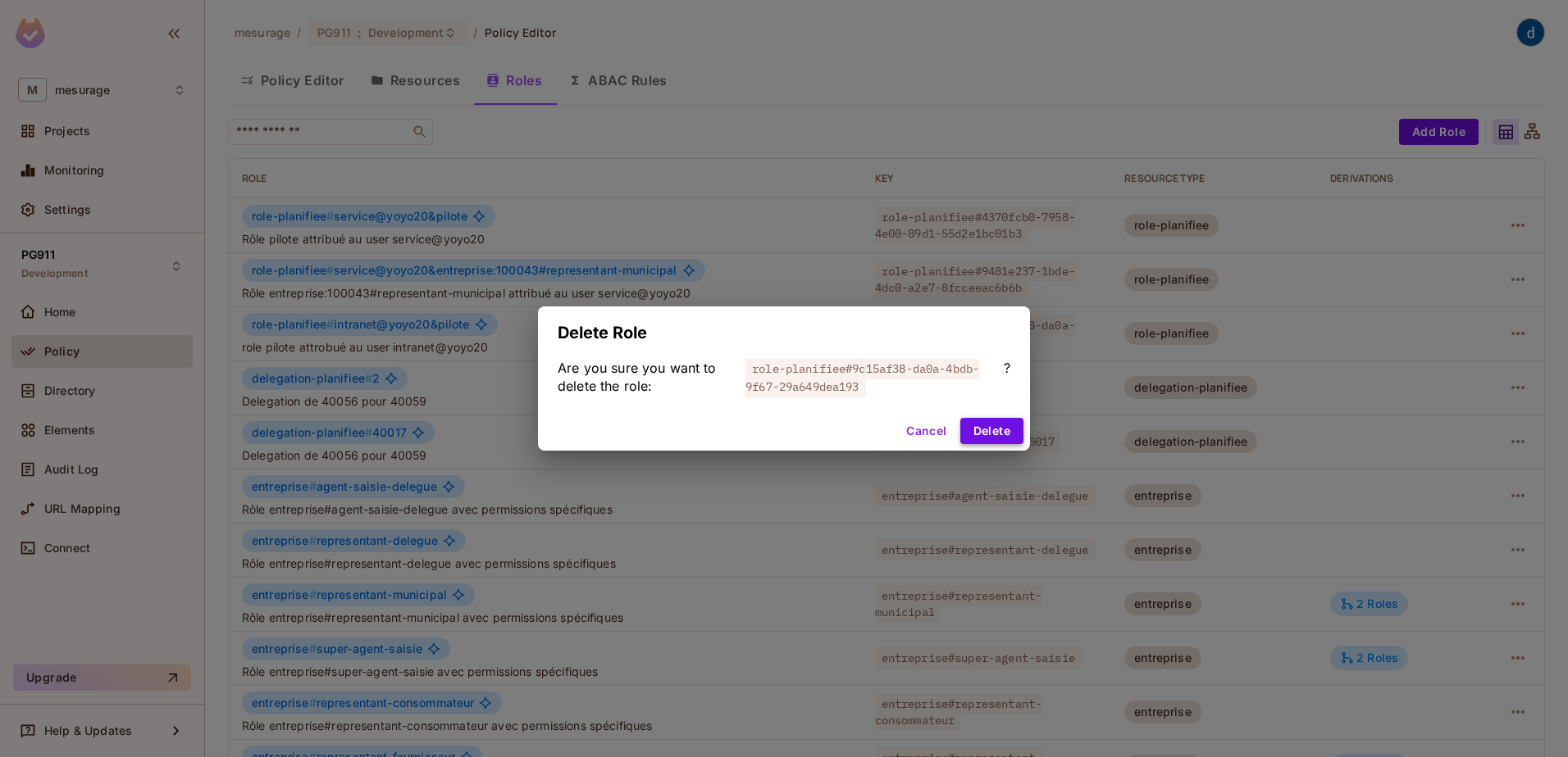
click at [993, 429] on button "Delete" at bounding box center [991, 431] width 63 height 27
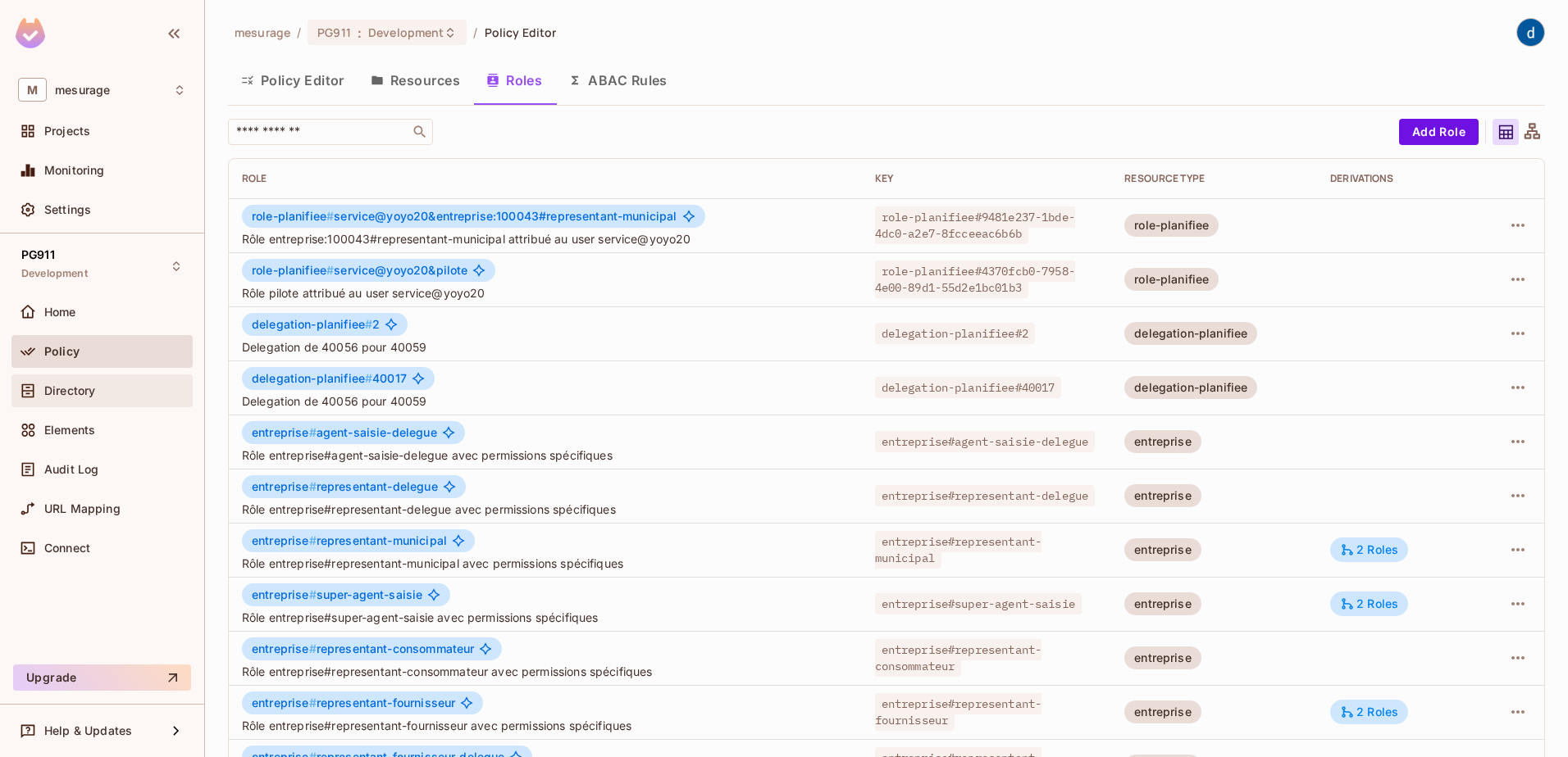
click at [112, 381] on div "Directory" at bounding box center [102, 391] width 168 height 20
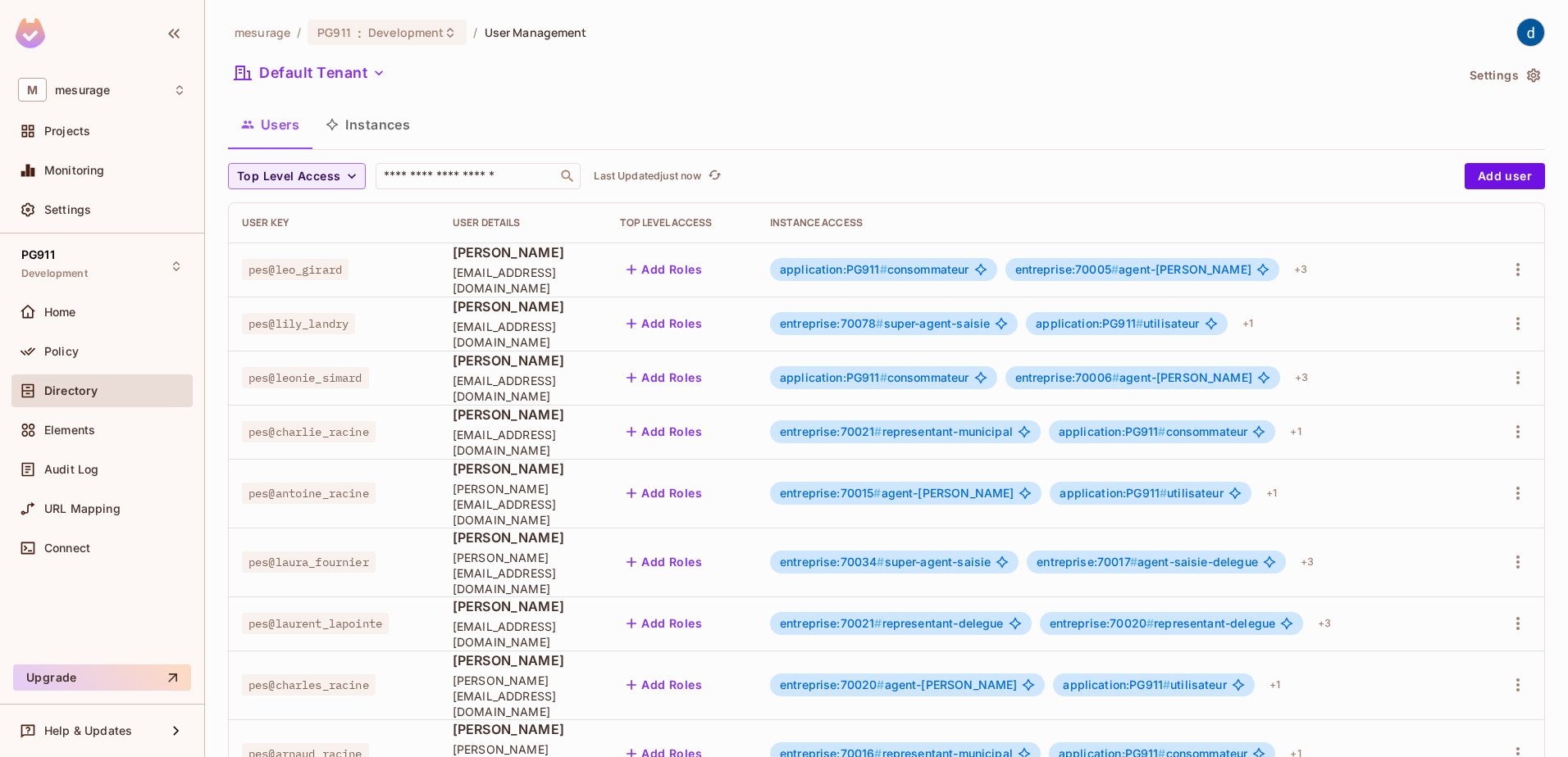
click at [444, 191] on div "Top Level Access ​ Last Updated just now Add user User Key User Details Top Lev…" at bounding box center [886, 672] width 1317 height 1019
click at [453, 184] on input "text" at bounding box center [467, 177] width 173 height 17
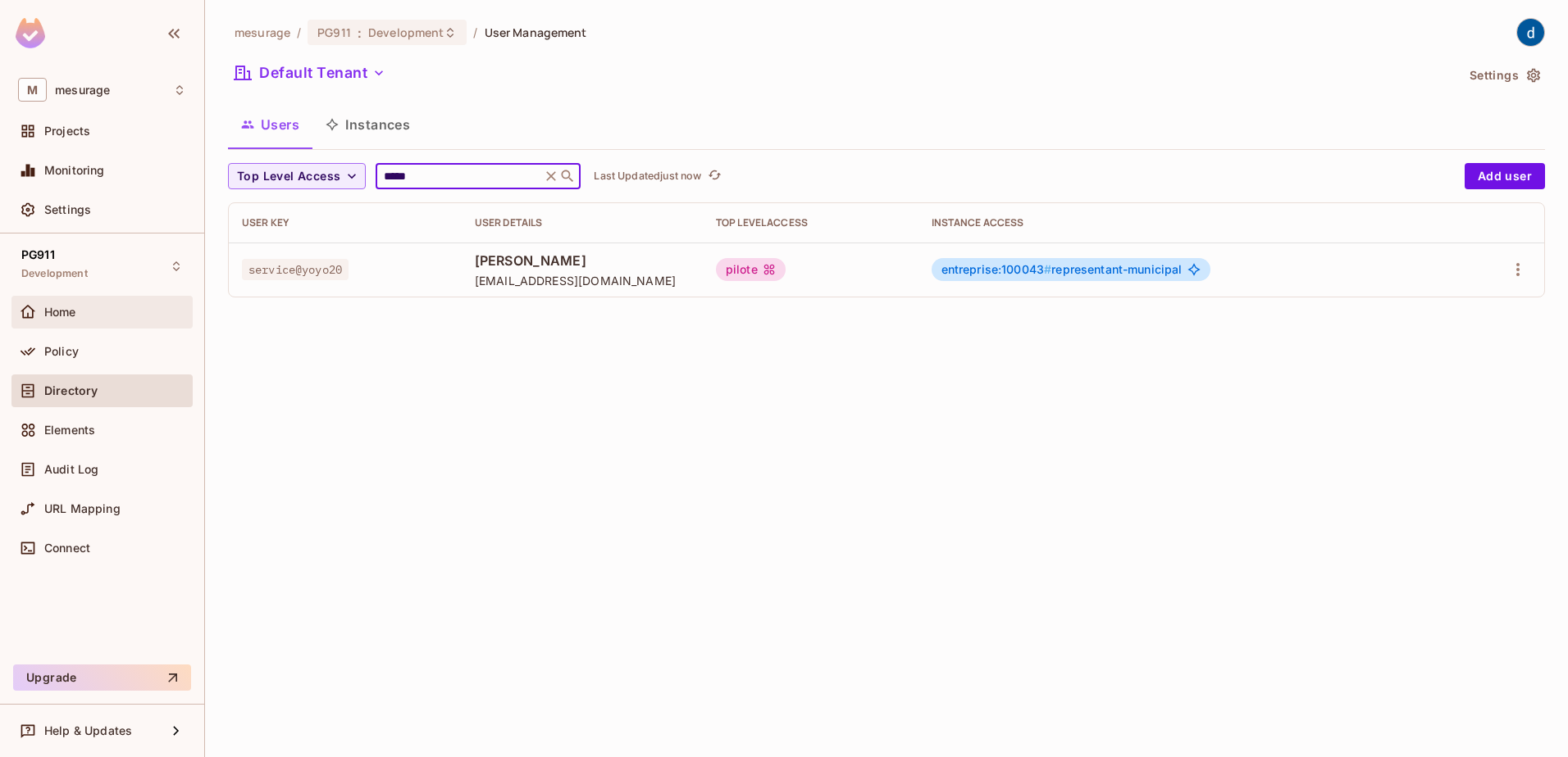
type input "*****"
